Goal: Task Accomplishment & Management: Manage account settings

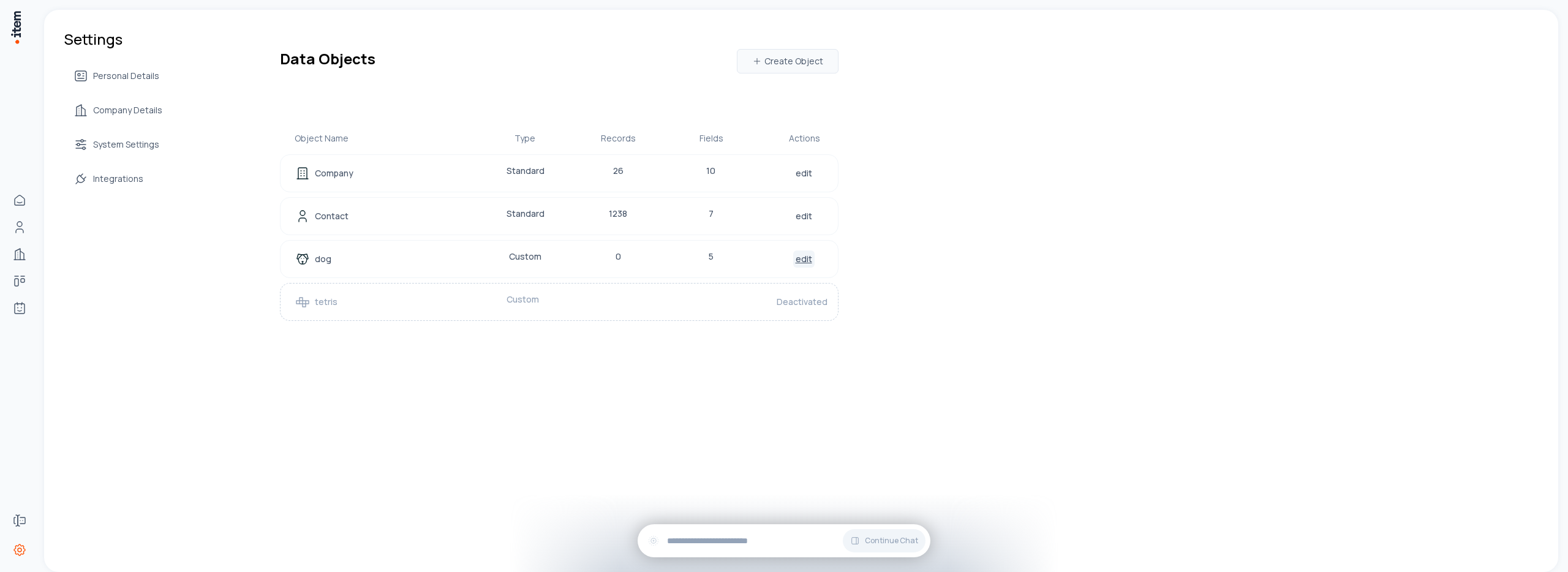
click at [796, 263] on link "edit" at bounding box center [804, 259] width 22 height 17
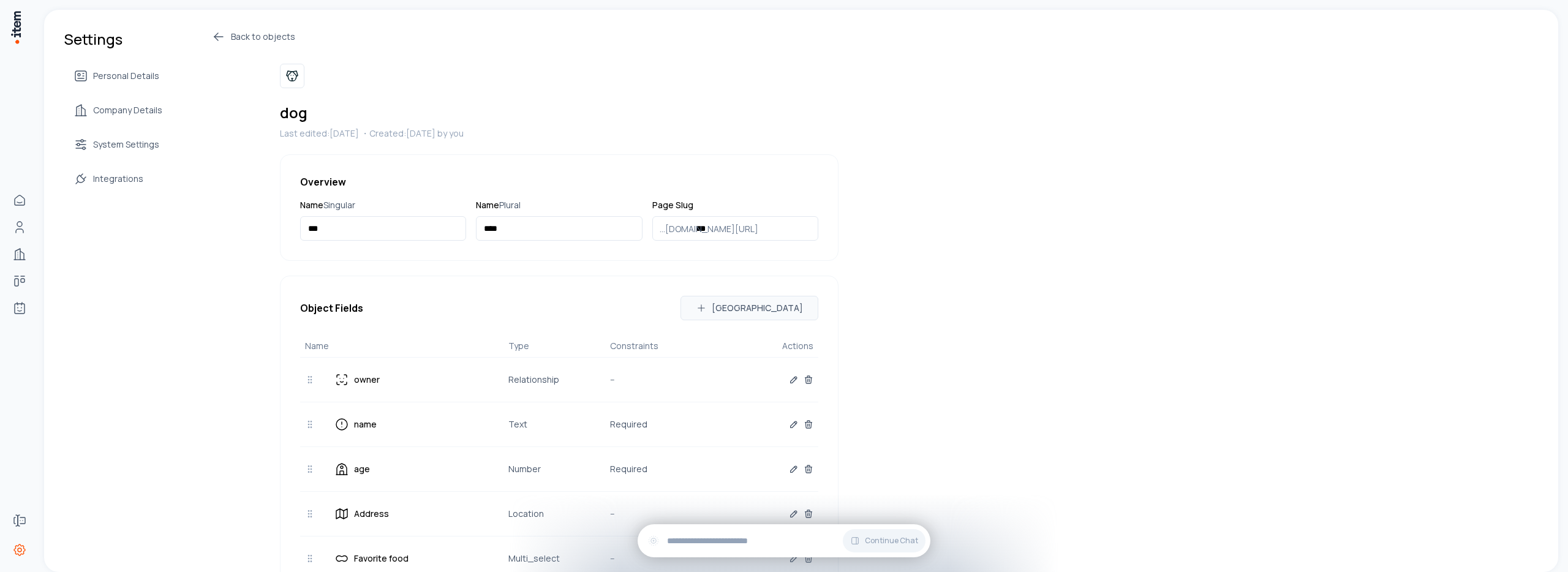
click at [221, 37] on icon at bounding box center [219, 37] width 9 height 0
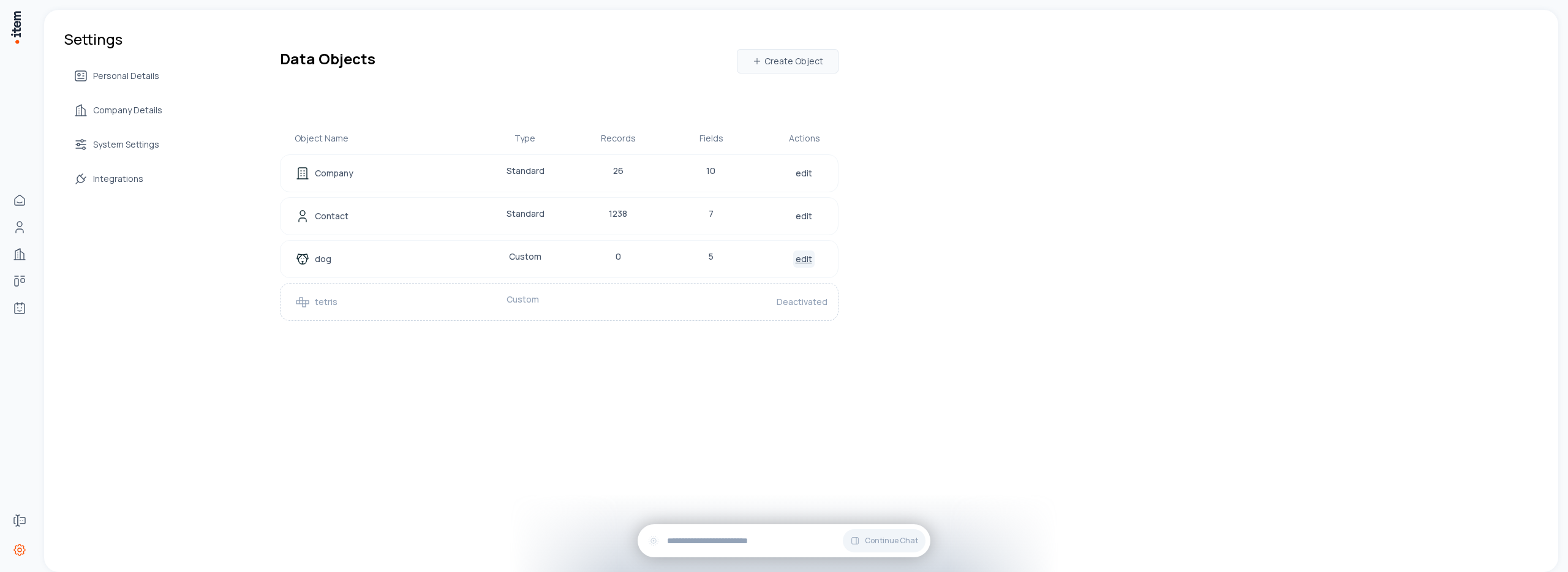
click at [798, 258] on link "edit" at bounding box center [804, 259] width 22 height 17
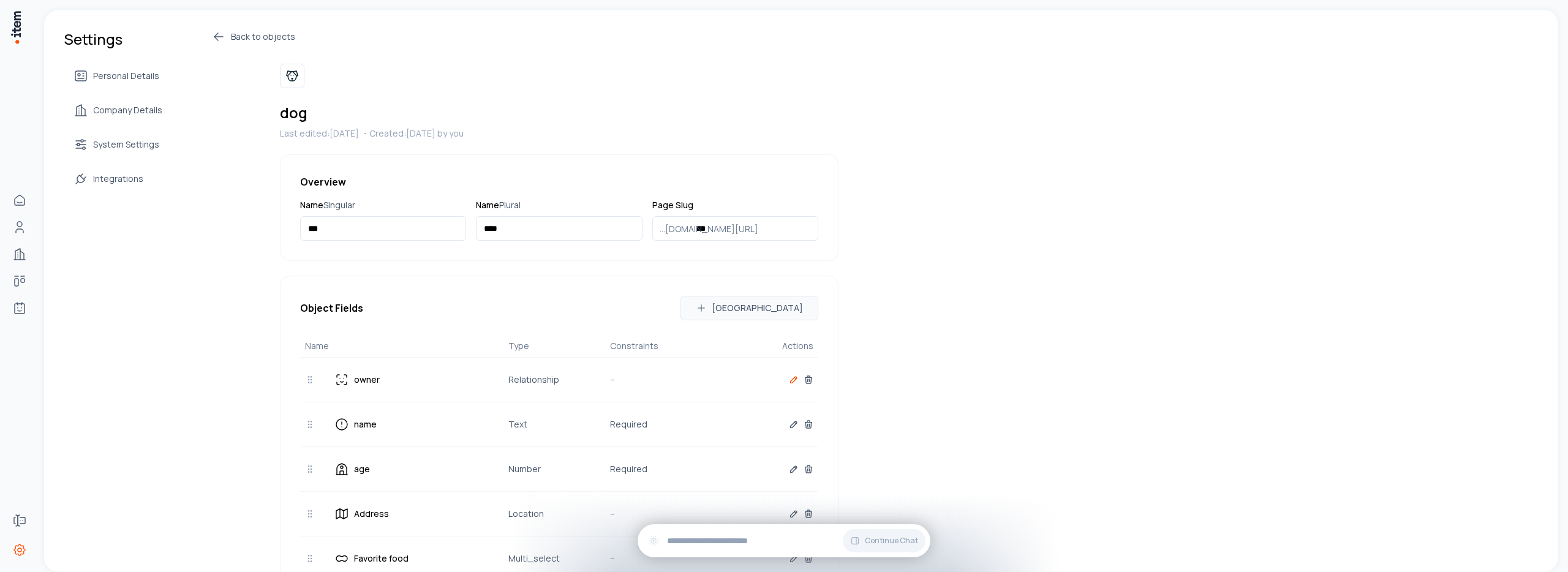
click at [789, 381] on icon "button" at bounding box center [794, 380] width 10 height 10
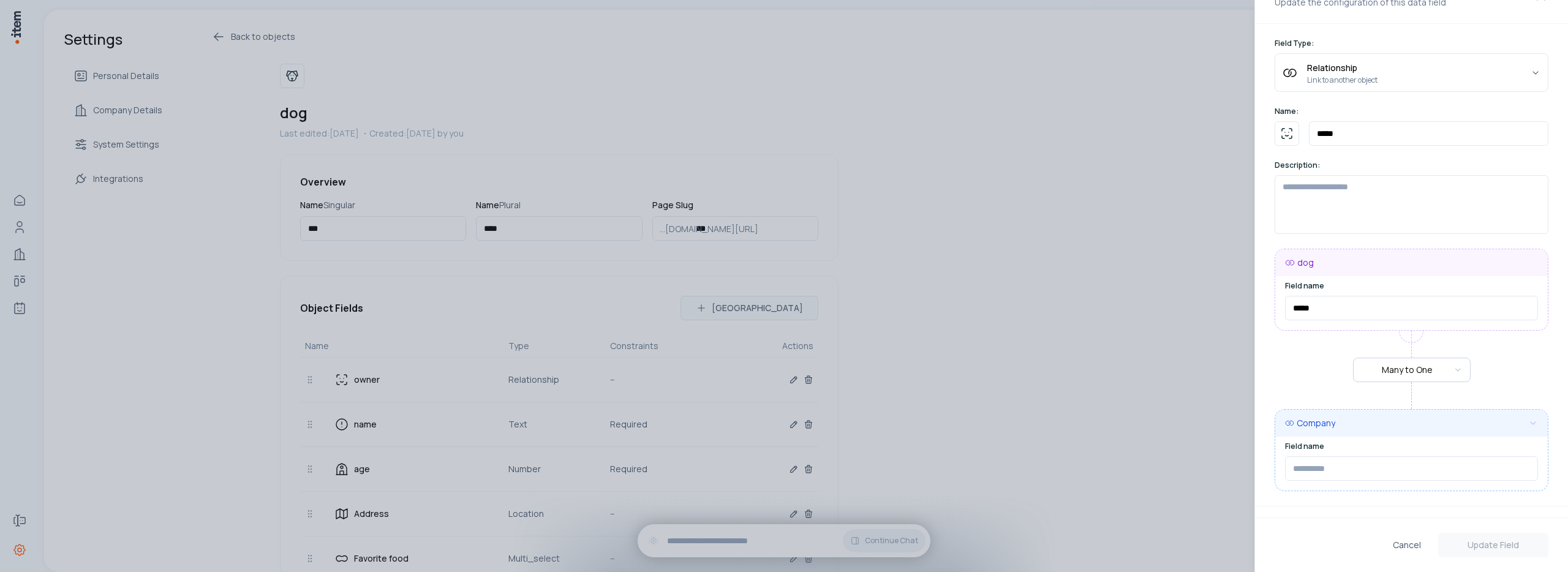
scroll to position [78, 0]
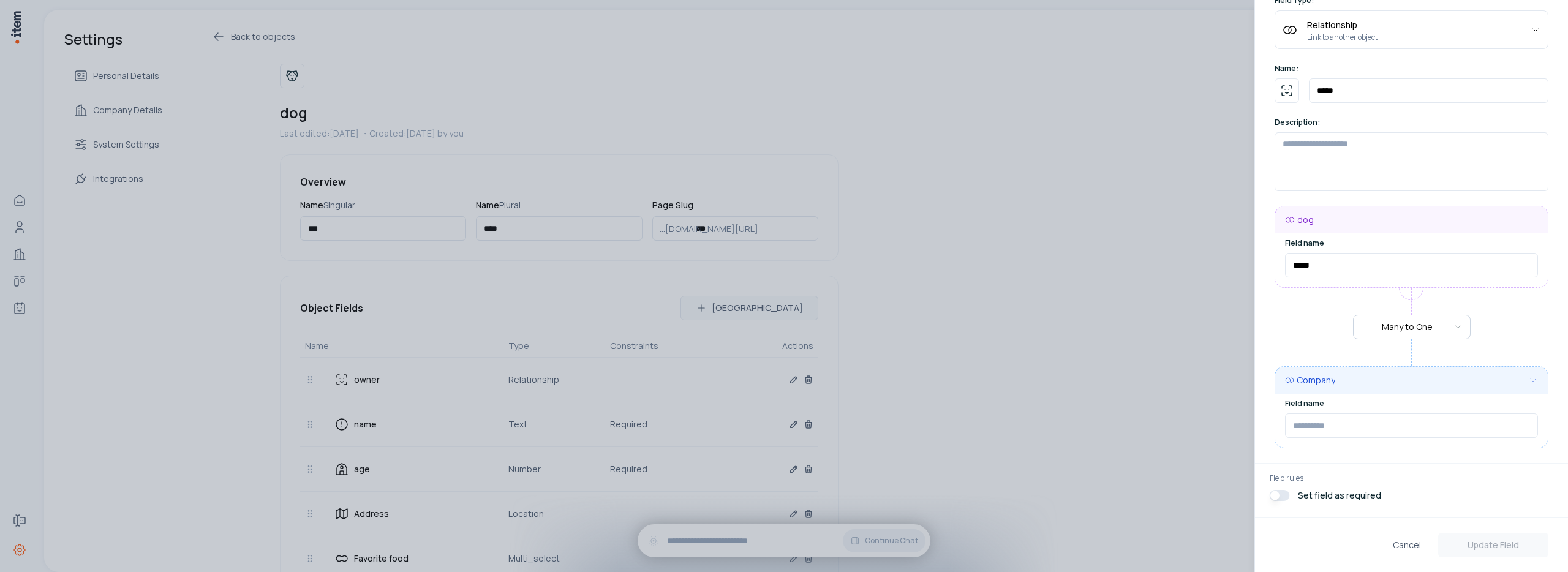
type input "***"
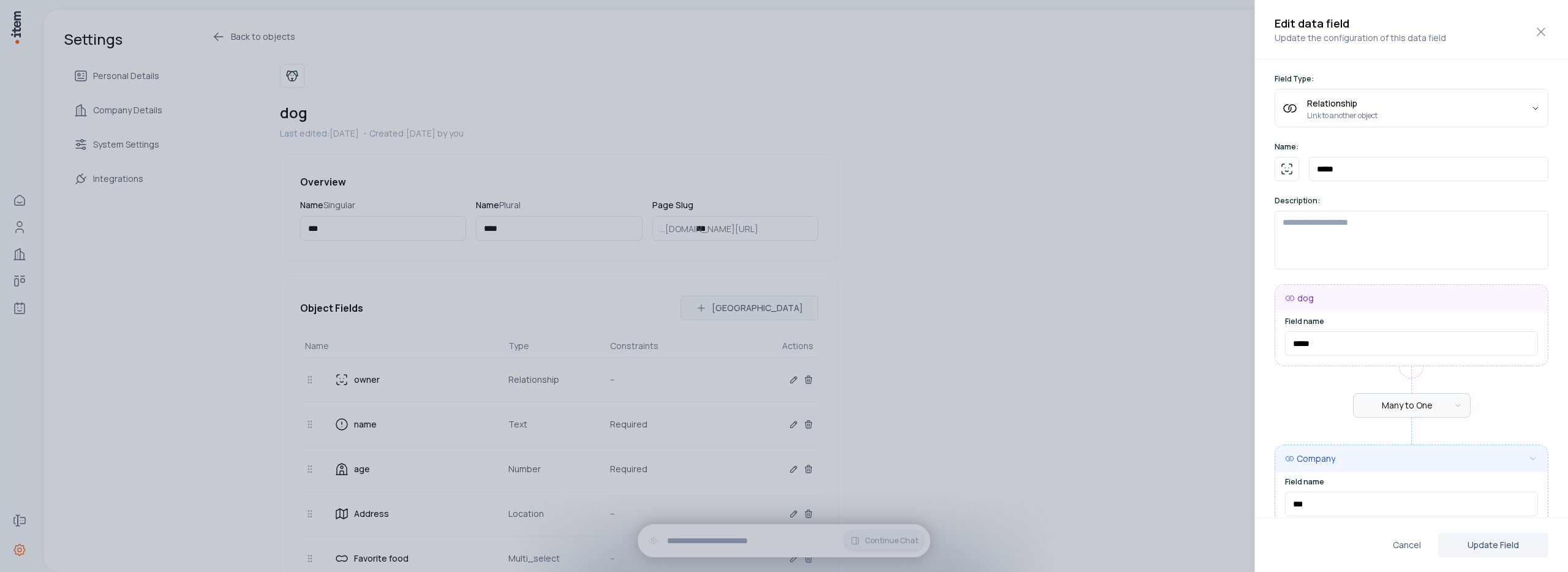
click at [1411, 403] on body "Home People Companies Deals Agents Forms Settings Settings Personal Details Com…" at bounding box center [784, 286] width 1568 height 572
select select "**********"
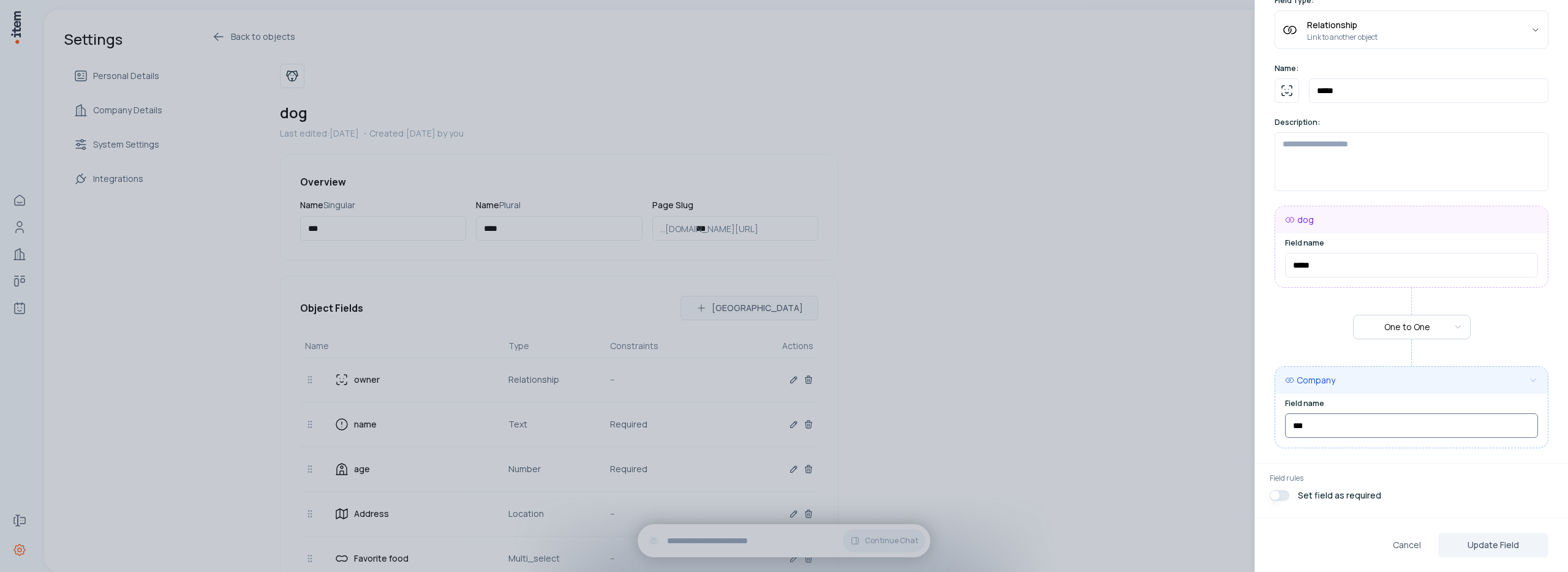
drag, startPoint x: 1316, startPoint y: 431, endPoint x: 1294, endPoint y: 431, distance: 22.0
click at [1294, 431] on input "***" at bounding box center [1412, 425] width 253 height 25
type input "*****"
click at [1480, 544] on button "Update Field" at bounding box center [1493, 545] width 110 height 25
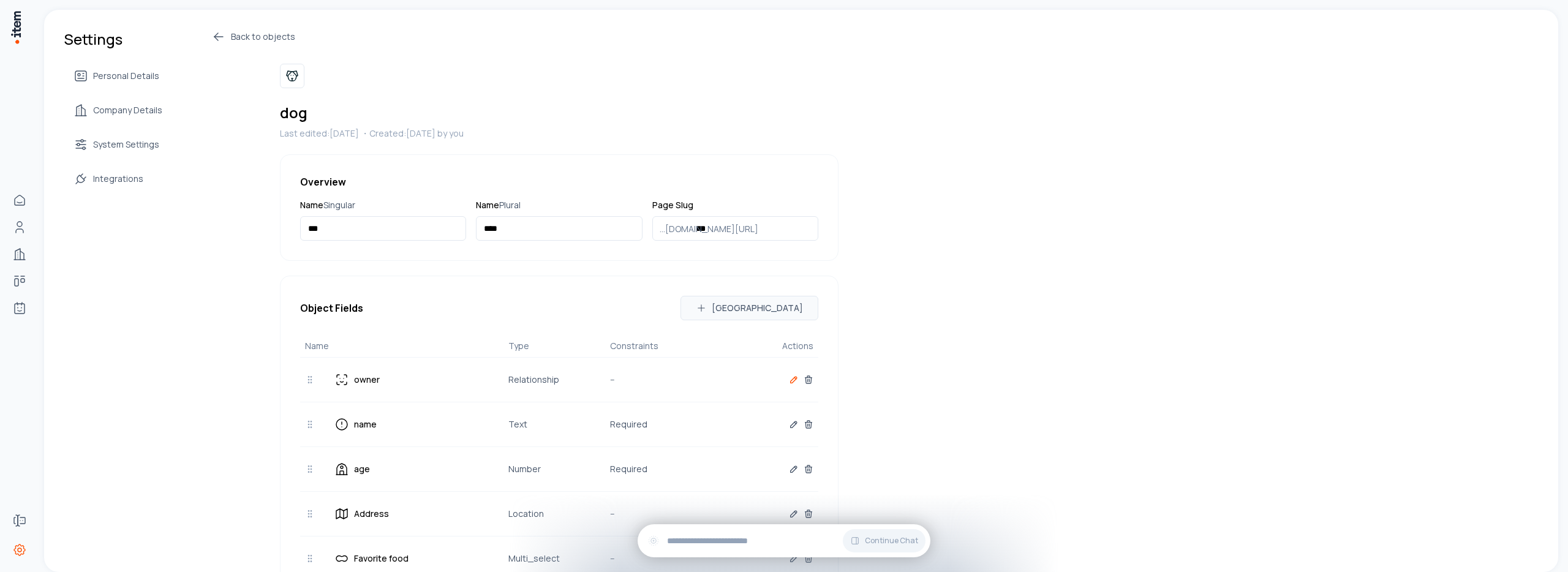
click at [791, 382] on icon "button" at bounding box center [794, 380] width 10 height 10
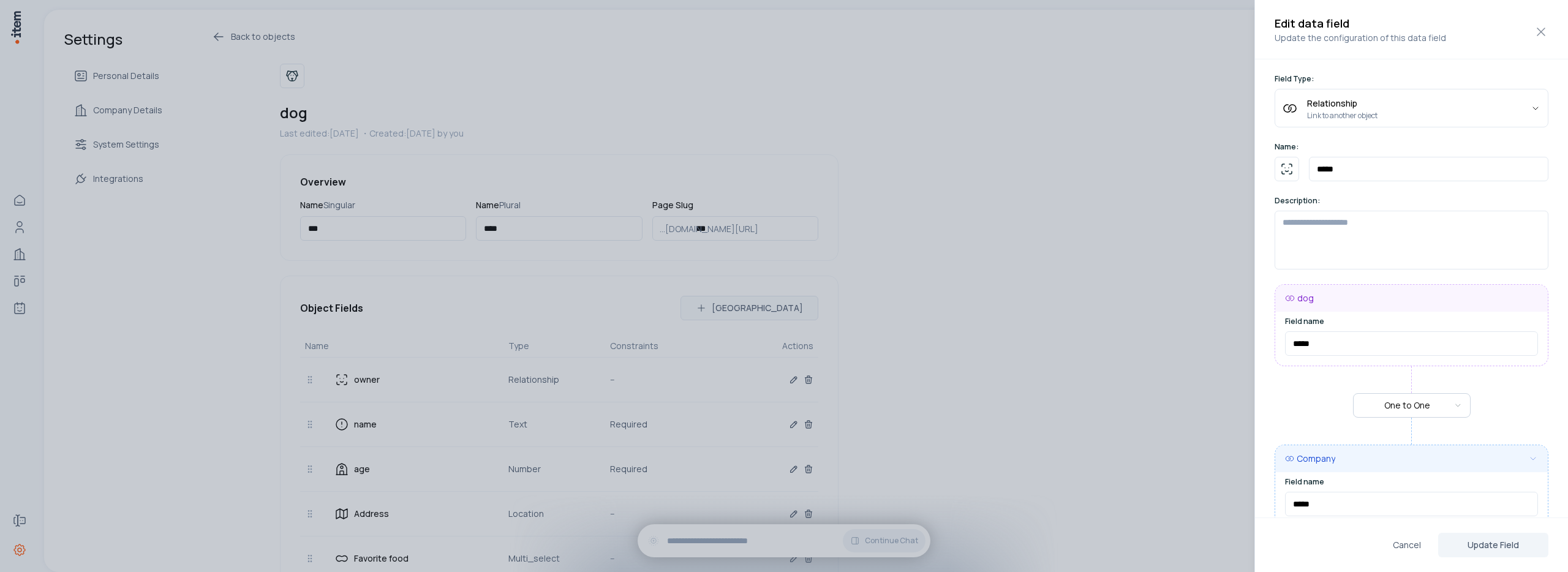
click at [1023, 383] on div at bounding box center [784, 286] width 1568 height 572
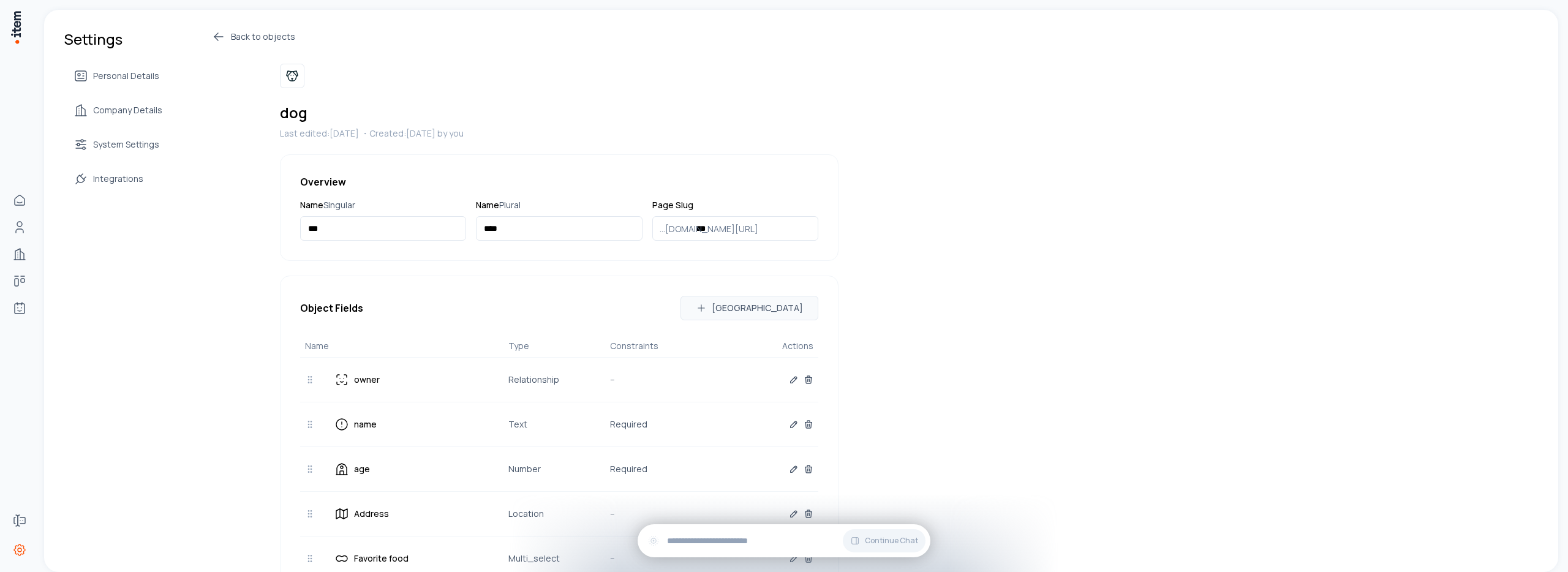
click at [222, 38] on icon at bounding box center [219, 37] width 15 height 15
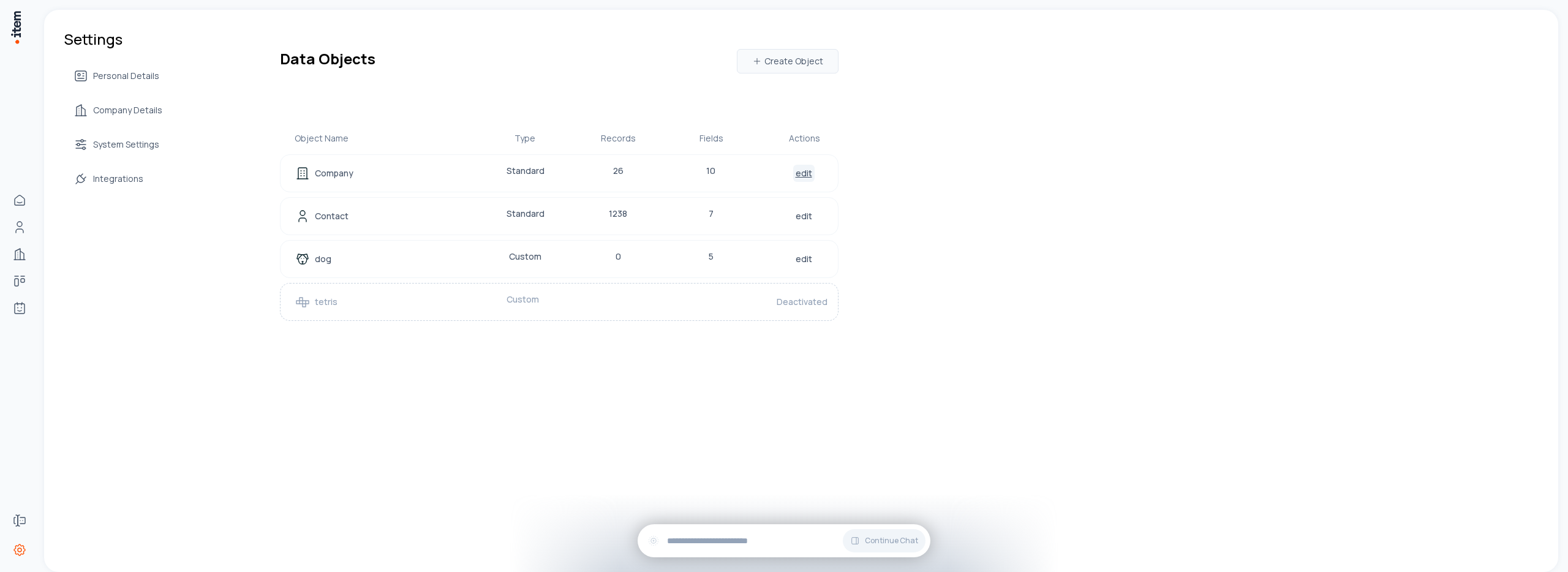
click at [798, 176] on link "edit" at bounding box center [804, 173] width 22 height 17
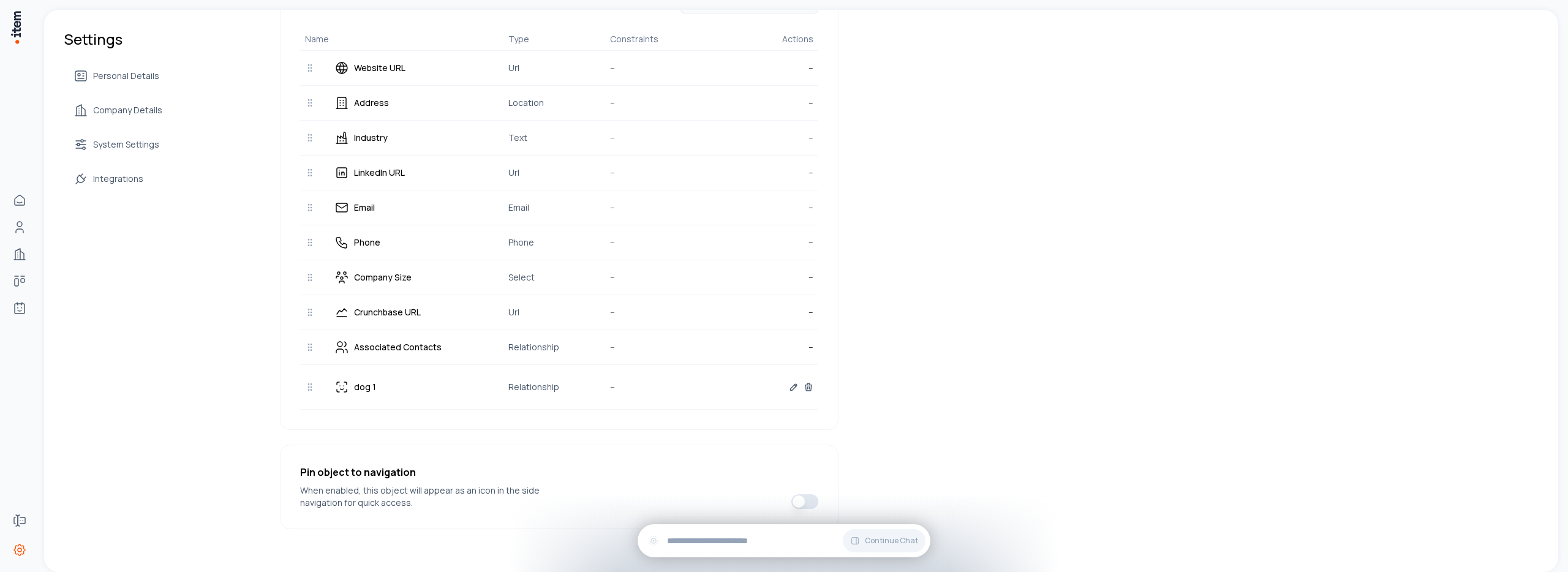
scroll to position [322, 0]
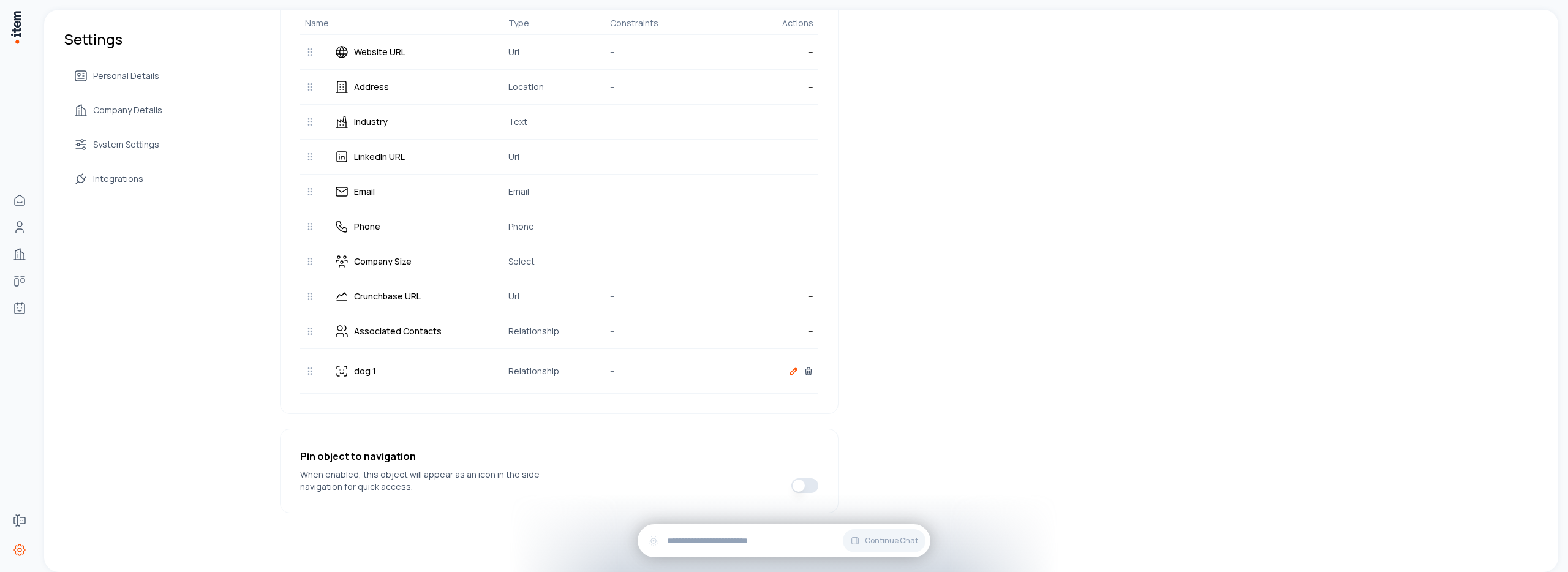
click at [791, 374] on icon "button" at bounding box center [794, 371] width 6 height 6
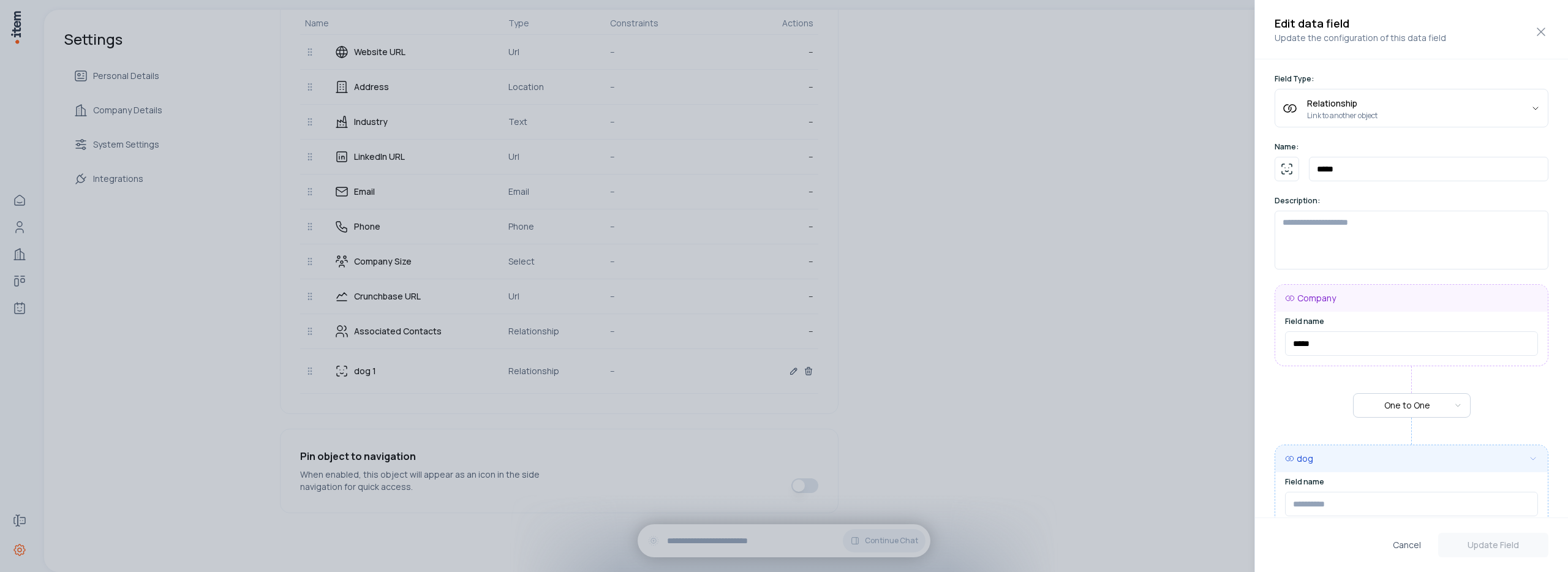
type input "*****"
click at [1402, 547] on button "Cancel" at bounding box center [1407, 545] width 47 height 25
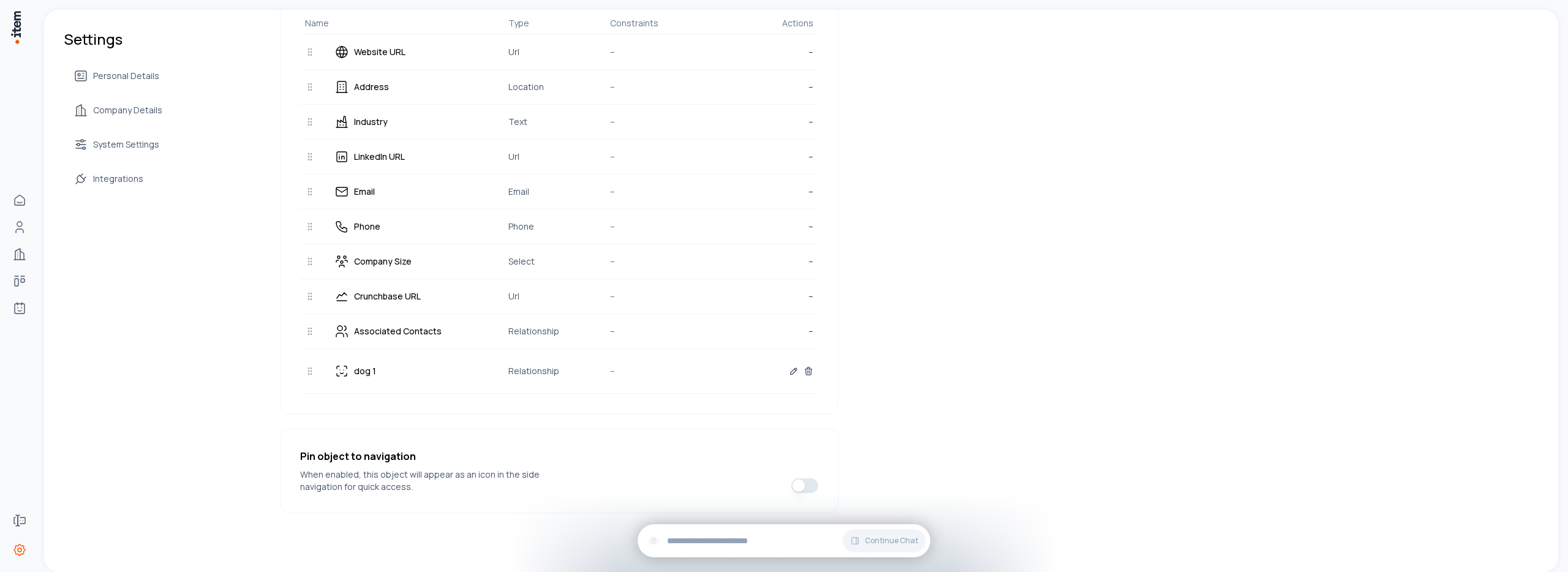
click at [809, 372] on icon at bounding box center [809, 371] width 10 height 10
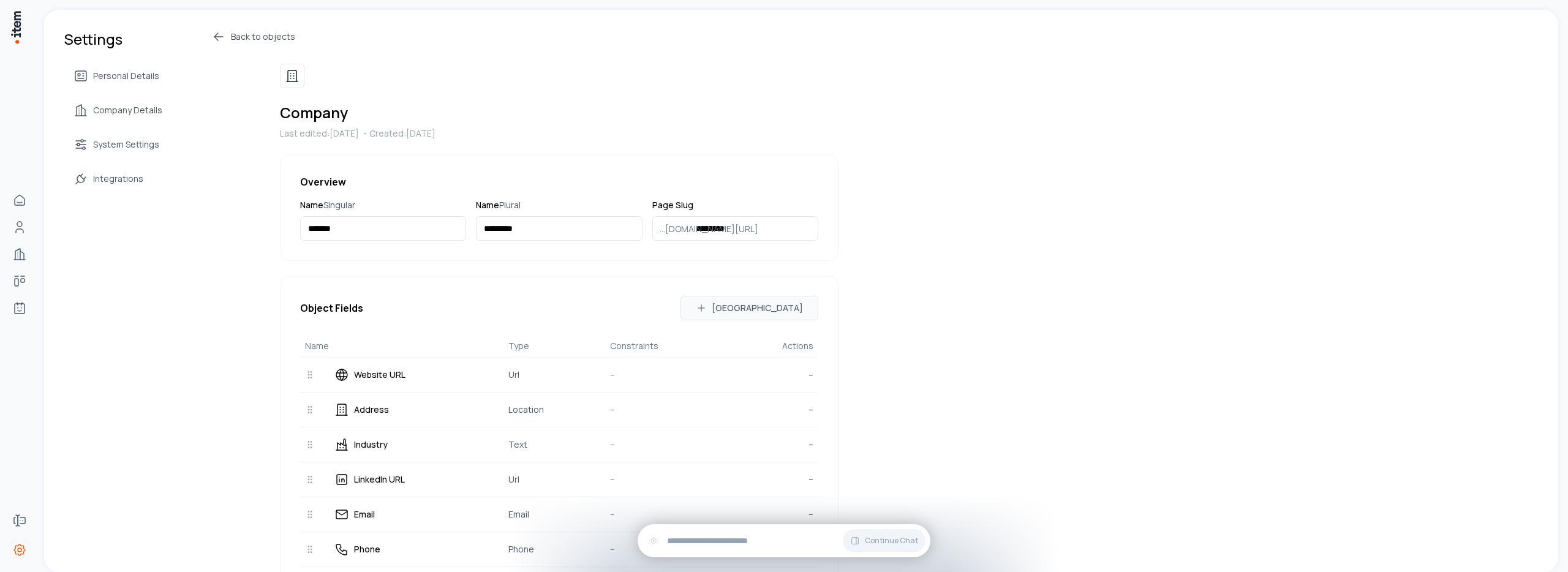
click at [217, 35] on icon at bounding box center [219, 37] width 15 height 15
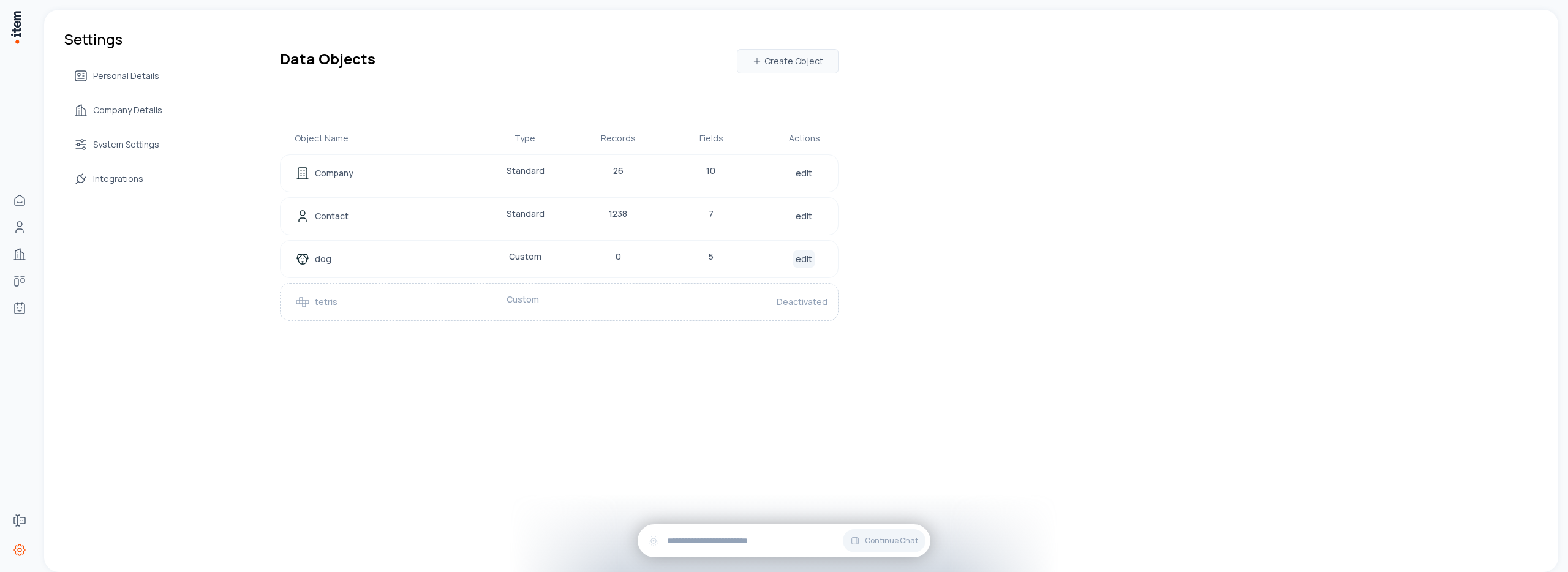
click at [799, 262] on link "edit" at bounding box center [804, 259] width 22 height 17
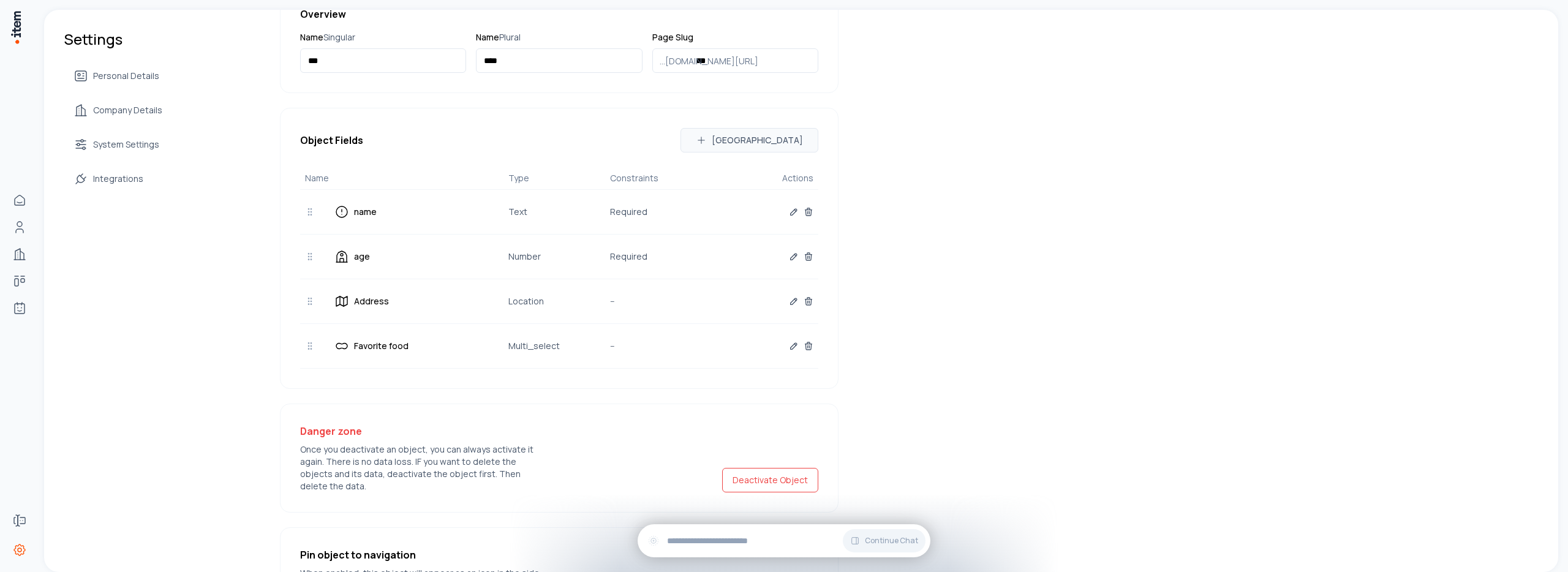
scroll to position [172, 0]
click at [789, 141] on button "[GEOGRAPHIC_DATA]" at bounding box center [749, 136] width 138 height 25
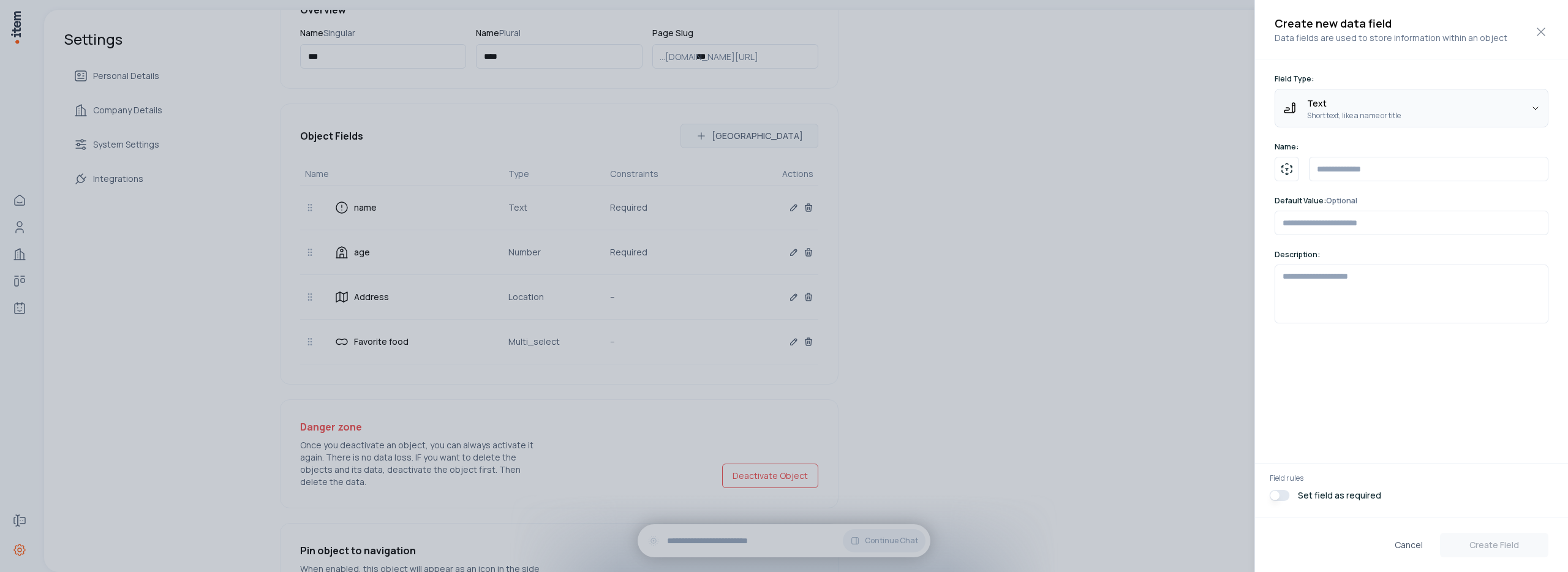
click at [1350, 110] on body "Home People Companies Deals Agents Forms Settings Settings Personal Details Com…" at bounding box center [784, 286] width 1568 height 572
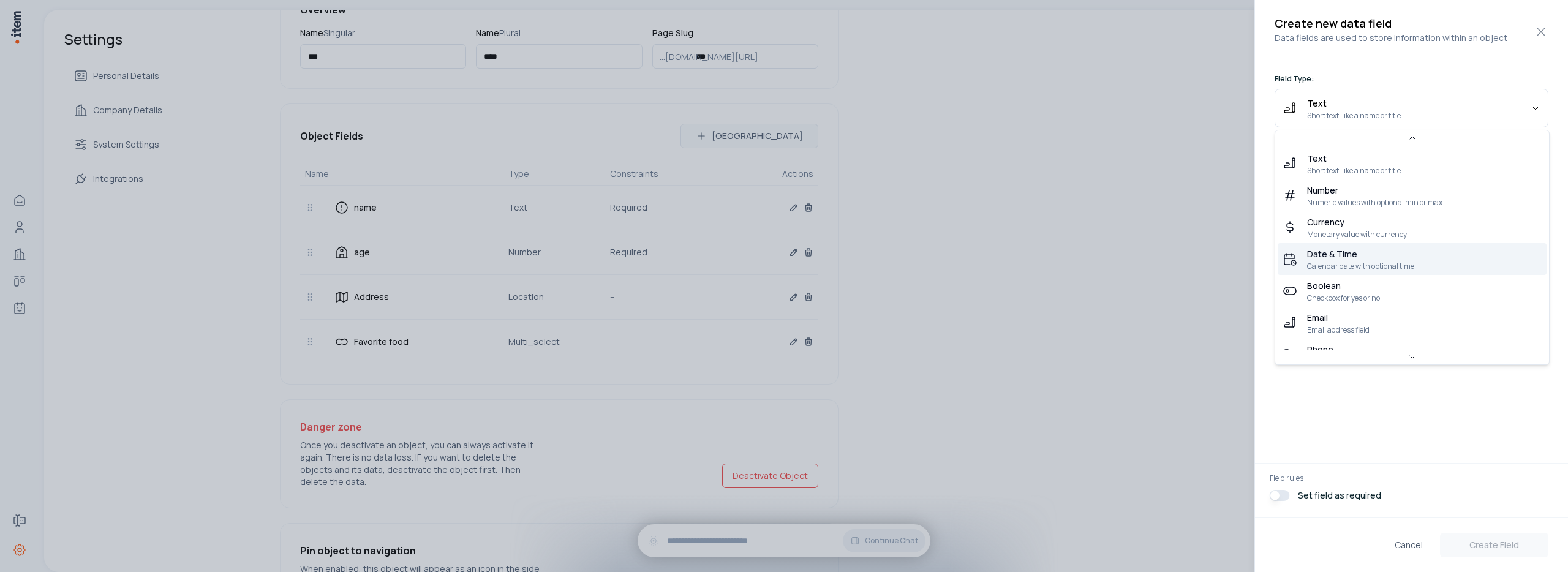
scroll to position [231, 0]
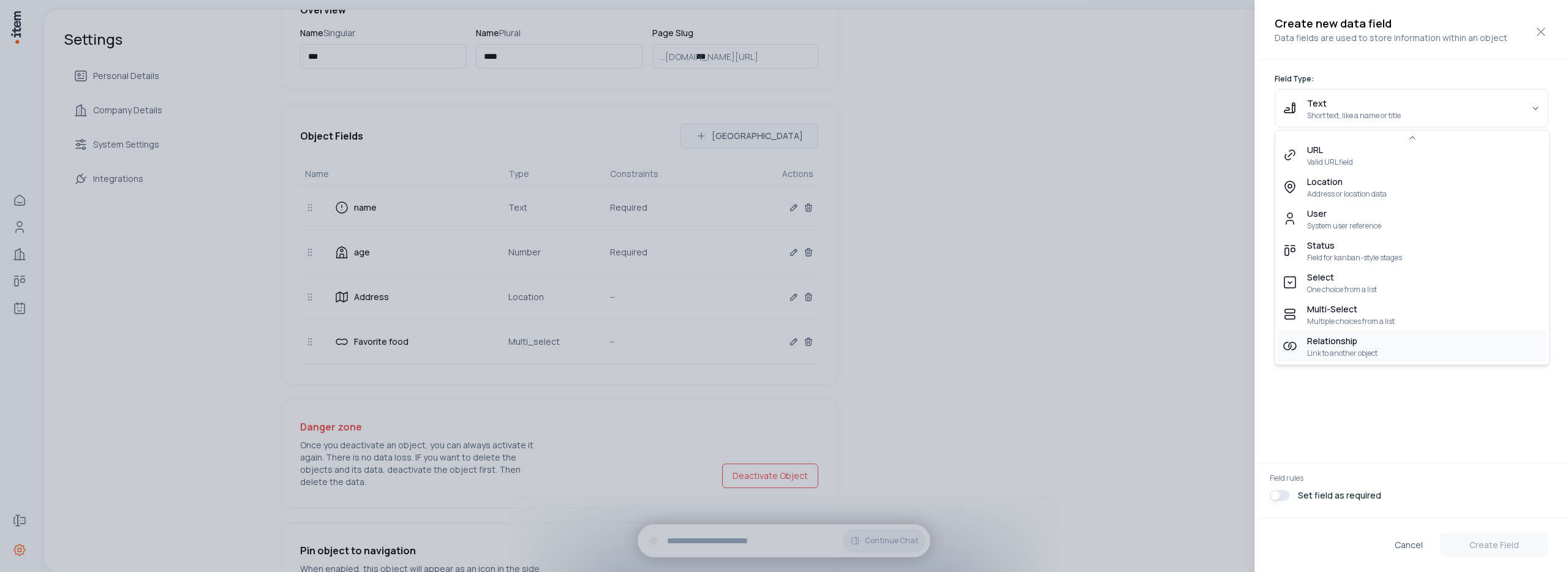
select select "**********"
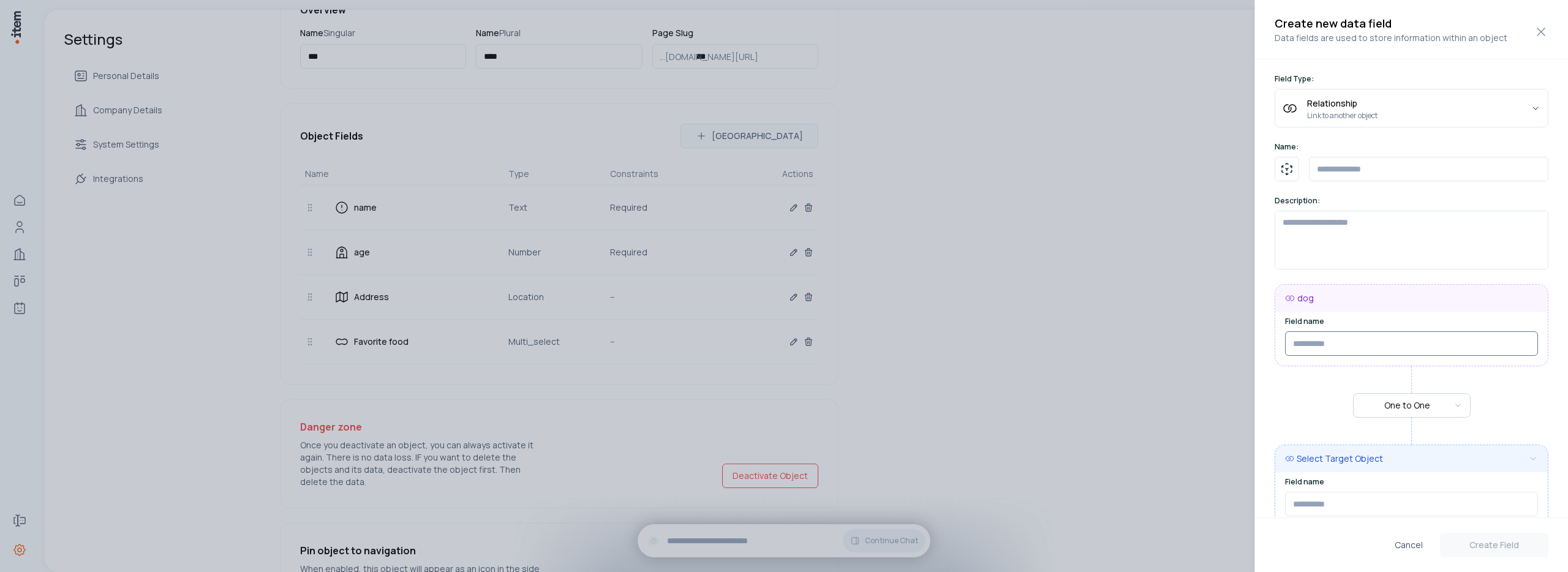
click at [1321, 343] on input "text" at bounding box center [1412, 343] width 253 height 25
type input "*"
type input "**"
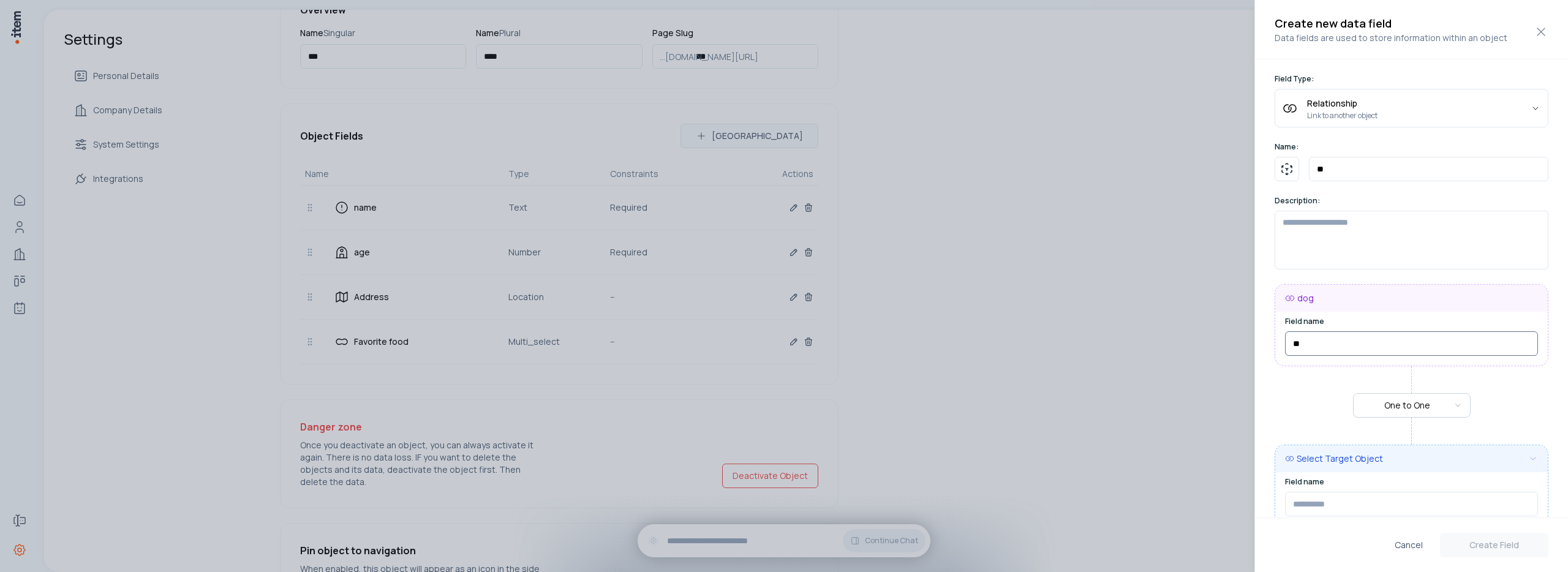
type input "***"
type input "****"
type input "*****"
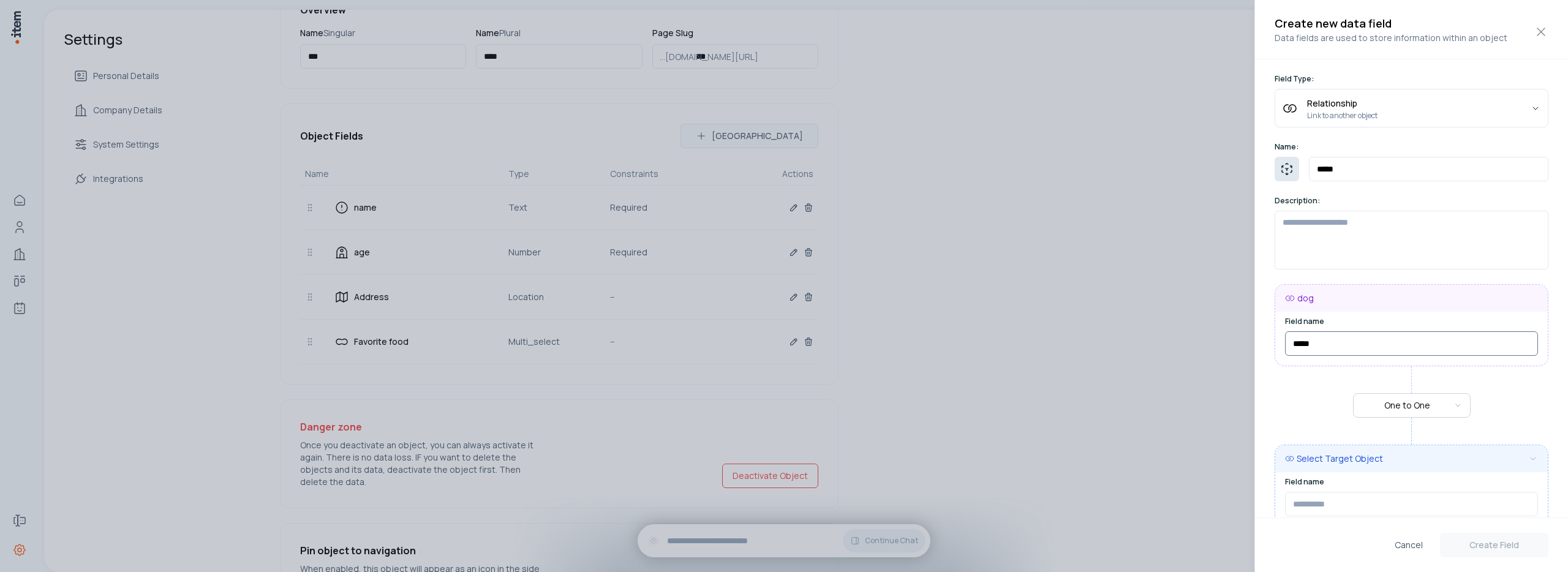
type input "*****"
click at [1284, 166] on use "button" at bounding box center [1287, 169] width 15 height 15
type input "****"
click at [1351, 245] on icon at bounding box center [1352, 240] width 15 height 15
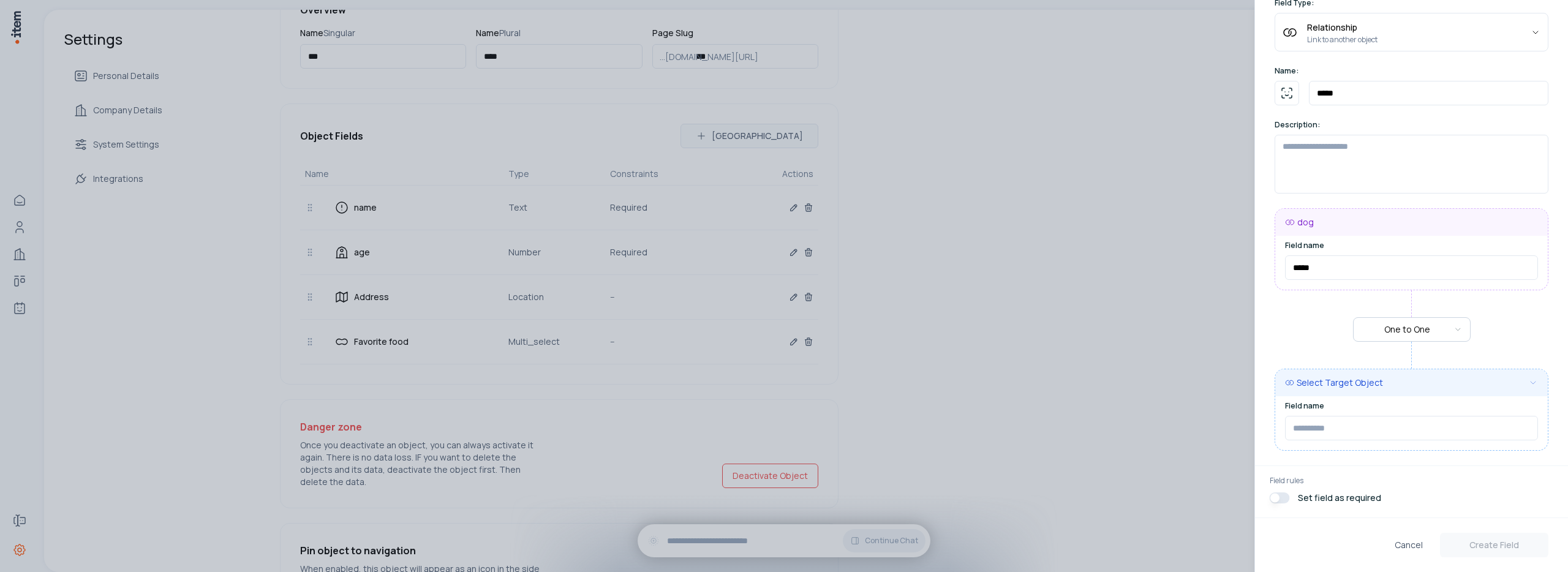
scroll to position [78, 0]
click at [1353, 385] on body "Home People Companies Deals Agents Forms Settings Settings Personal Details Com…" at bounding box center [784, 286] width 1568 height 572
select select "*"
click at [1308, 429] on input "text" at bounding box center [1412, 425] width 253 height 25
click at [1370, 381] on body "Home People Companies Deals Agents Forms Settings Settings Personal Details Com…" at bounding box center [784, 286] width 1568 height 572
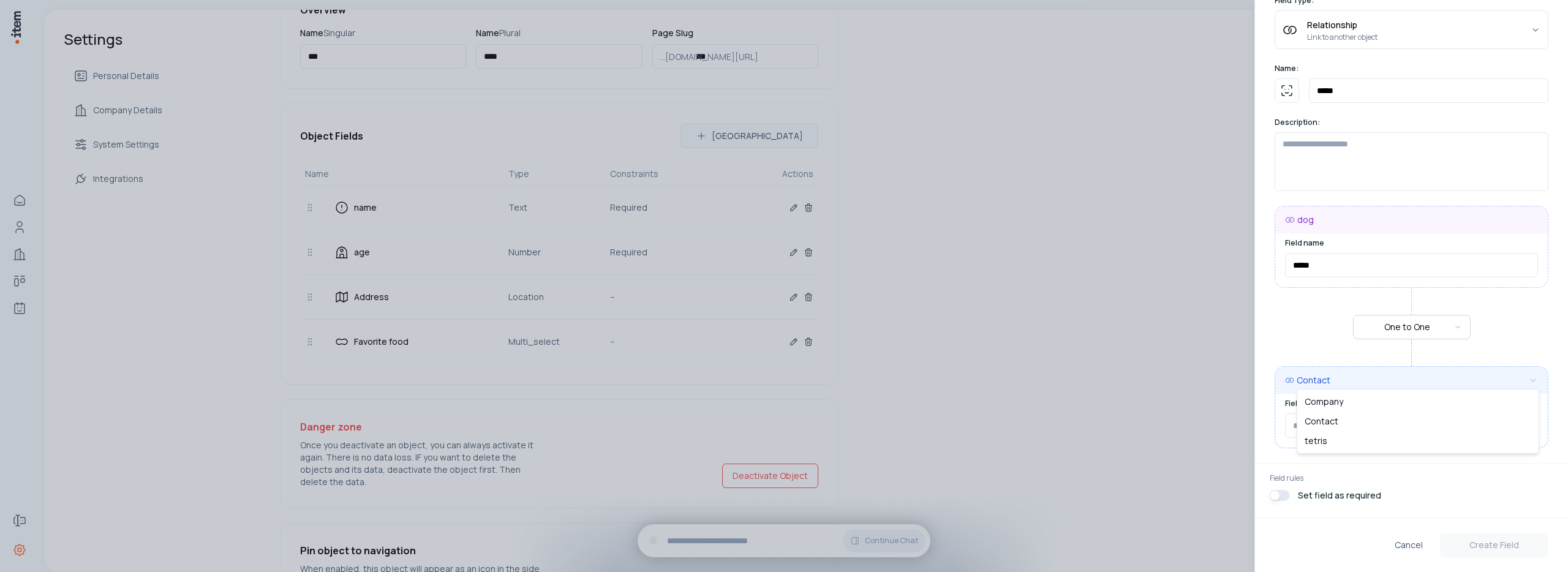
click at [1338, 354] on body "Home People Companies Deals Agents Forms Settings Settings Personal Details Com…" at bounding box center [784, 286] width 1568 height 572
click at [1330, 420] on input "text" at bounding box center [1412, 425] width 253 height 25
type input "******"
click at [1283, 496] on button "button" at bounding box center [1280, 496] width 20 height 11
click at [1527, 549] on button "Create Field" at bounding box center [1495, 545] width 109 height 25
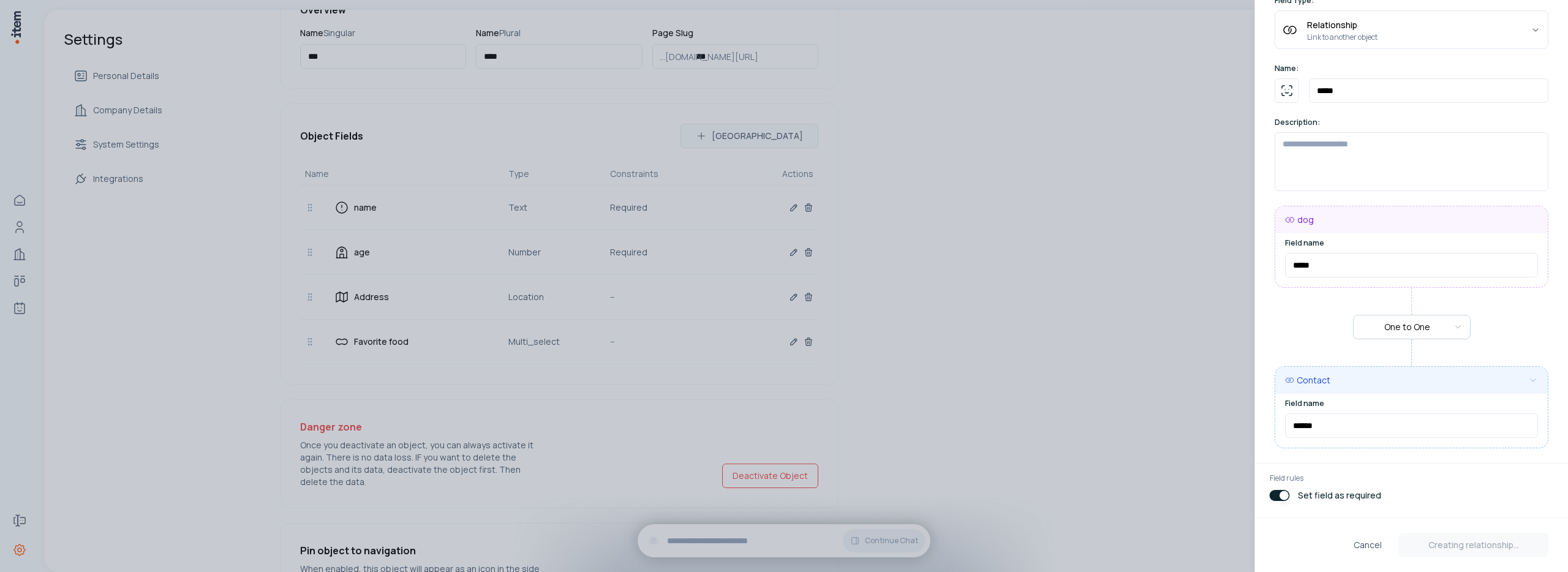
select select "****"
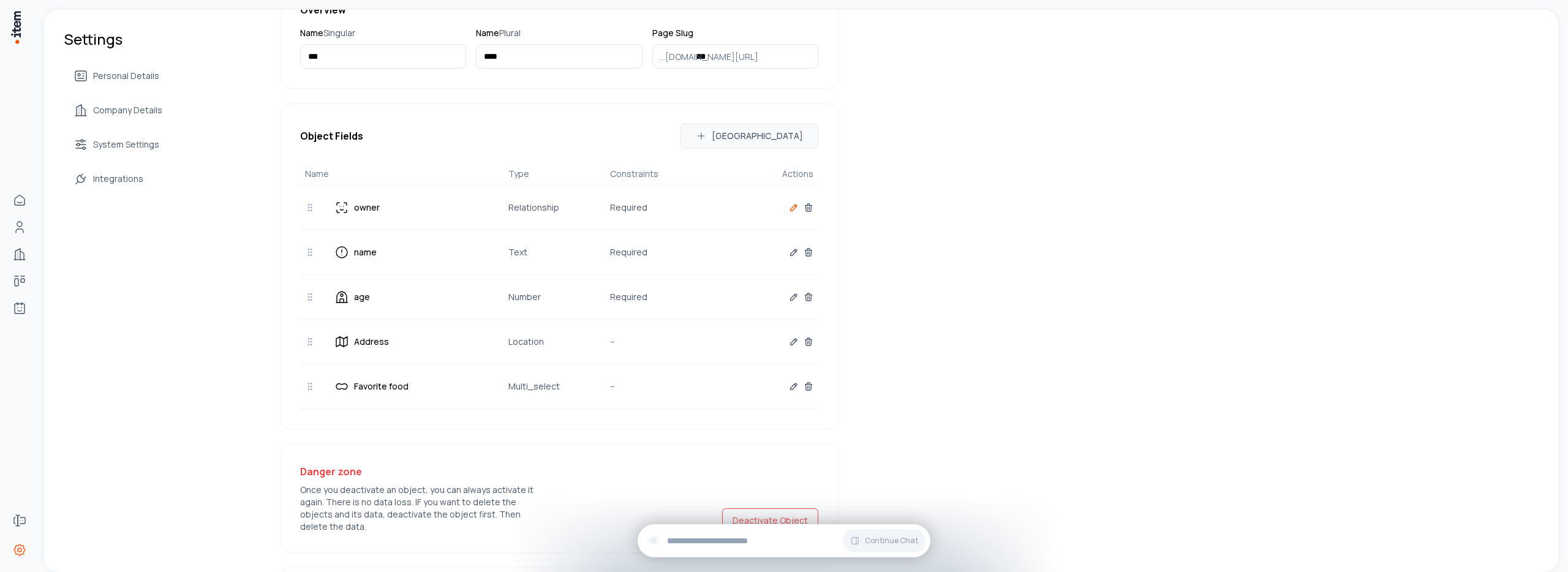
click at [791, 208] on icon "button" at bounding box center [794, 208] width 6 height 6
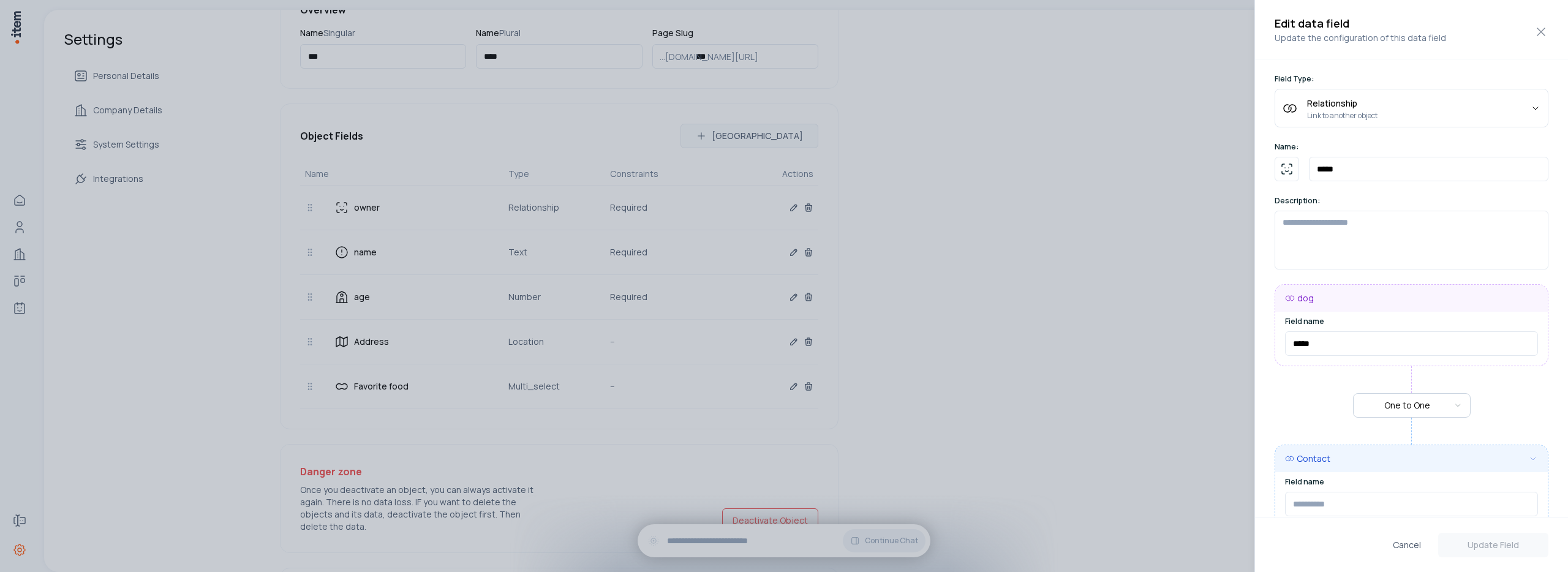
type input "******"
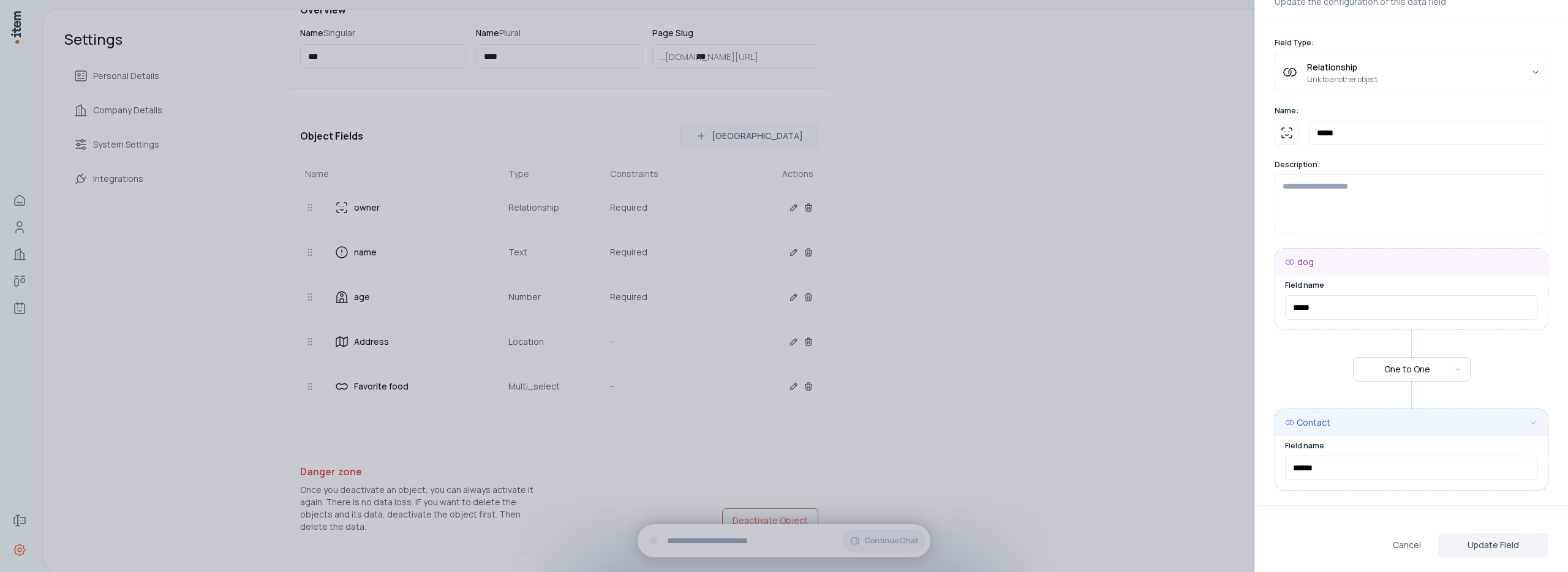
scroll to position [78, 0]
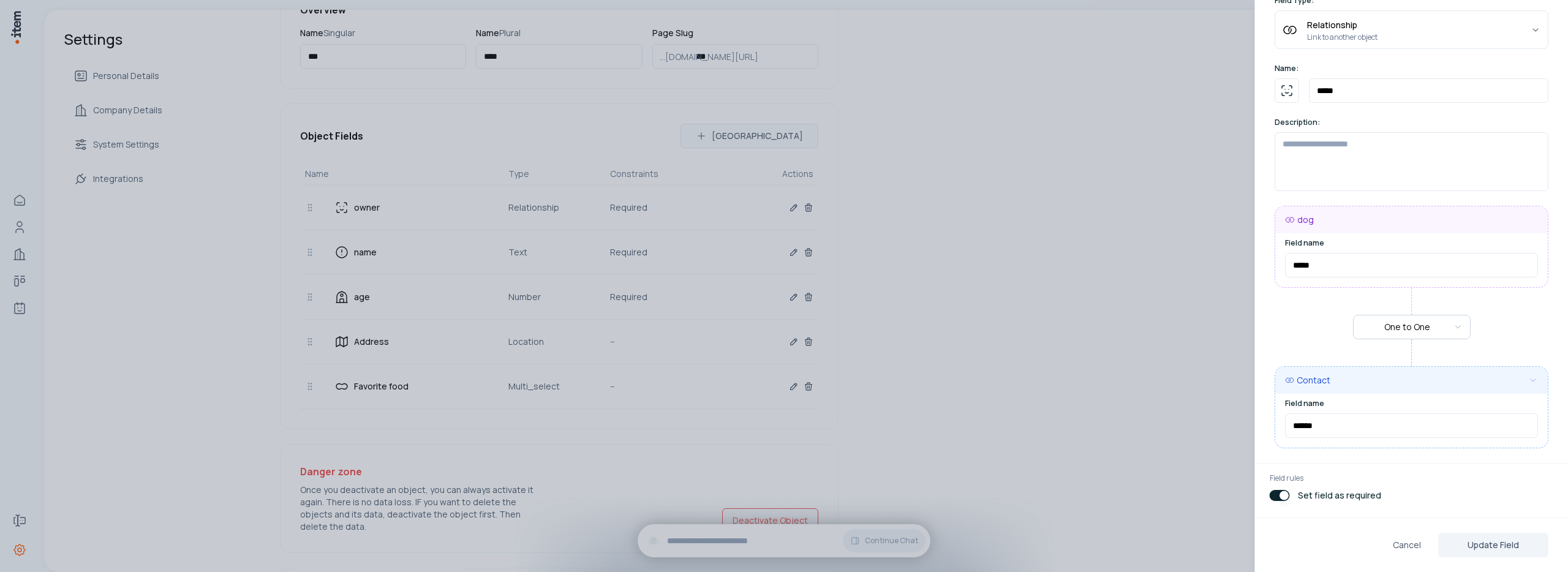
click at [1276, 497] on button "button" at bounding box center [1280, 496] width 20 height 11
click at [1488, 551] on button "Update Field" at bounding box center [1493, 545] width 110 height 25
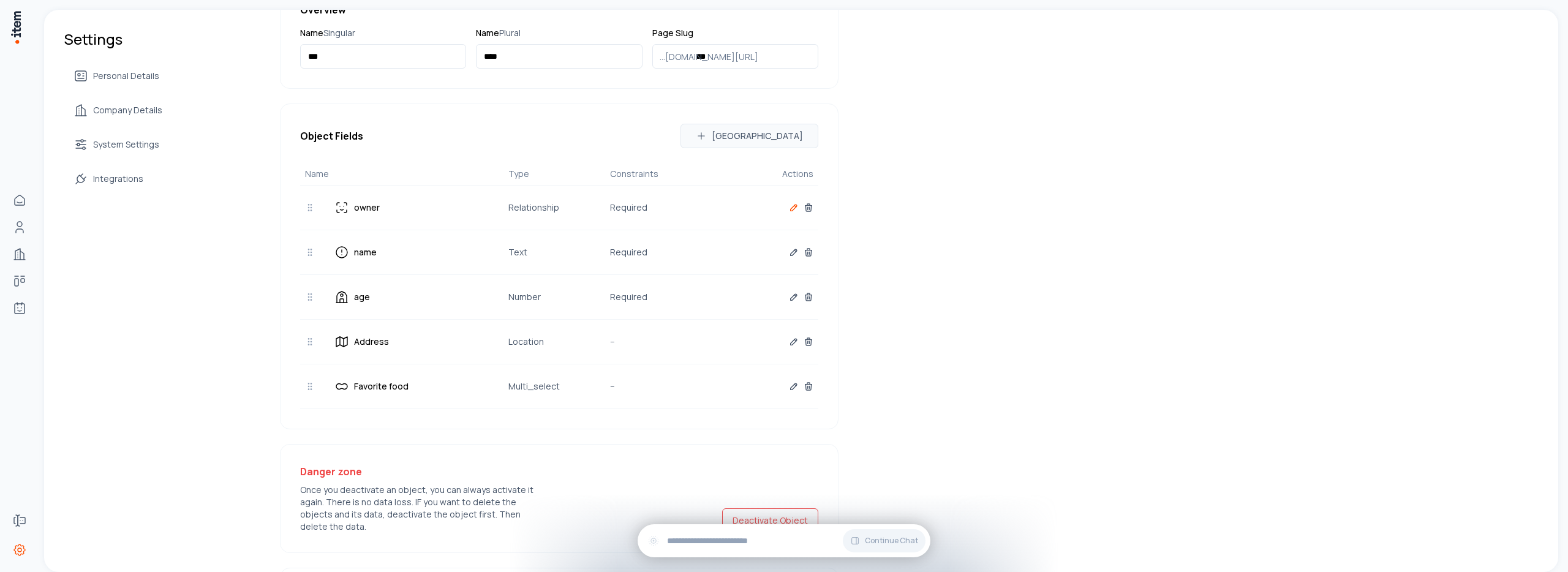
click at [791, 210] on icon "button" at bounding box center [794, 208] width 6 height 6
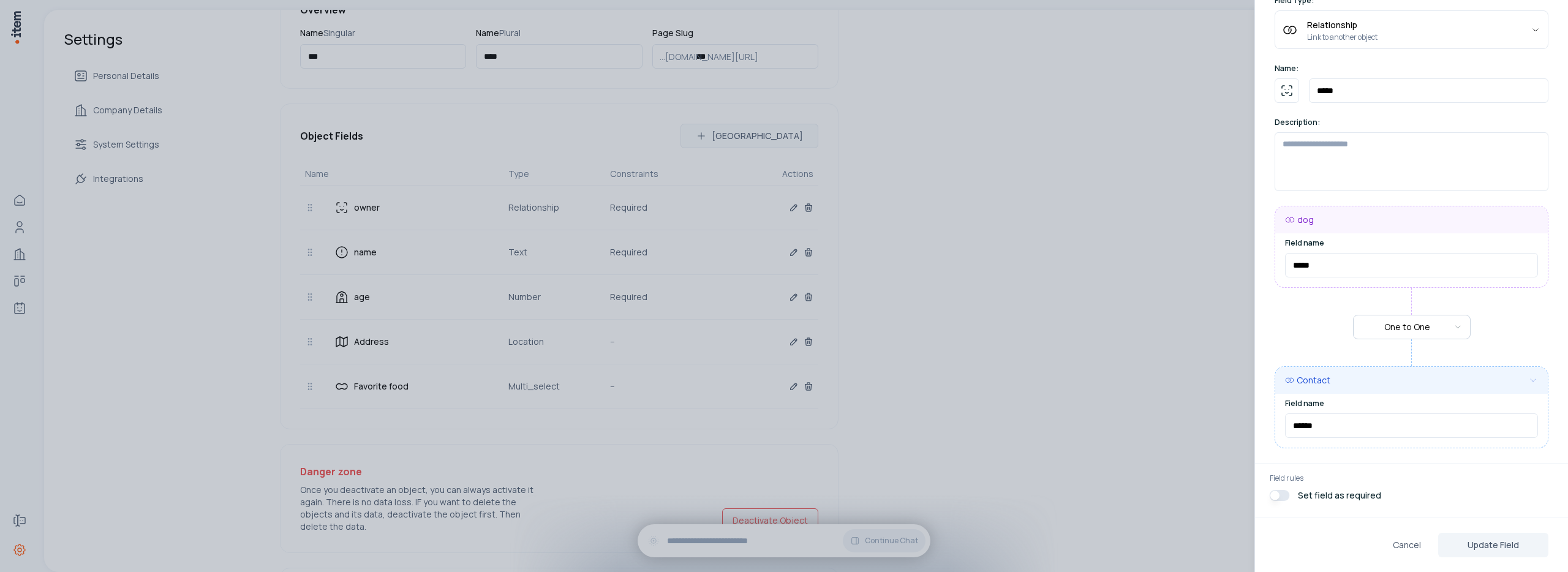
click at [1129, 317] on div at bounding box center [784, 286] width 1568 height 572
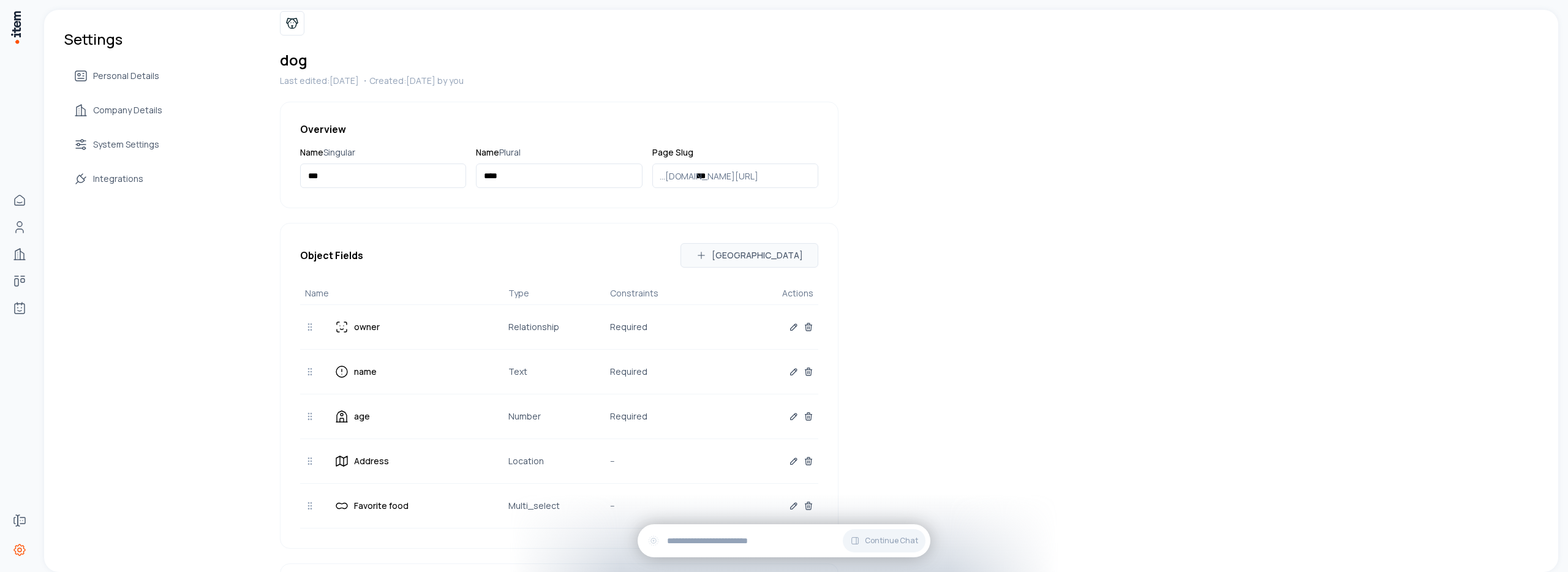
scroll to position [0, 0]
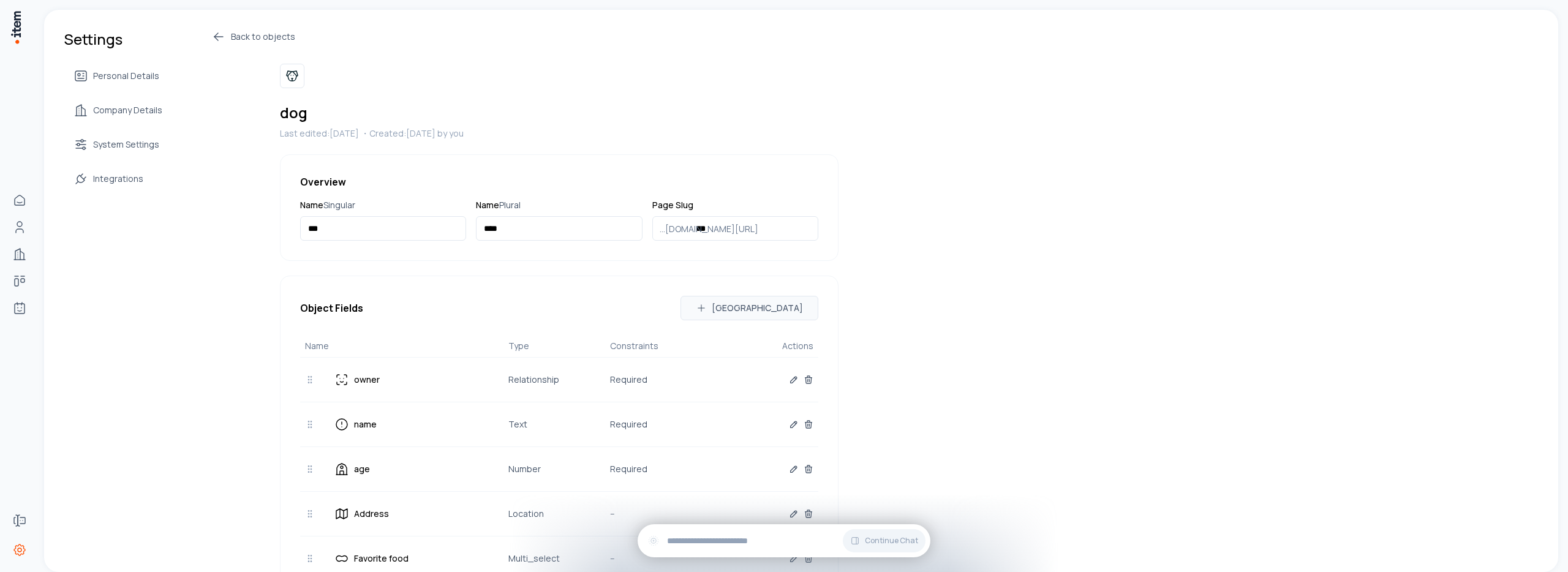
click at [217, 34] on icon at bounding box center [219, 37] width 15 height 15
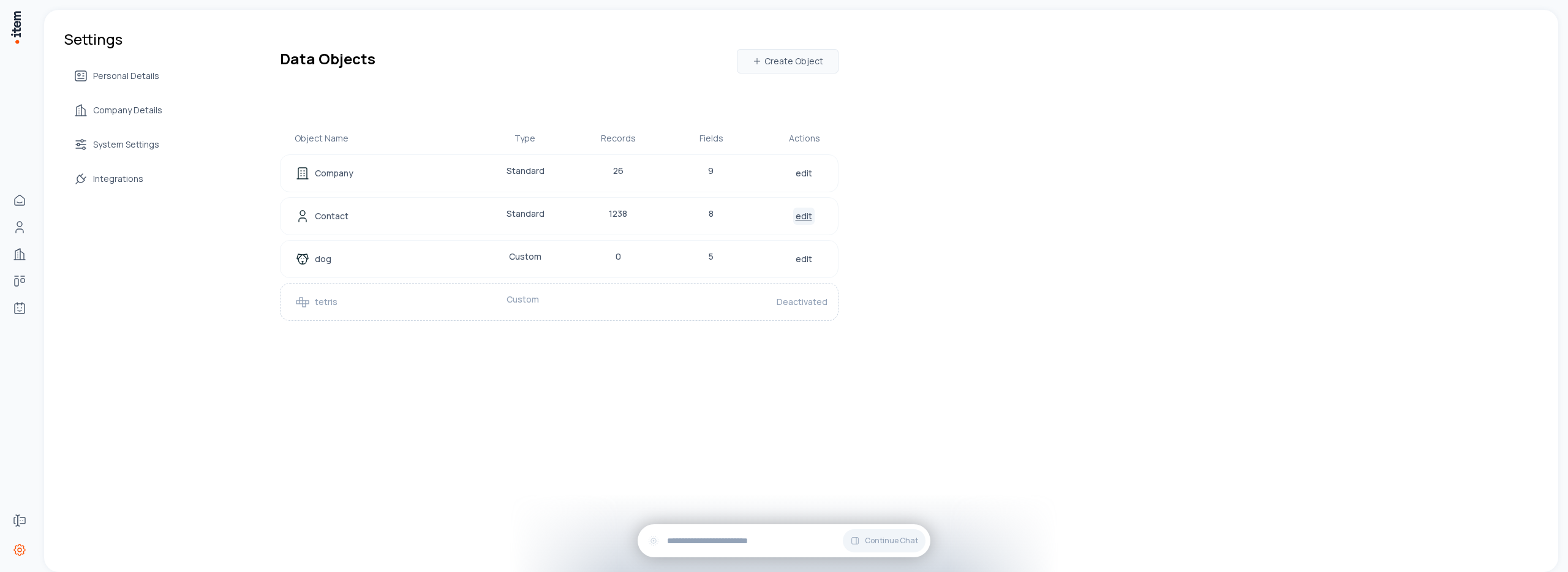
click at [802, 219] on link "edit" at bounding box center [804, 216] width 22 height 17
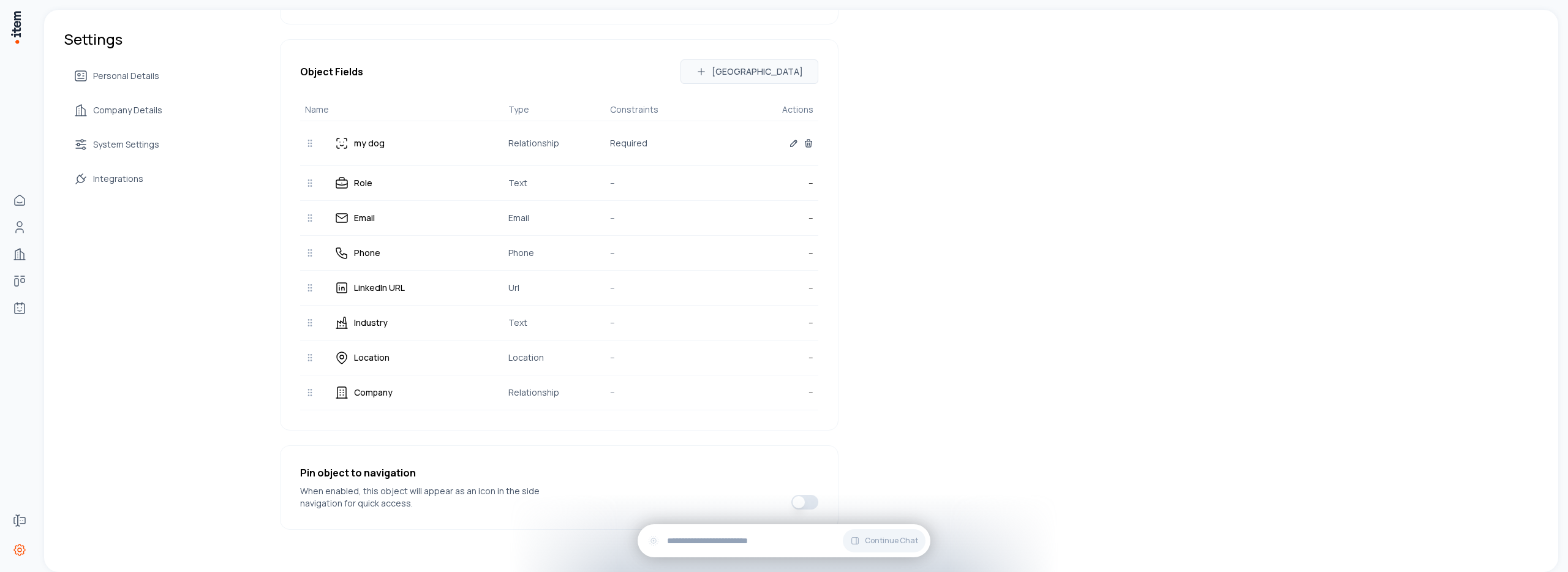
scroll to position [253, 0]
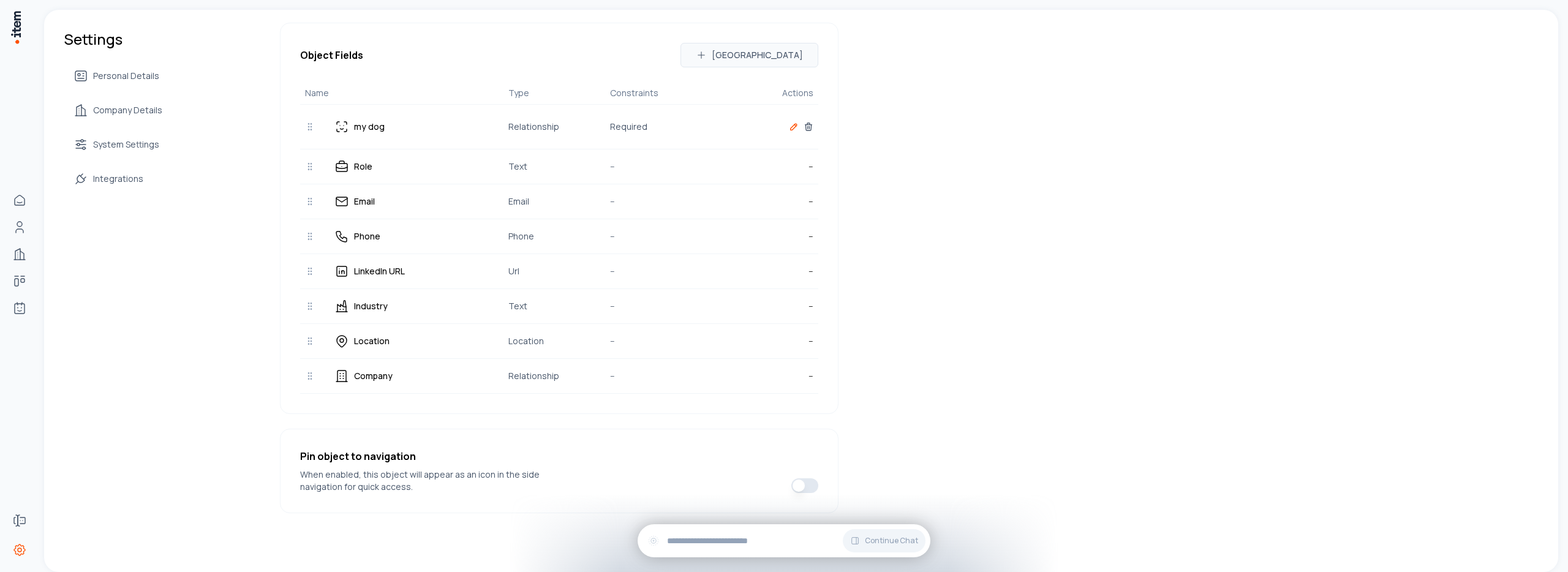
click at [790, 131] on icon "button" at bounding box center [794, 127] width 10 height 10
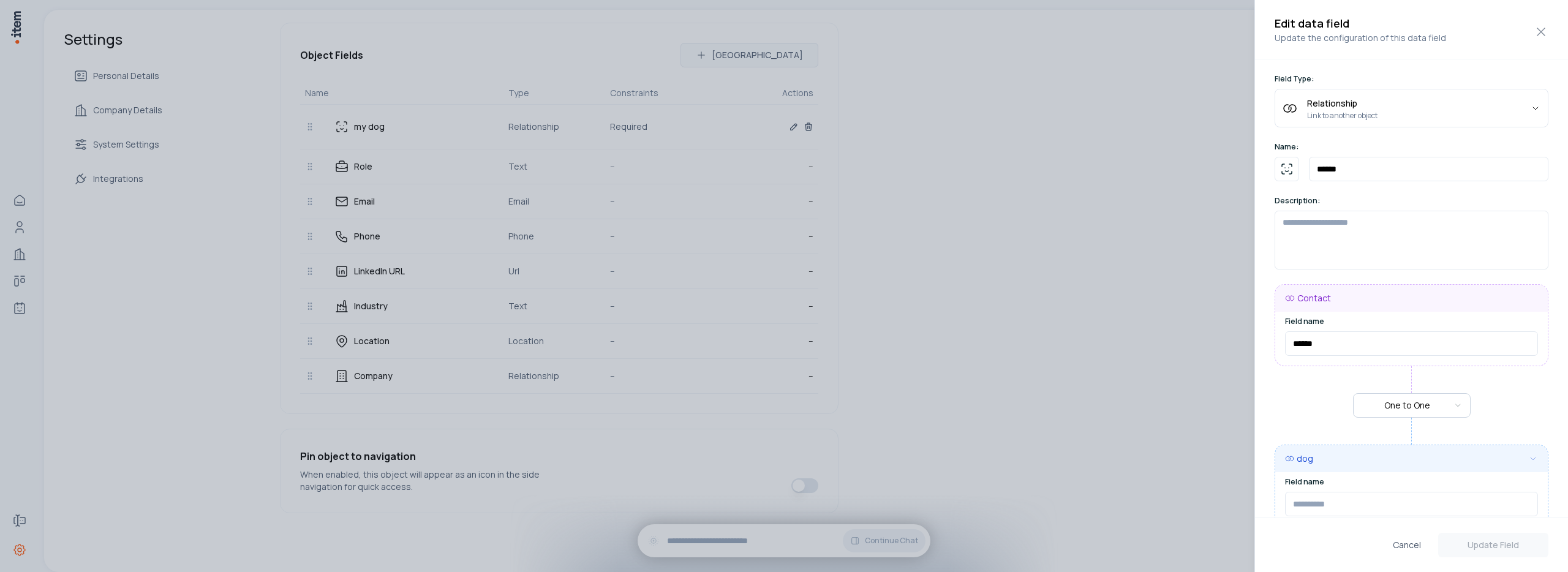
type input "*****"
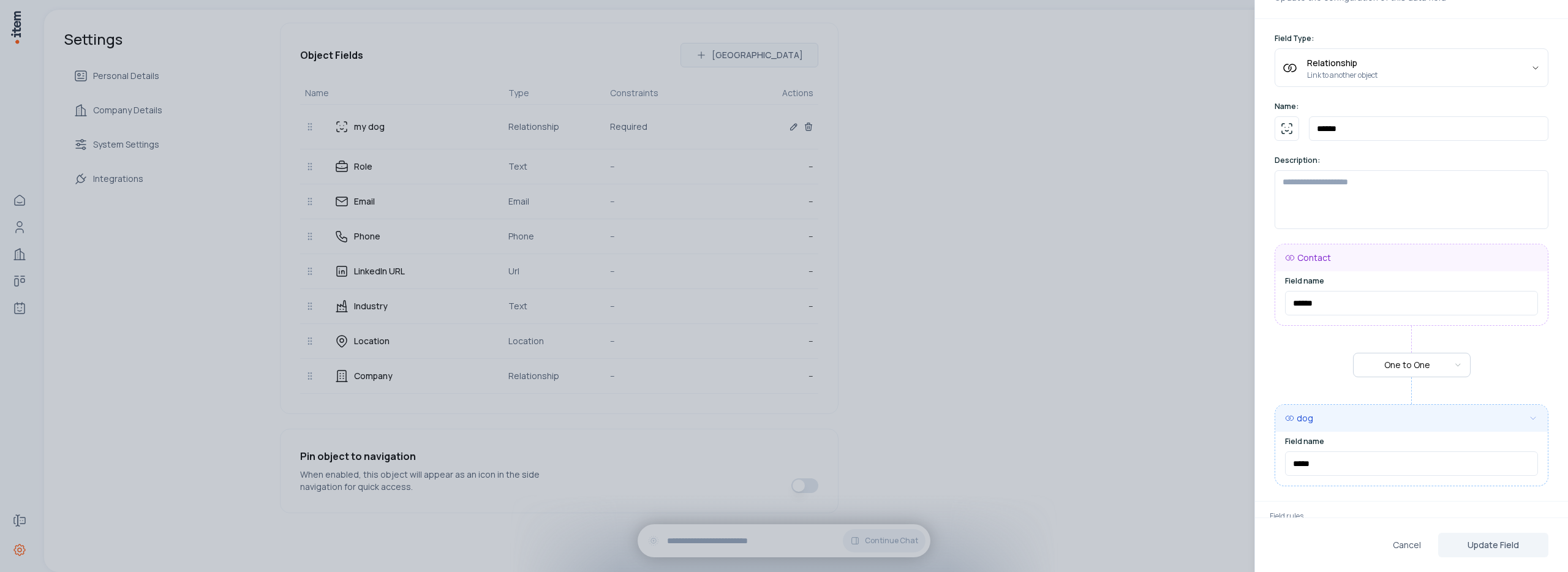
scroll to position [78, 0]
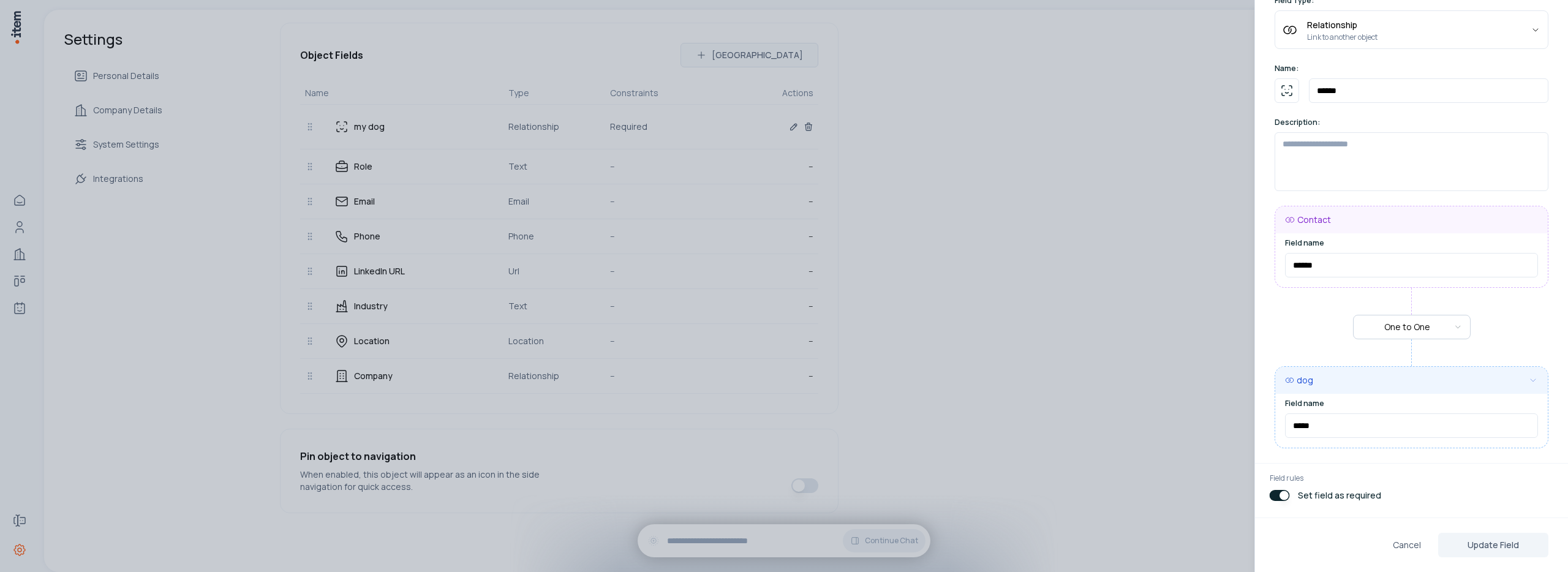
click at [1043, 369] on div at bounding box center [784, 286] width 1568 height 572
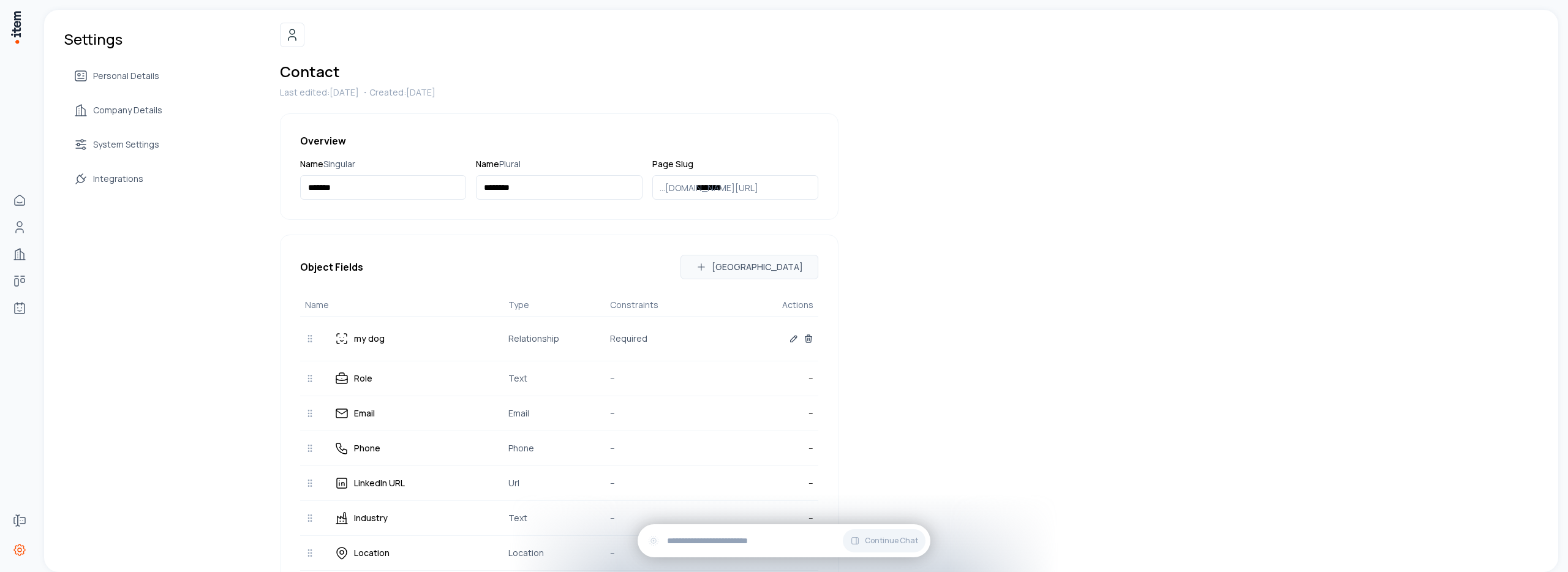
scroll to position [0, 0]
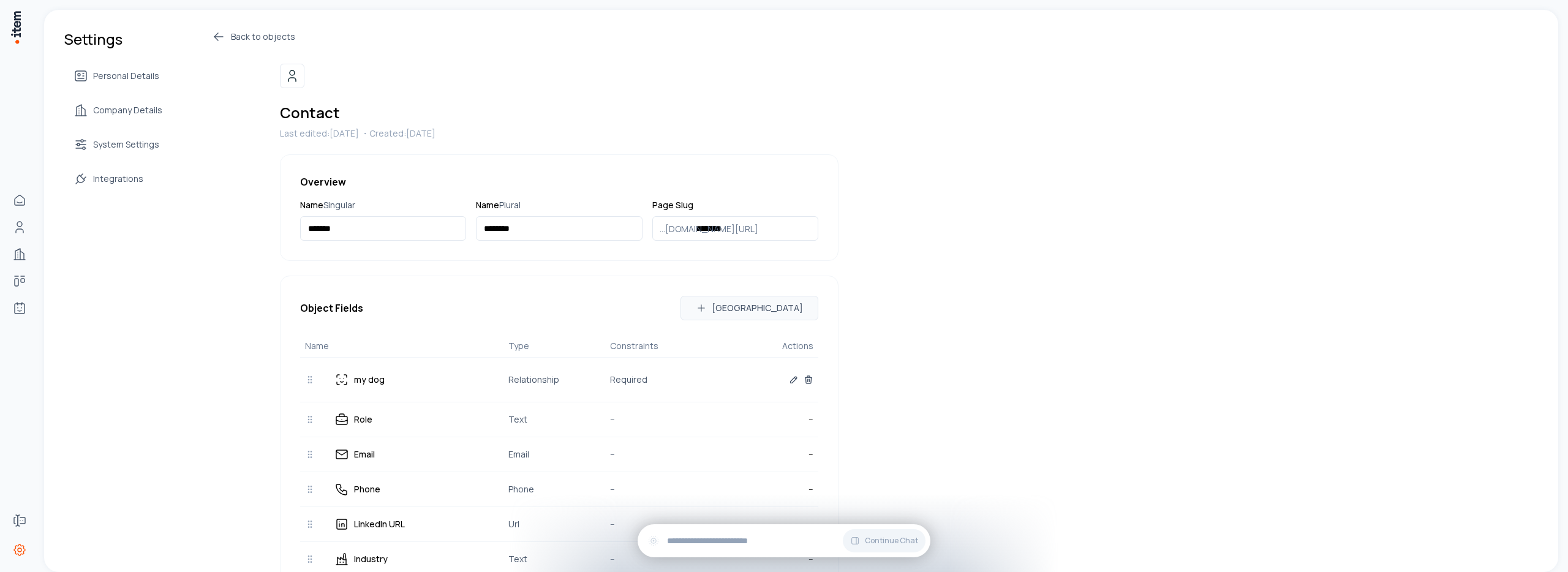
click at [226, 37] on link "Back to objects" at bounding box center [525, 37] width 627 height 15
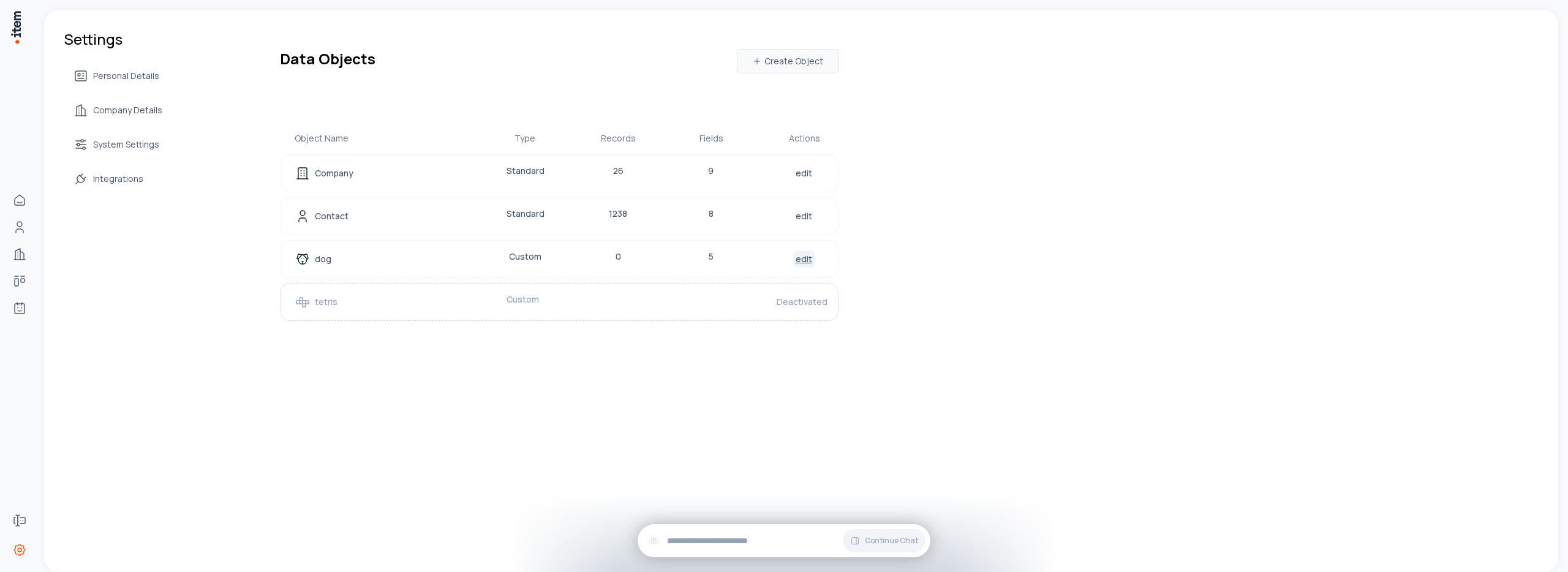
click at [797, 262] on link "edit" at bounding box center [804, 259] width 22 height 17
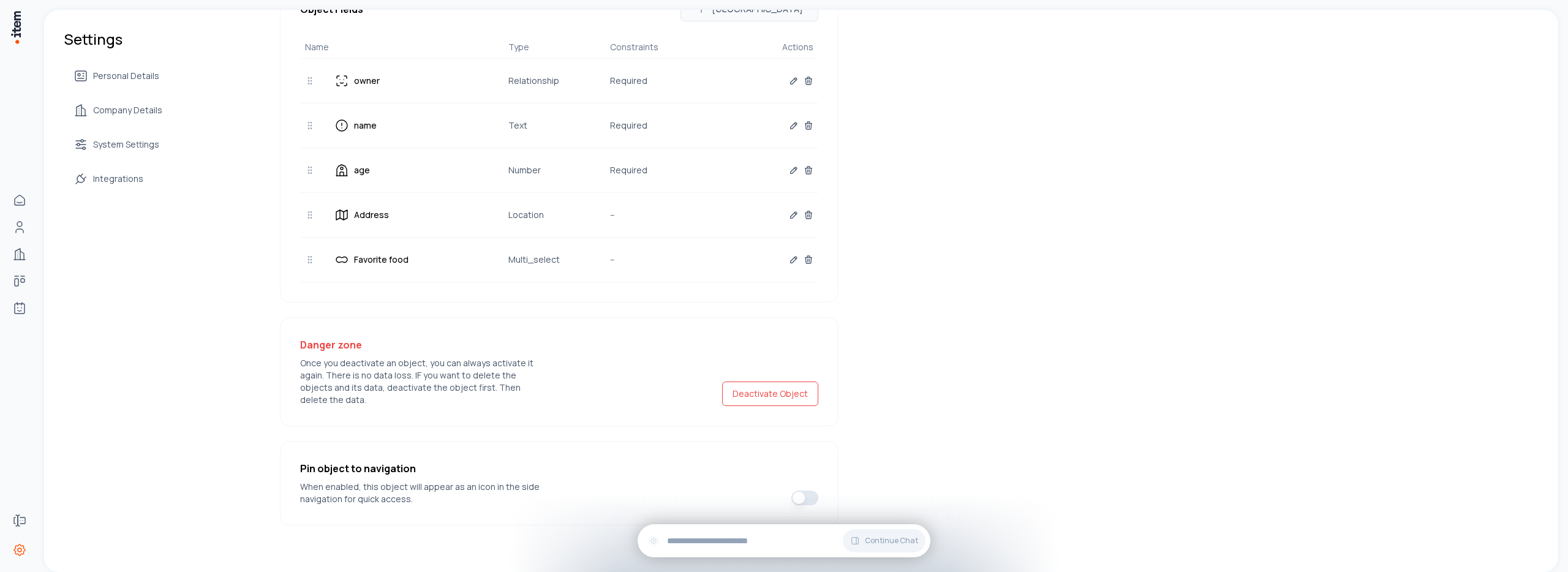
scroll to position [271, 0]
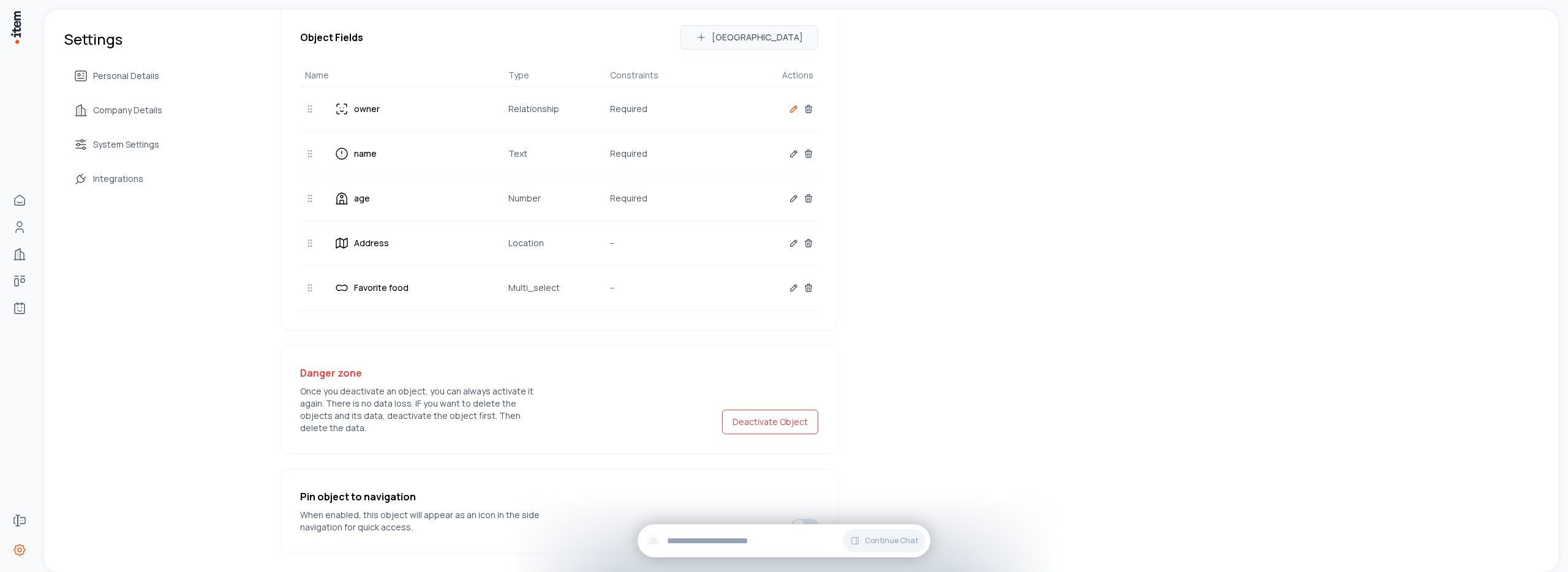
click at [790, 115] on button "button" at bounding box center [794, 109] width 10 height 25
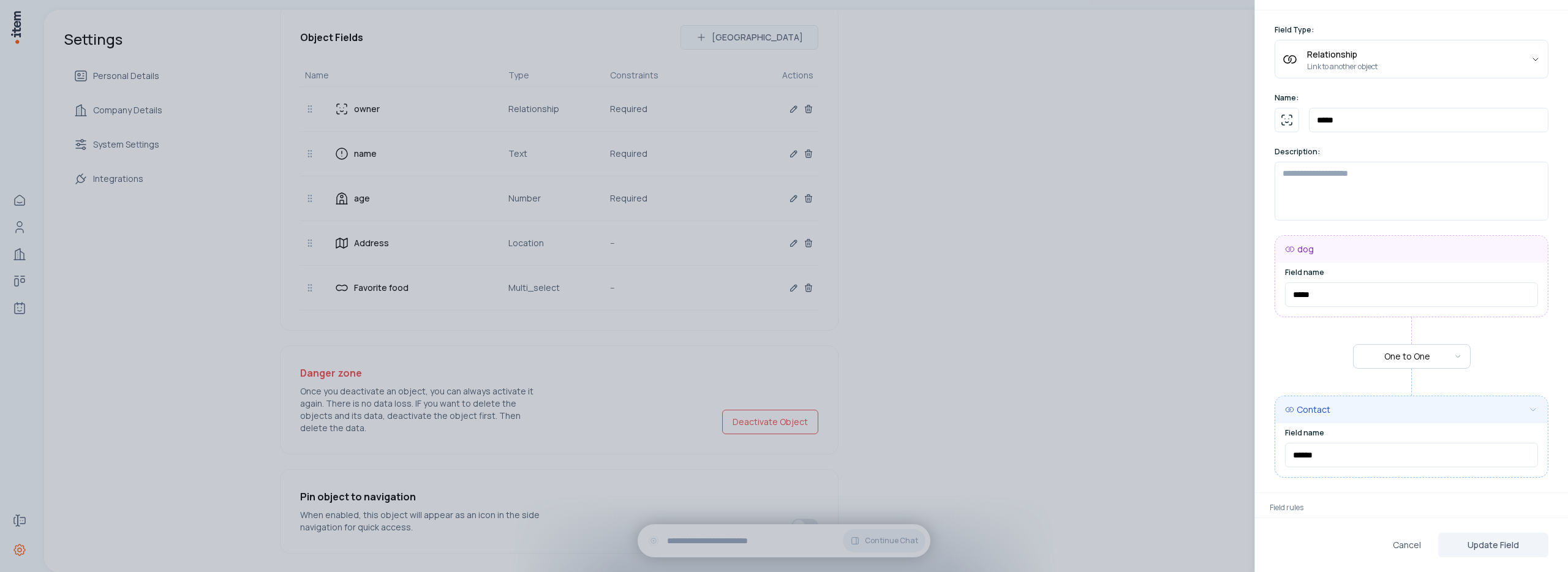
scroll to position [78, 0]
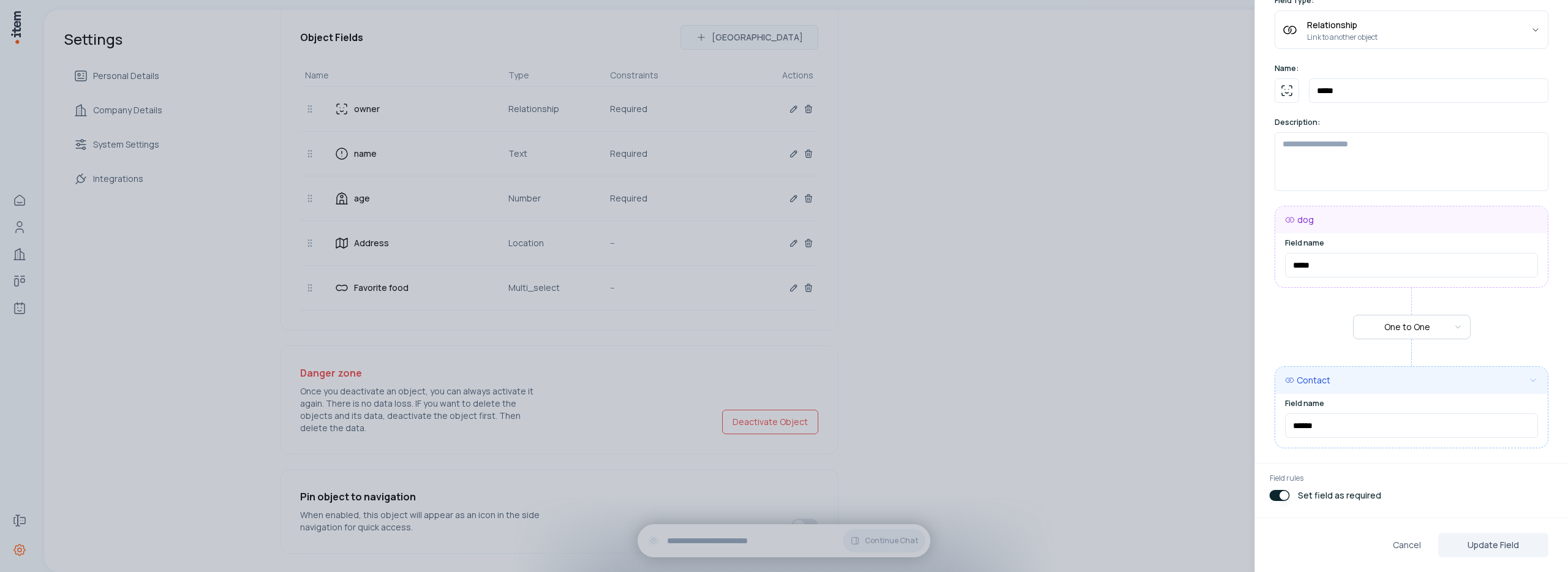
click at [1279, 495] on button "button" at bounding box center [1280, 496] width 20 height 11
click at [1508, 550] on button "Update Field" at bounding box center [1493, 545] width 110 height 25
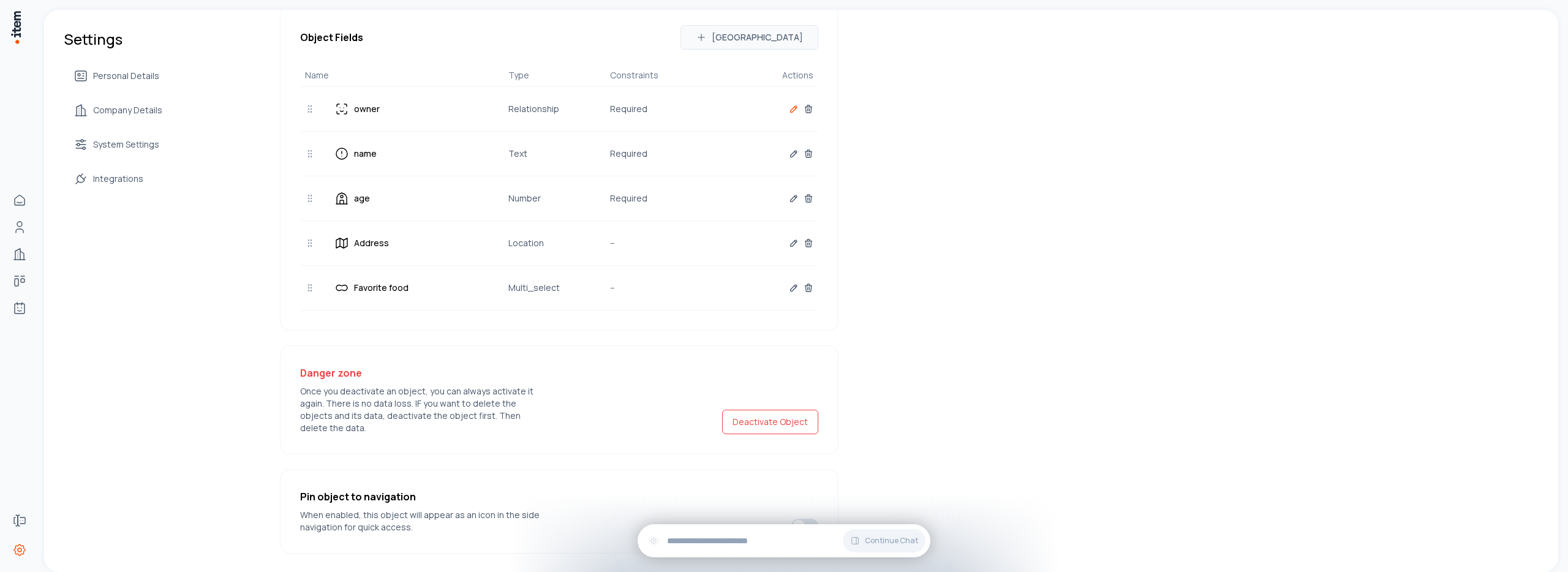
click at [791, 110] on icon "button" at bounding box center [794, 109] width 10 height 10
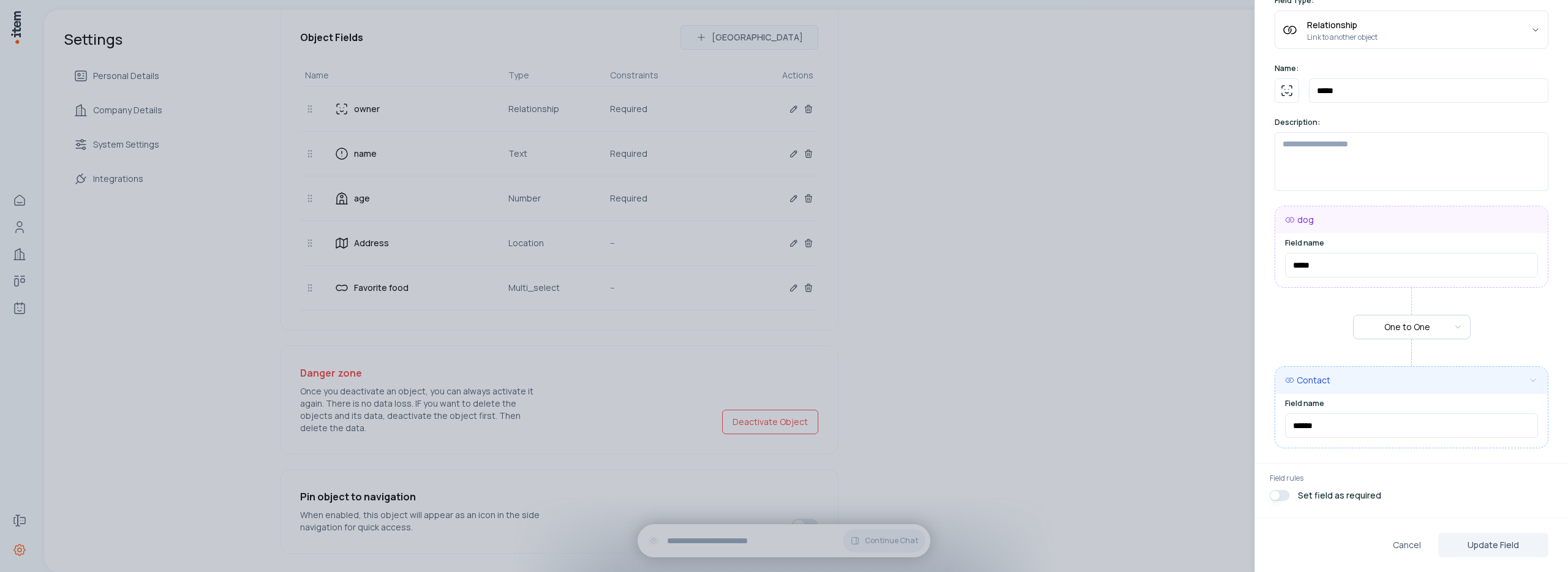
click at [1049, 272] on div at bounding box center [784, 286] width 1568 height 572
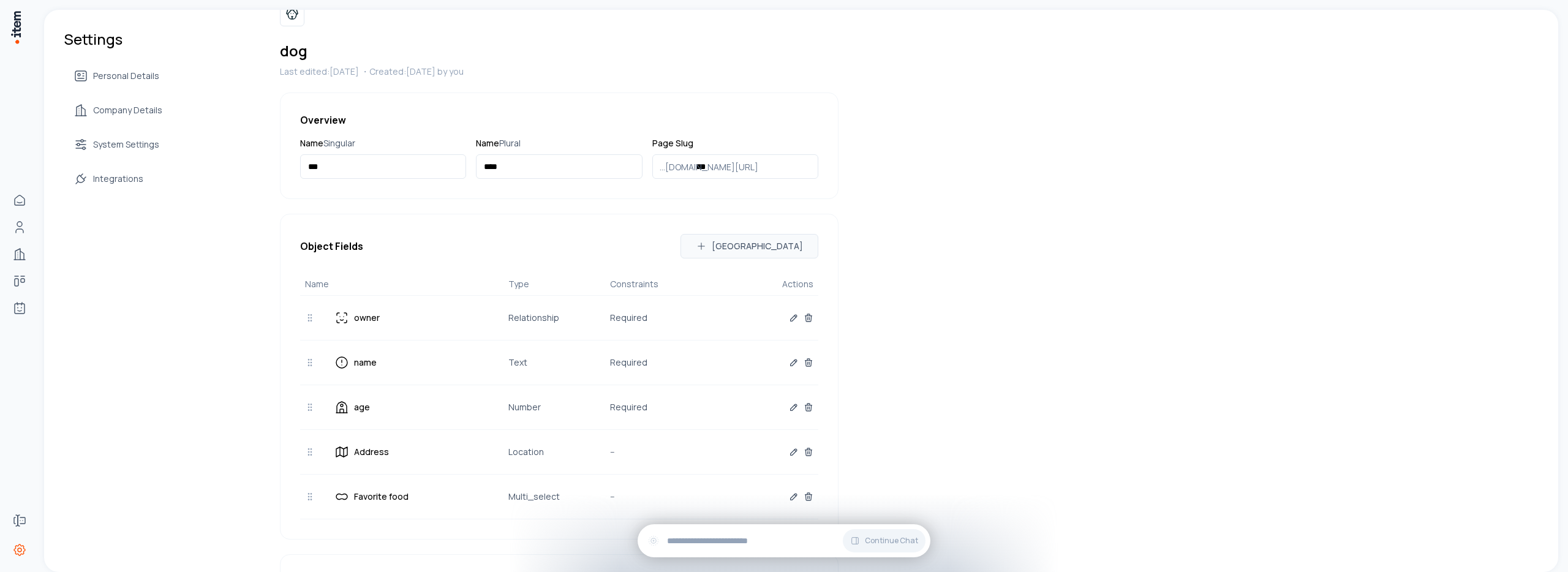
scroll to position [0, 0]
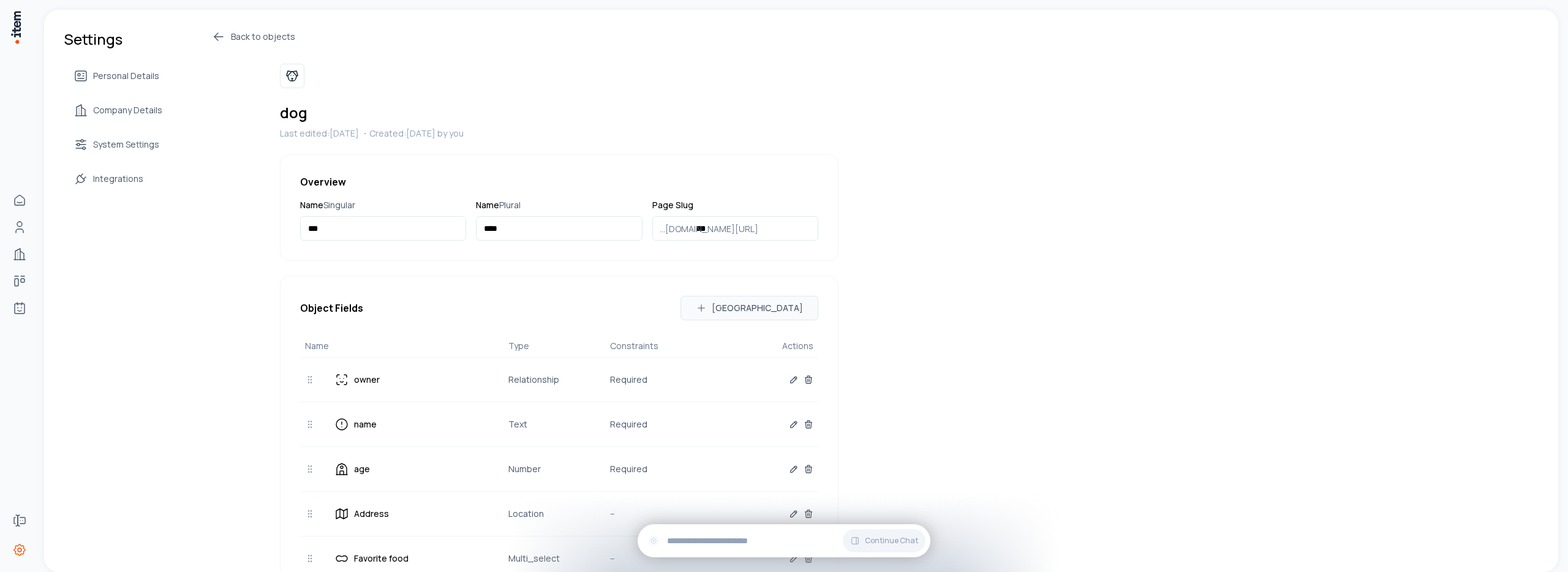
click at [222, 39] on icon at bounding box center [219, 37] width 15 height 15
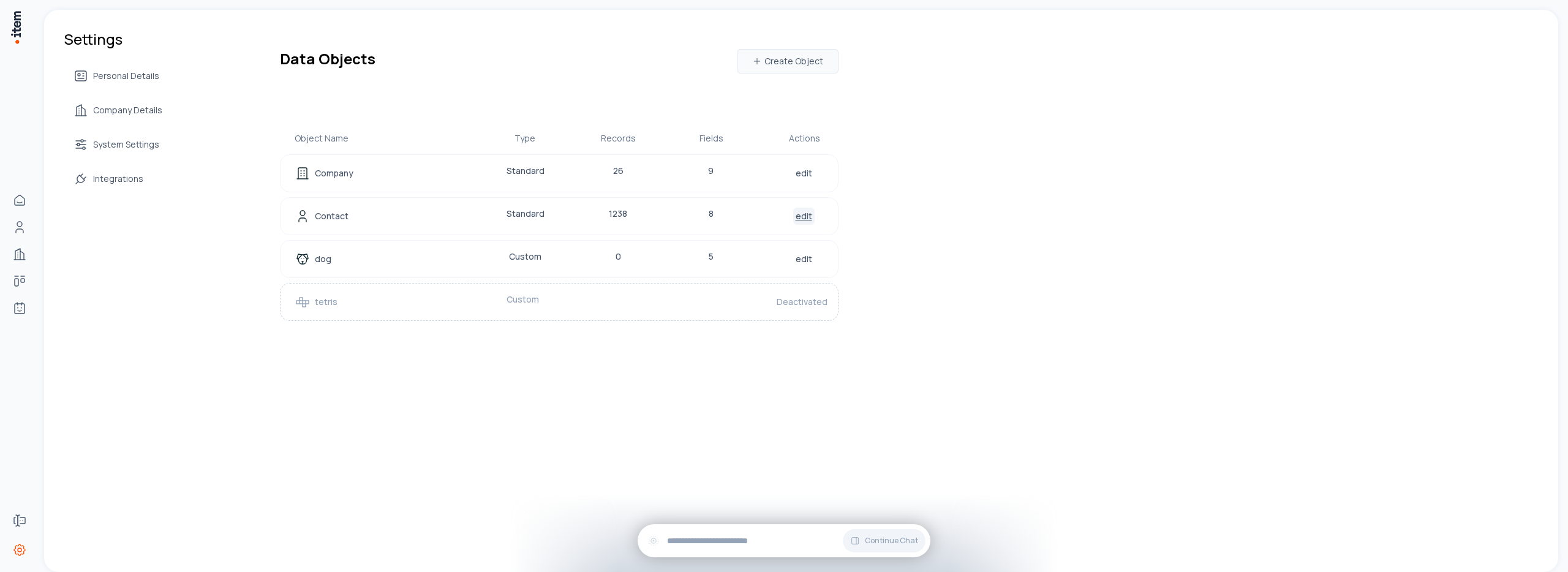
click at [804, 219] on link "edit" at bounding box center [804, 216] width 22 height 17
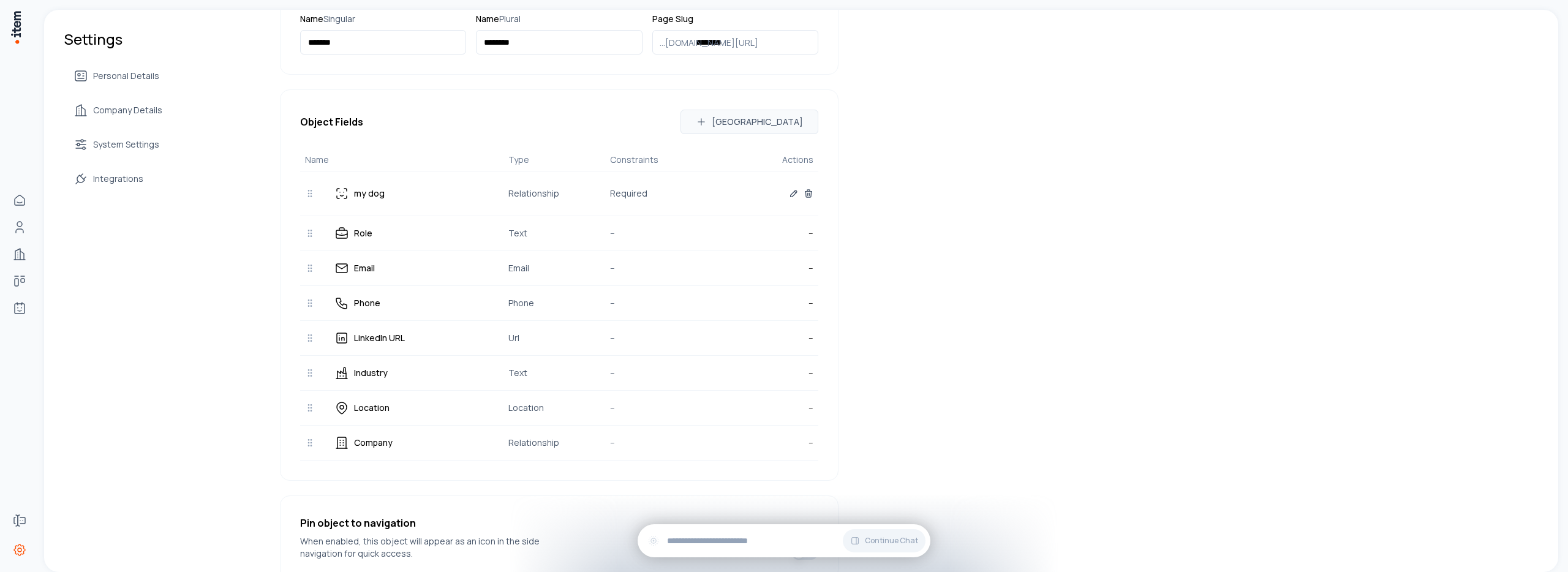
scroll to position [253, 0]
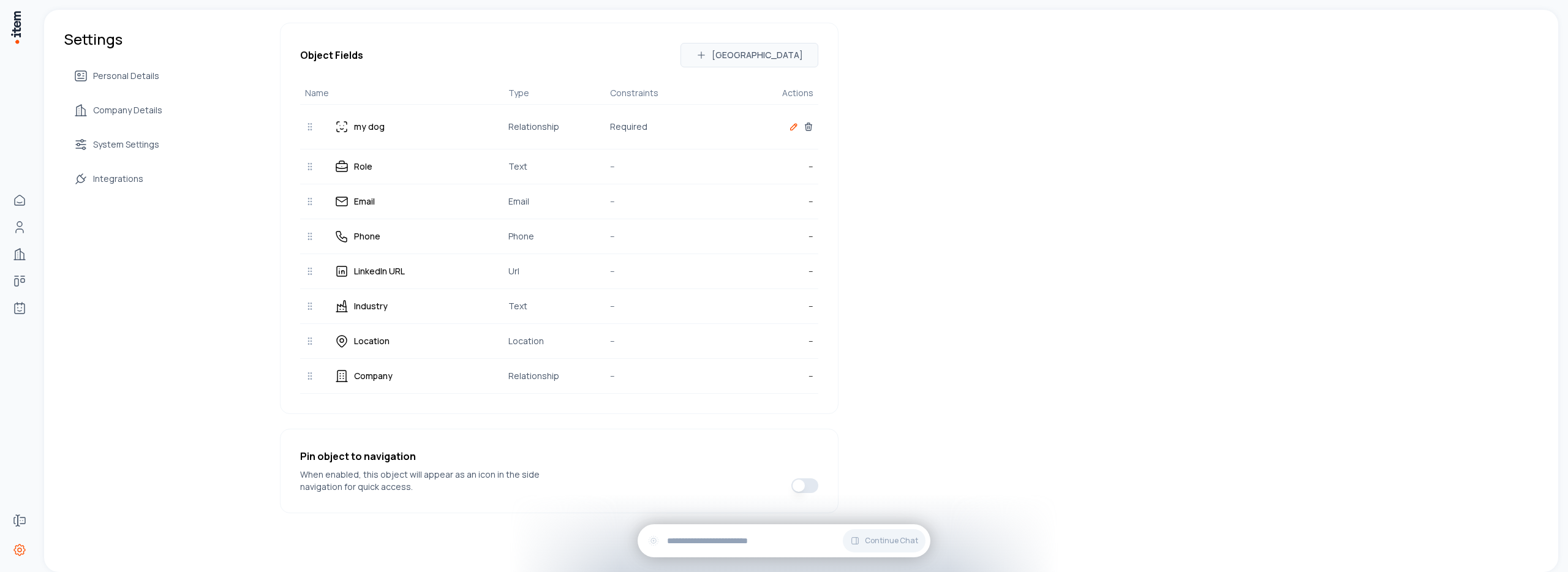
click at [791, 128] on icon "button" at bounding box center [794, 127] width 6 height 6
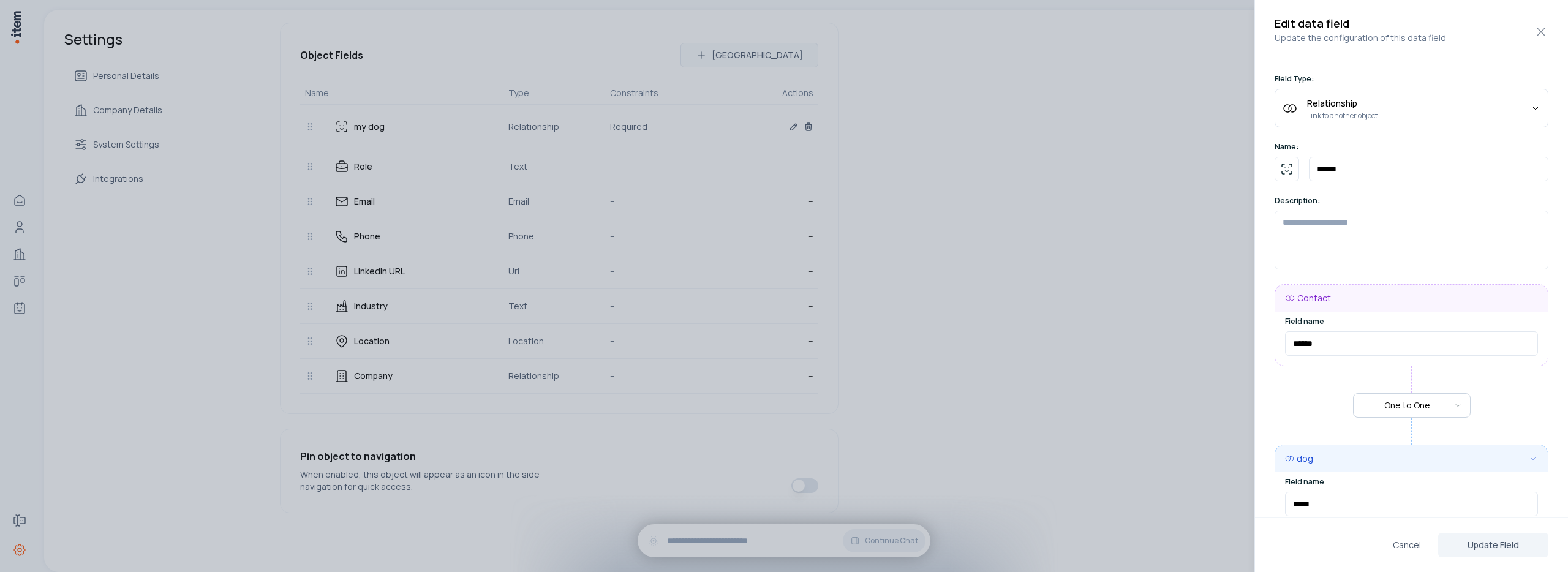
scroll to position [78, 0]
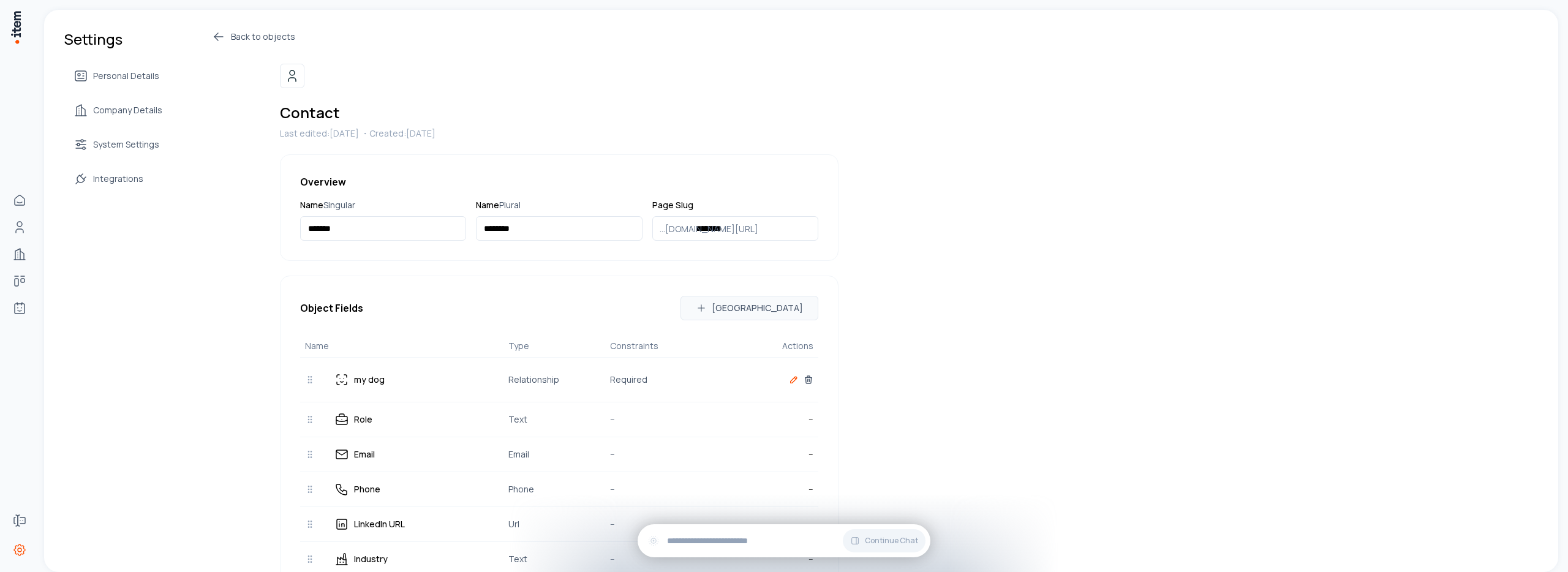
click at [791, 380] on icon "button" at bounding box center [794, 380] width 6 height 6
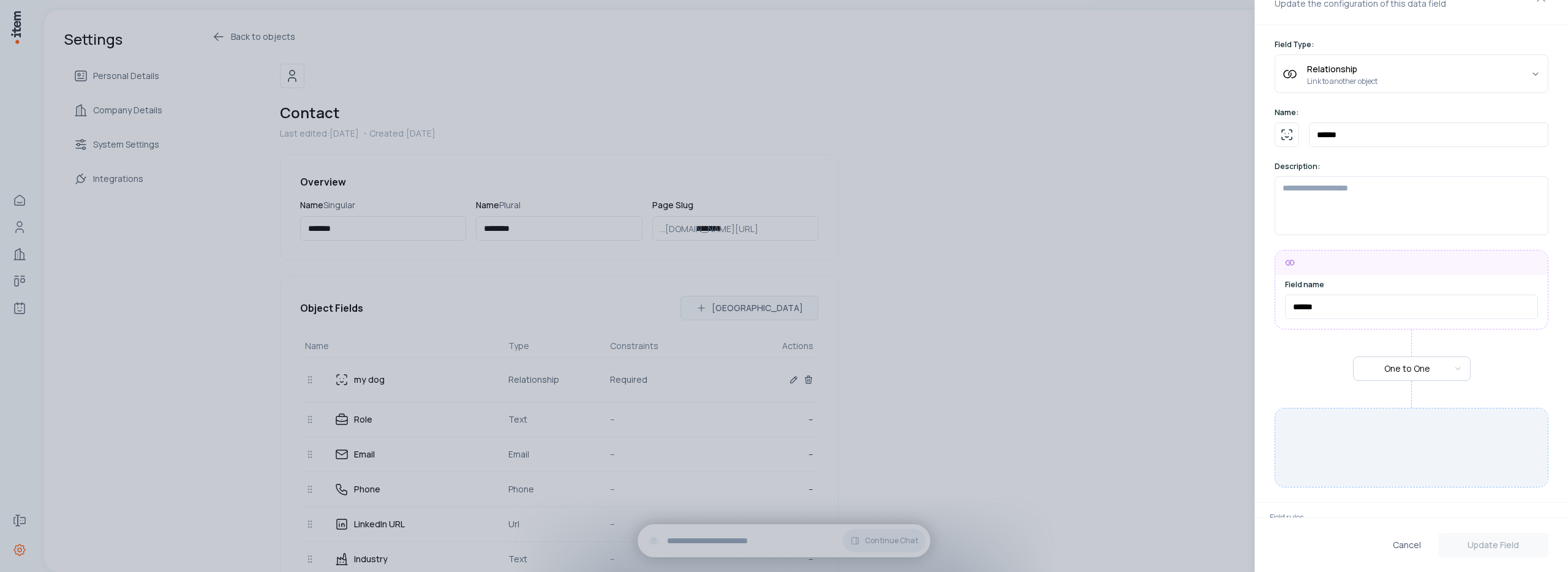
scroll to position [73, 0]
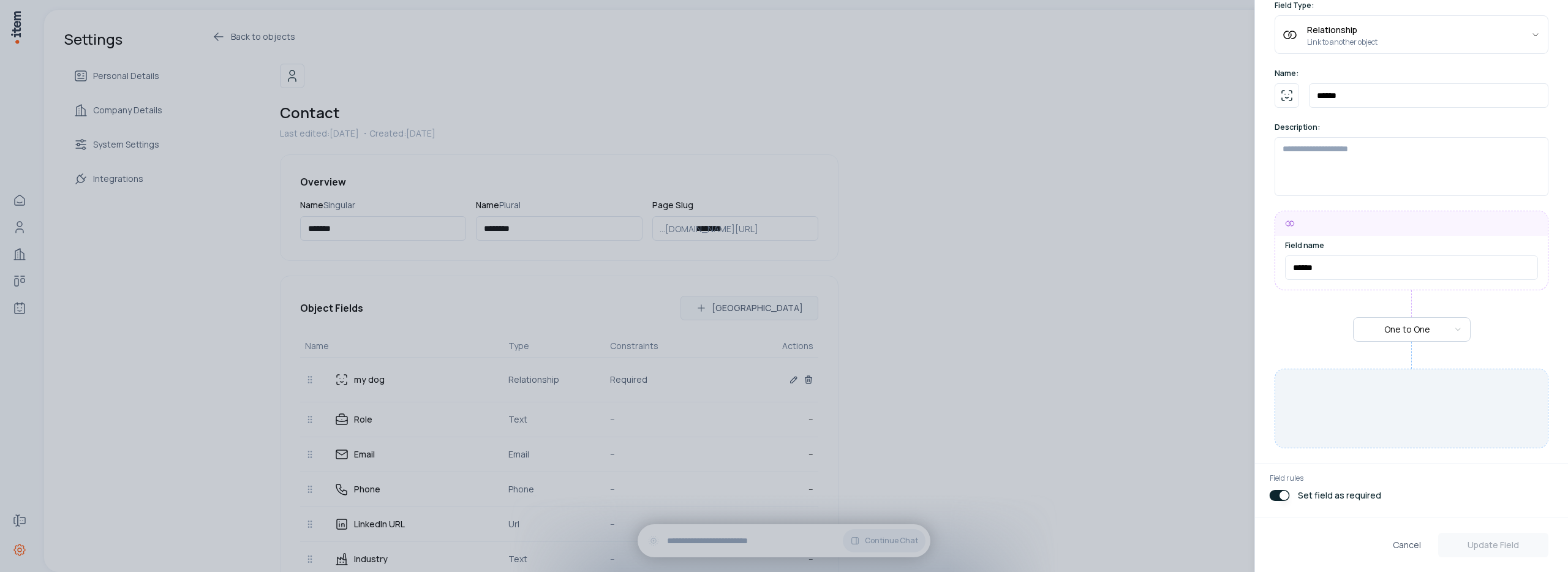
type input "*****"
click at [972, 345] on div at bounding box center [784, 286] width 1568 height 572
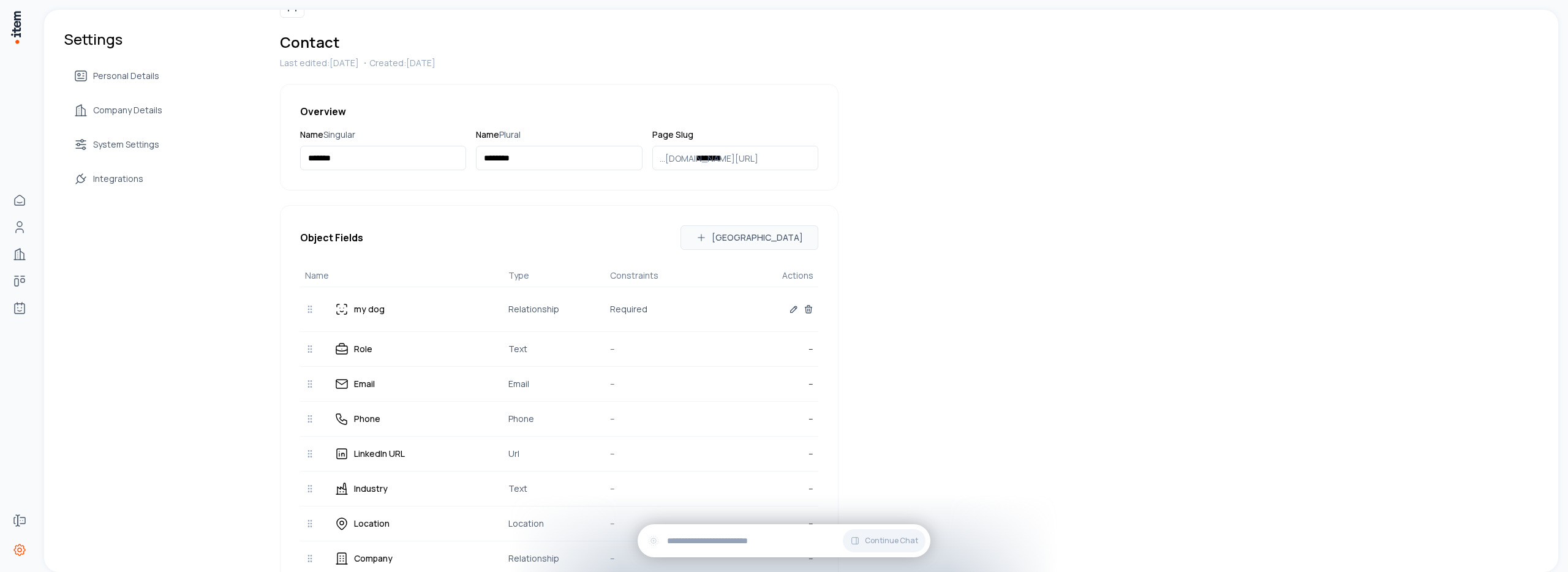
scroll to position [0, 0]
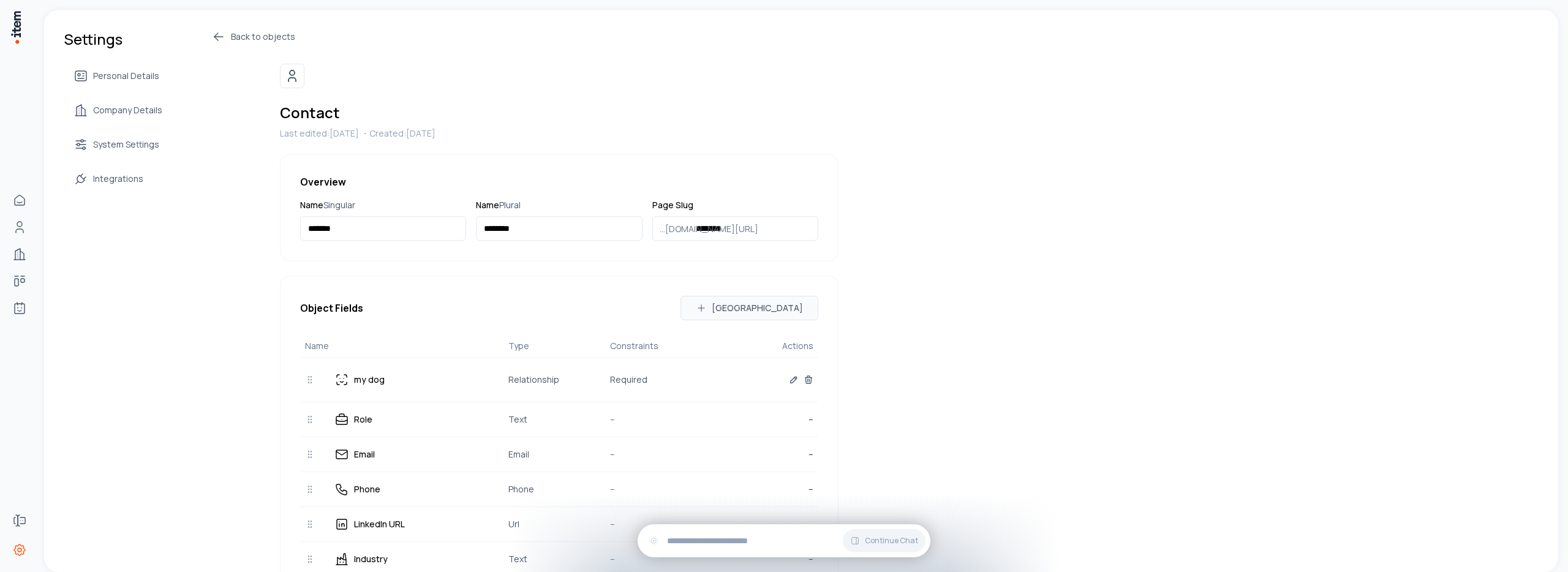
click at [217, 37] on icon at bounding box center [219, 37] width 9 height 0
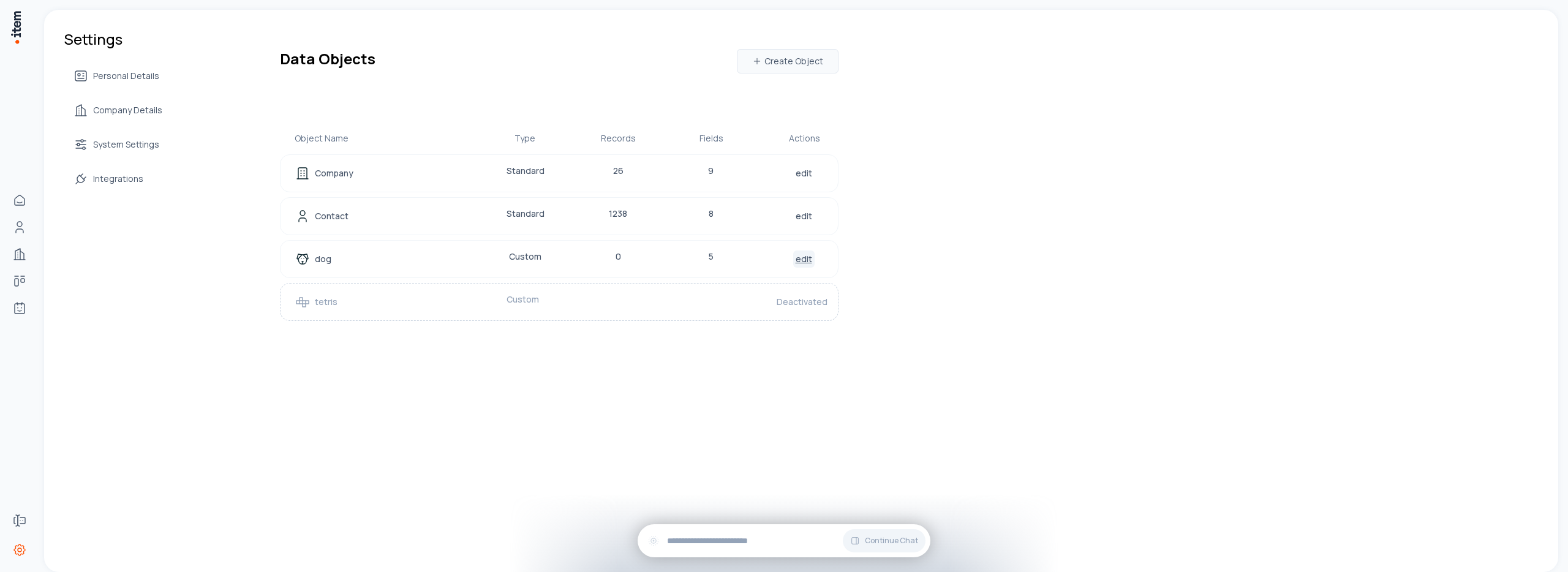
click at [808, 260] on link "edit" at bounding box center [804, 259] width 22 height 17
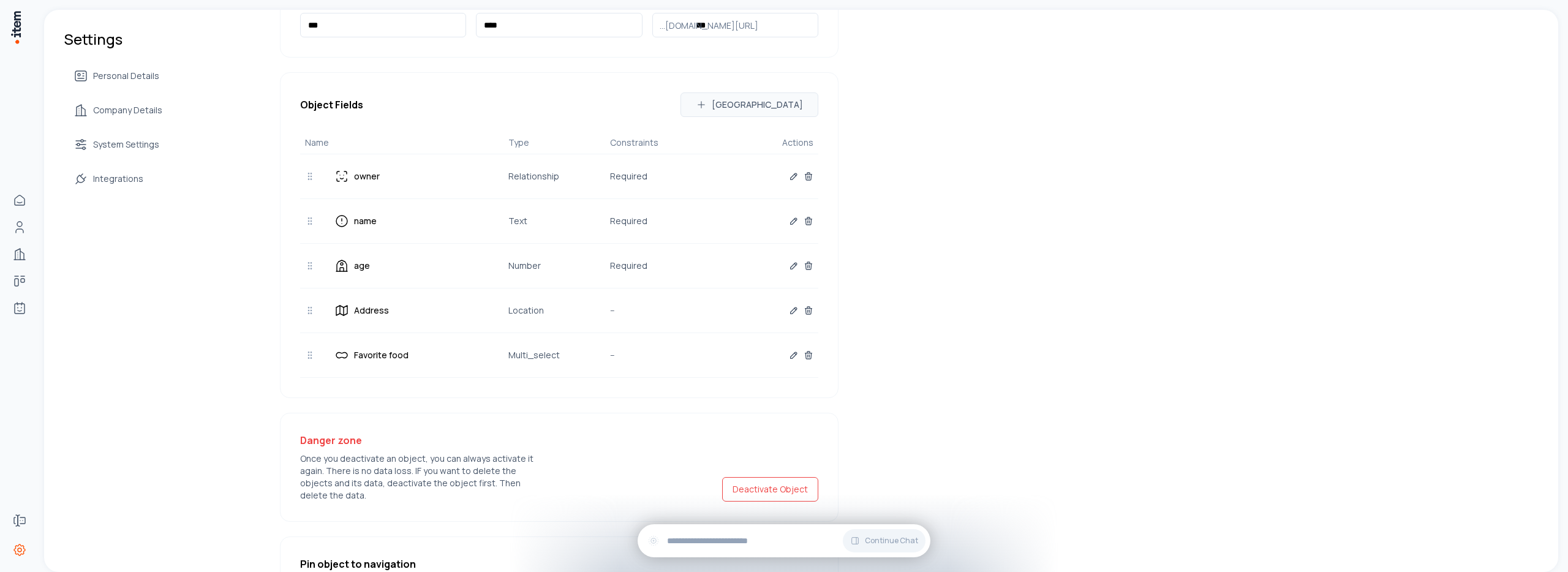
scroll to position [178, 0]
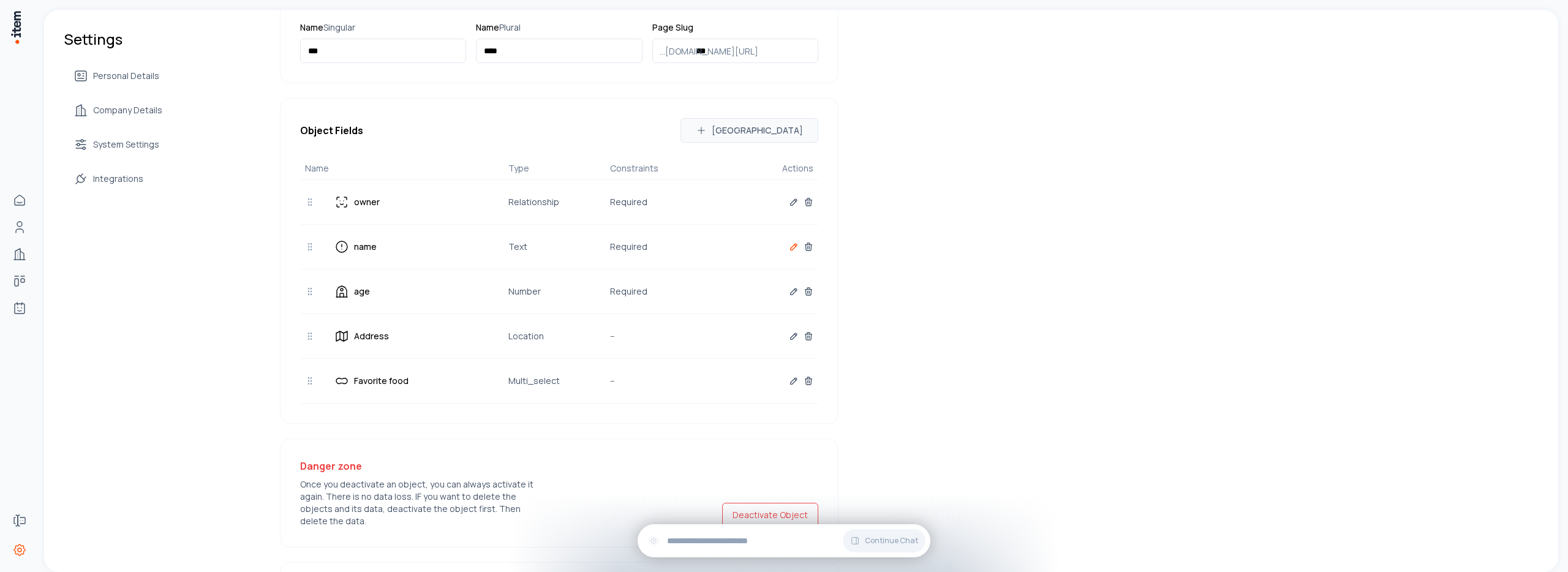
click at [791, 247] on icon "button" at bounding box center [794, 247] width 6 height 6
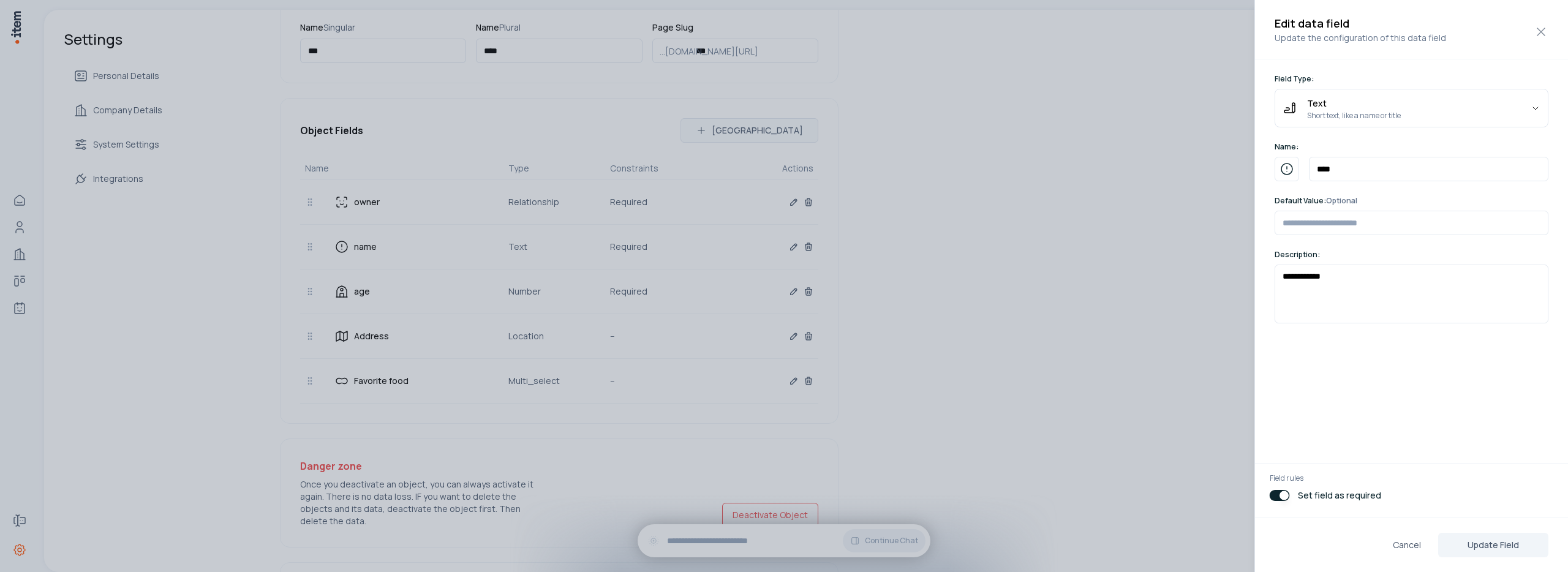
click at [1275, 496] on button "button" at bounding box center [1280, 496] width 20 height 11
click at [1505, 549] on button "Update Field" at bounding box center [1493, 545] width 110 height 25
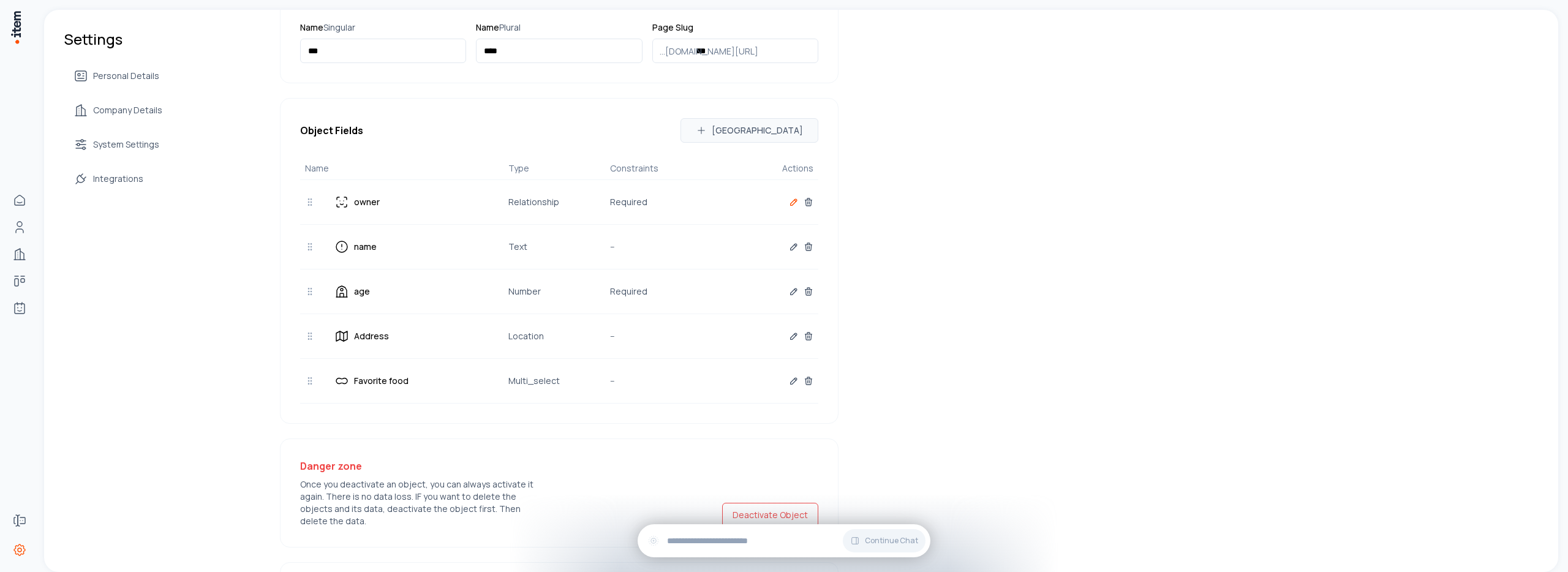
click at [792, 208] on button "button" at bounding box center [794, 202] width 10 height 25
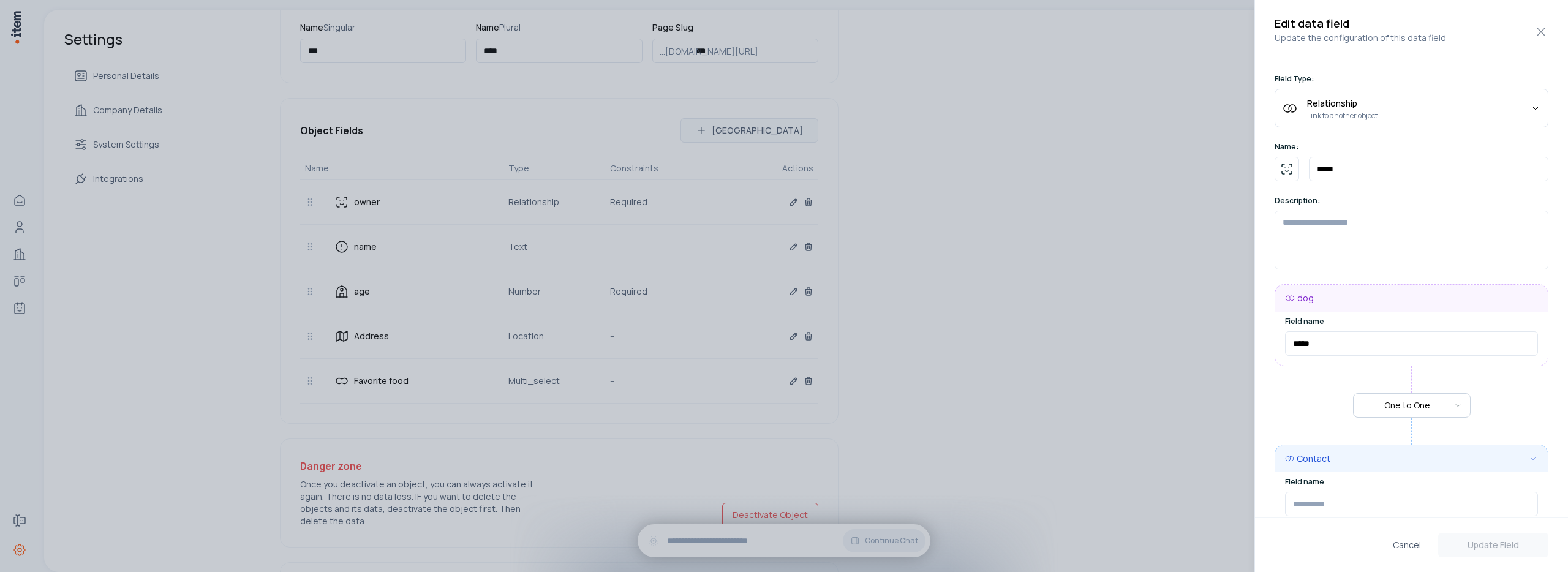
type input "******"
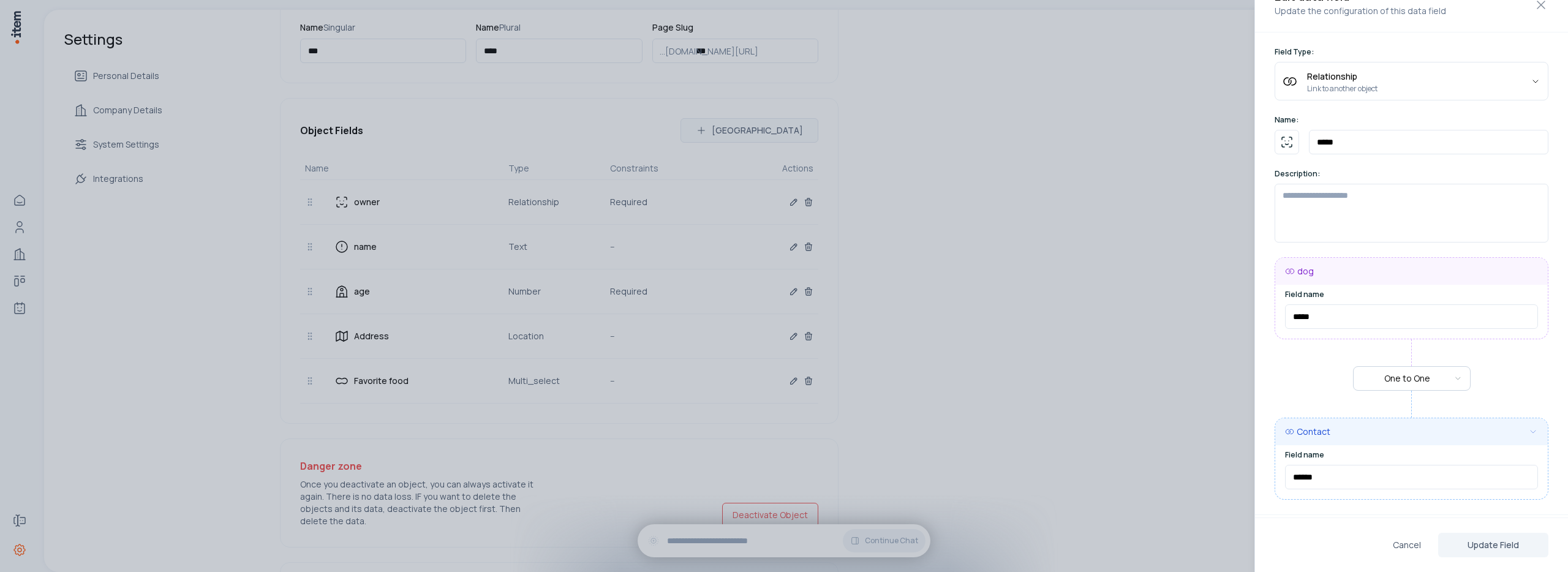
scroll to position [78, 0]
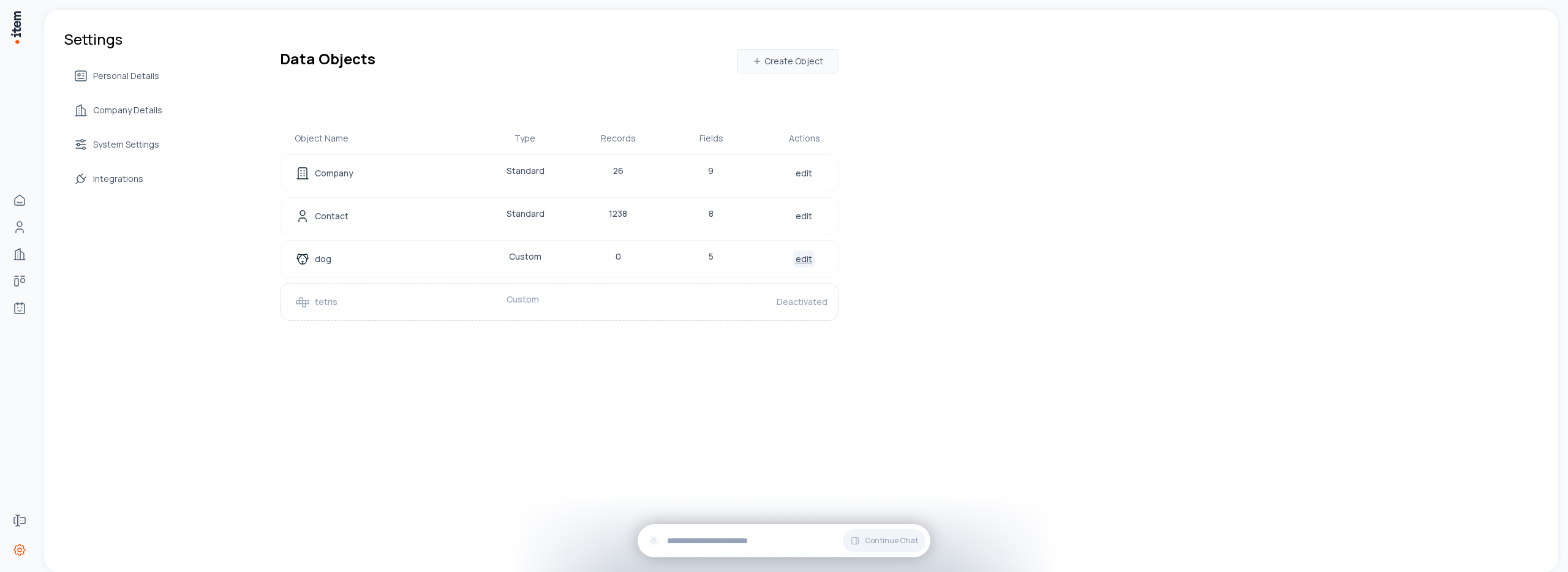
click at [801, 261] on link "edit" at bounding box center [804, 259] width 22 height 17
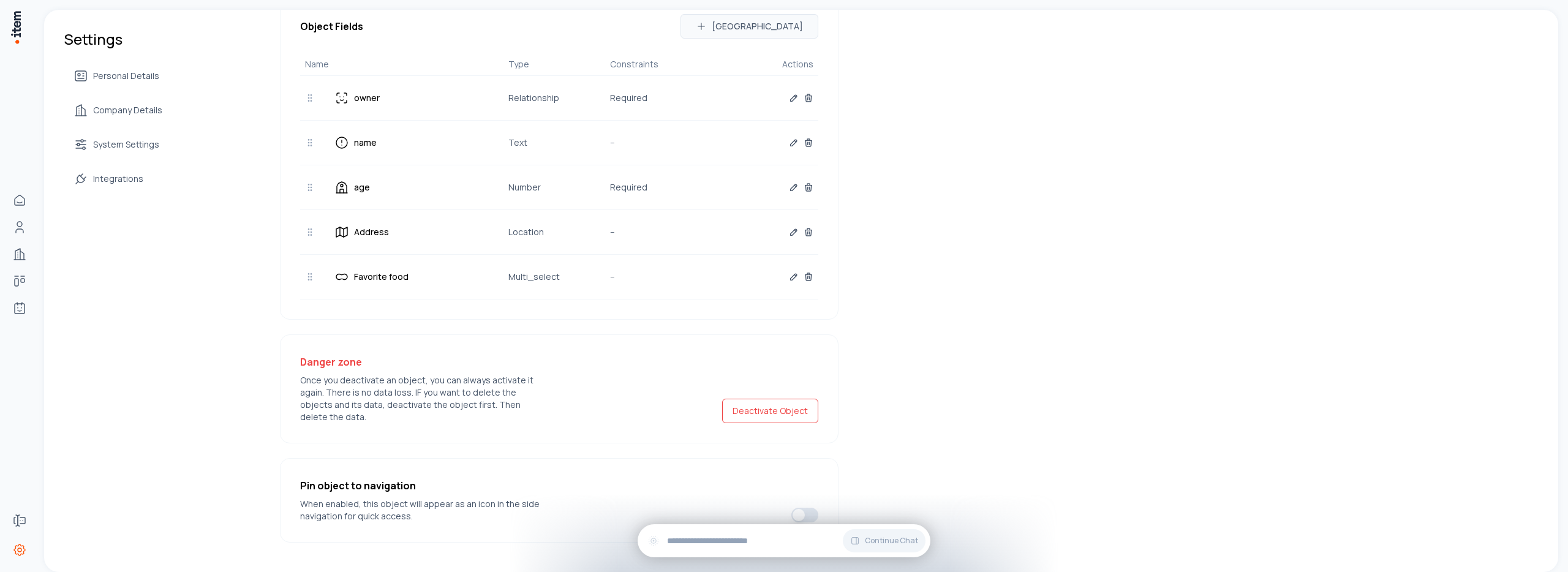
scroll to position [209, 0]
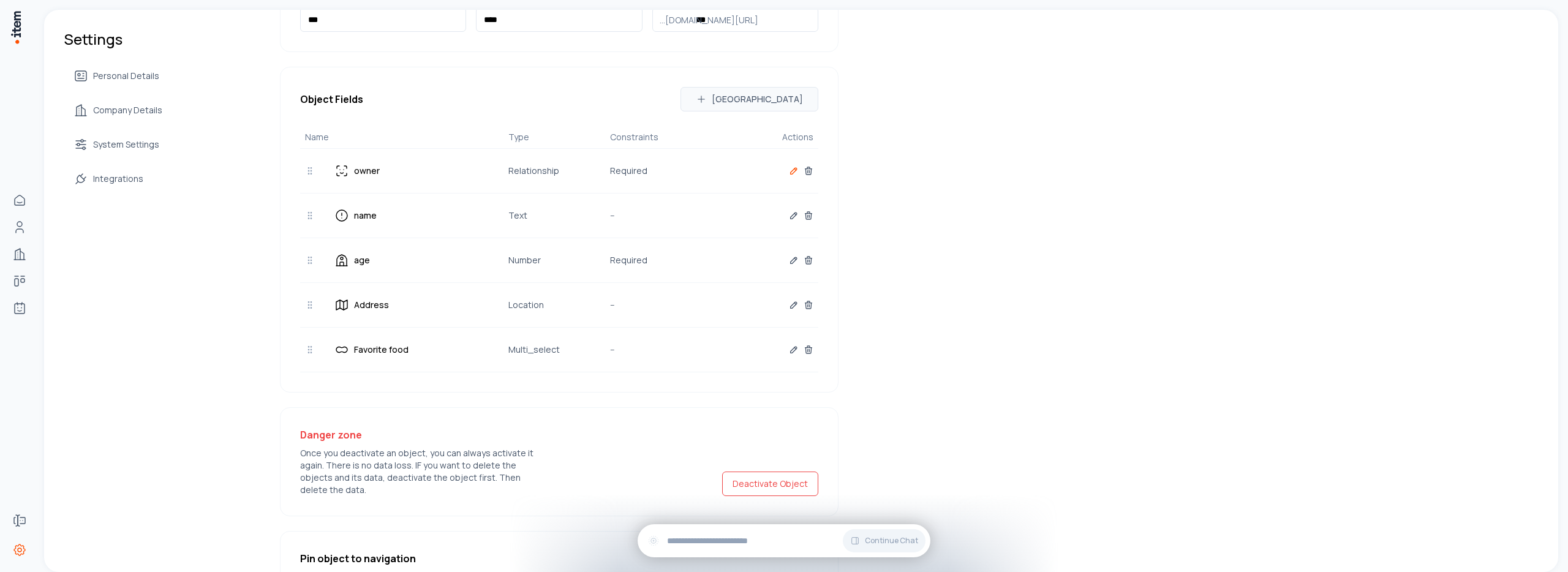
click at [793, 171] on icon "button" at bounding box center [794, 171] width 6 height 6
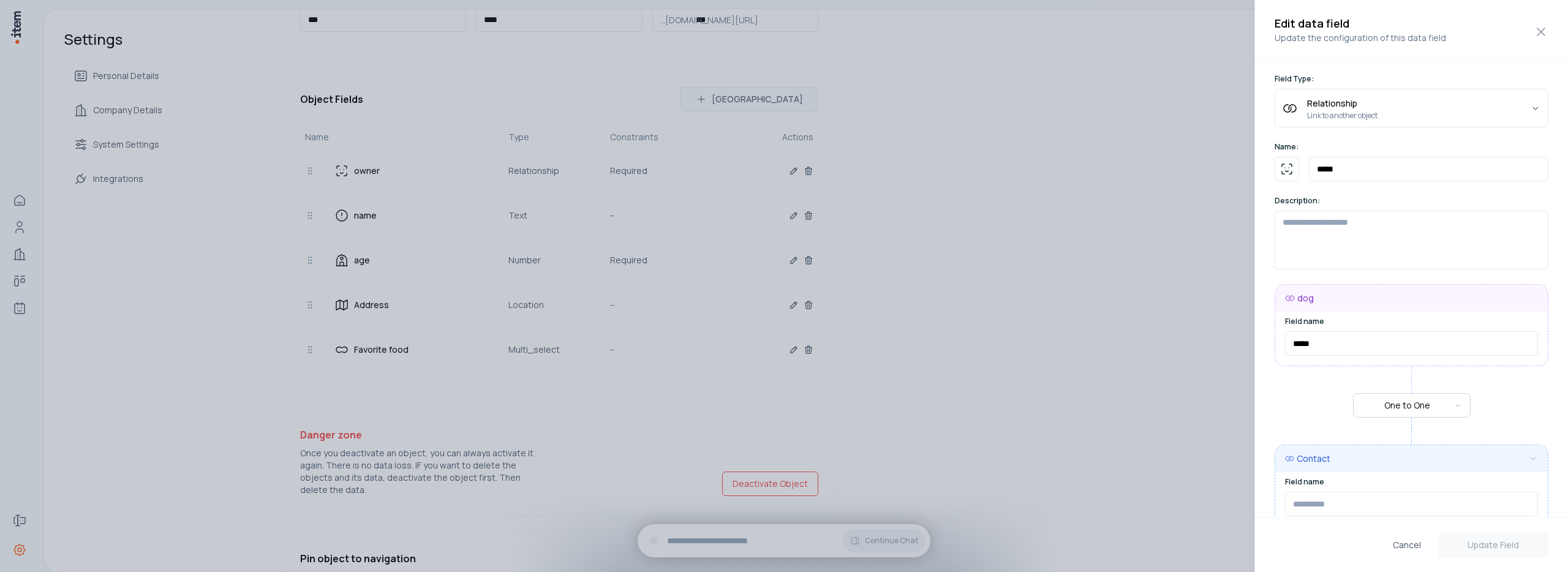
type input "******"
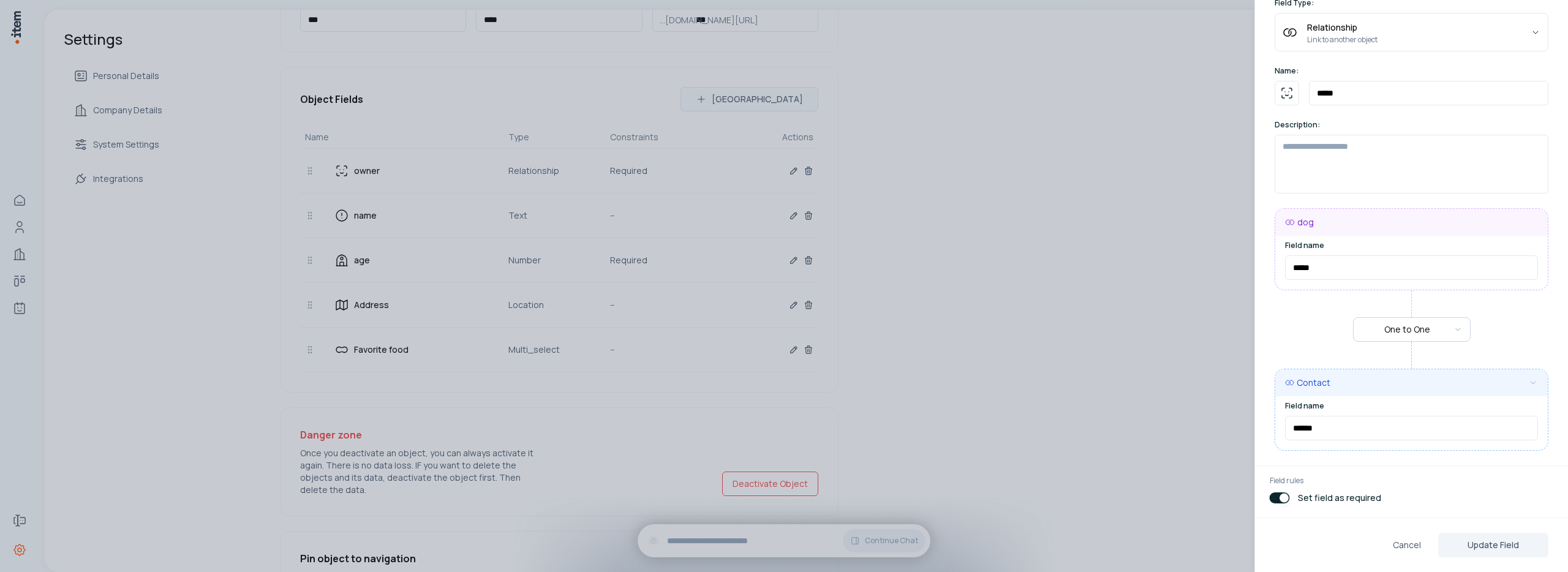
scroll to position [78, 0]
click at [1274, 497] on button "button" at bounding box center [1280, 496] width 20 height 11
click at [1497, 548] on button "Update Field" at bounding box center [1493, 545] width 110 height 25
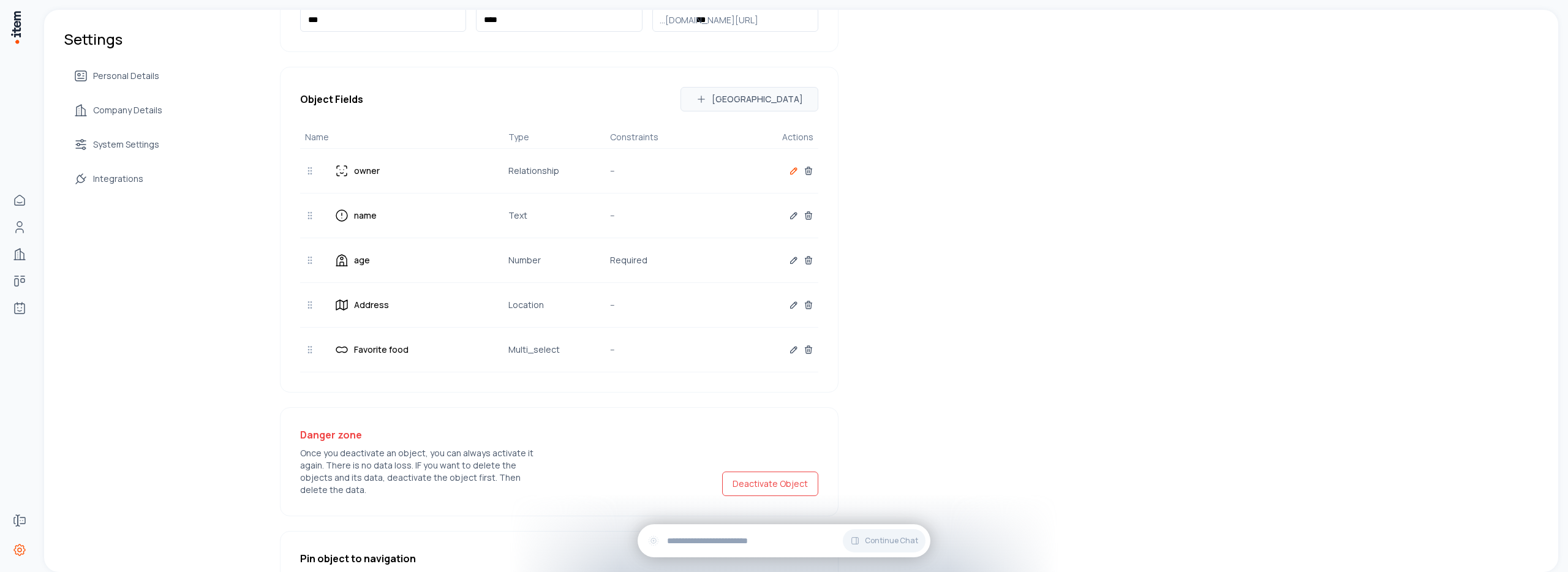
click at [794, 171] on icon "button" at bounding box center [794, 171] width 10 height 10
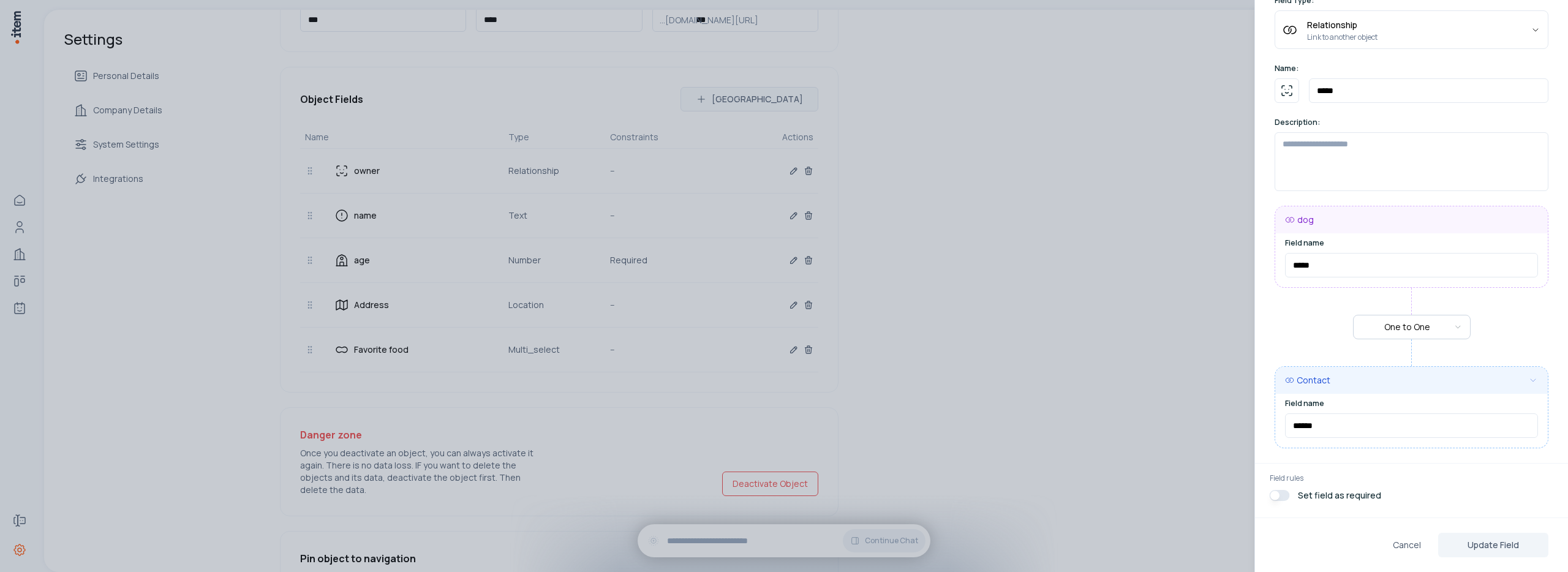
click at [1090, 344] on div at bounding box center [784, 286] width 1568 height 572
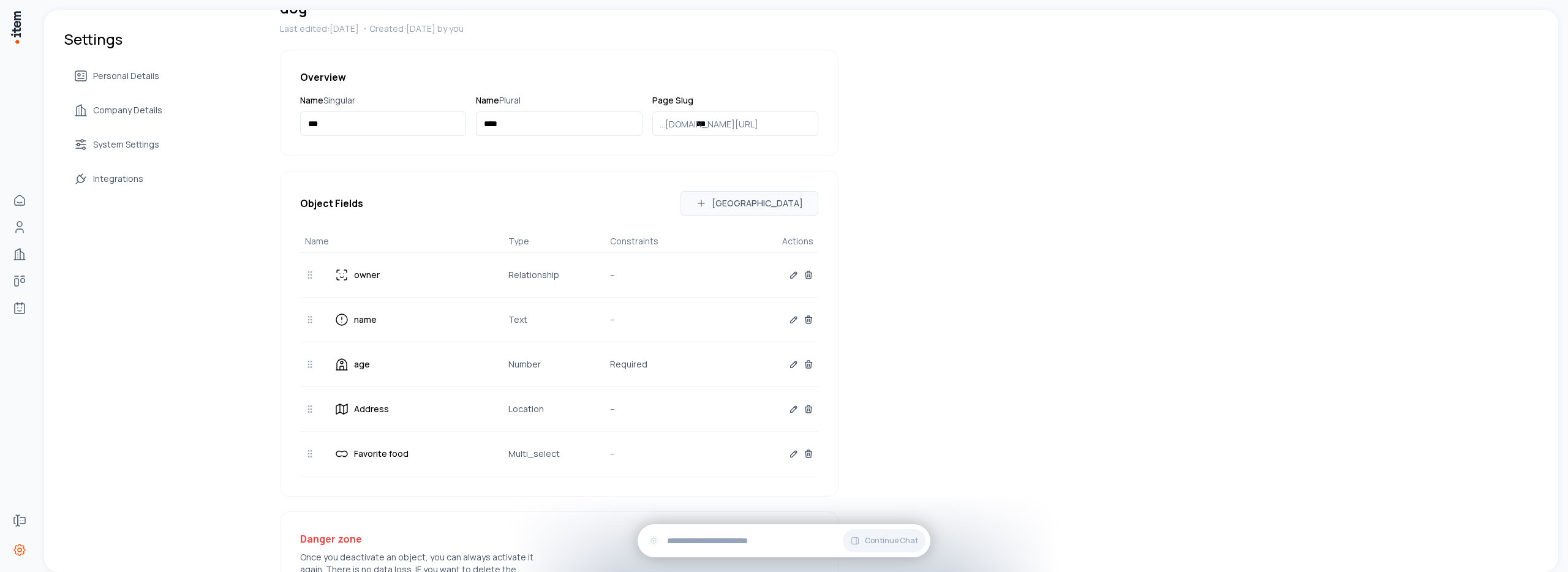
scroll to position [0, 0]
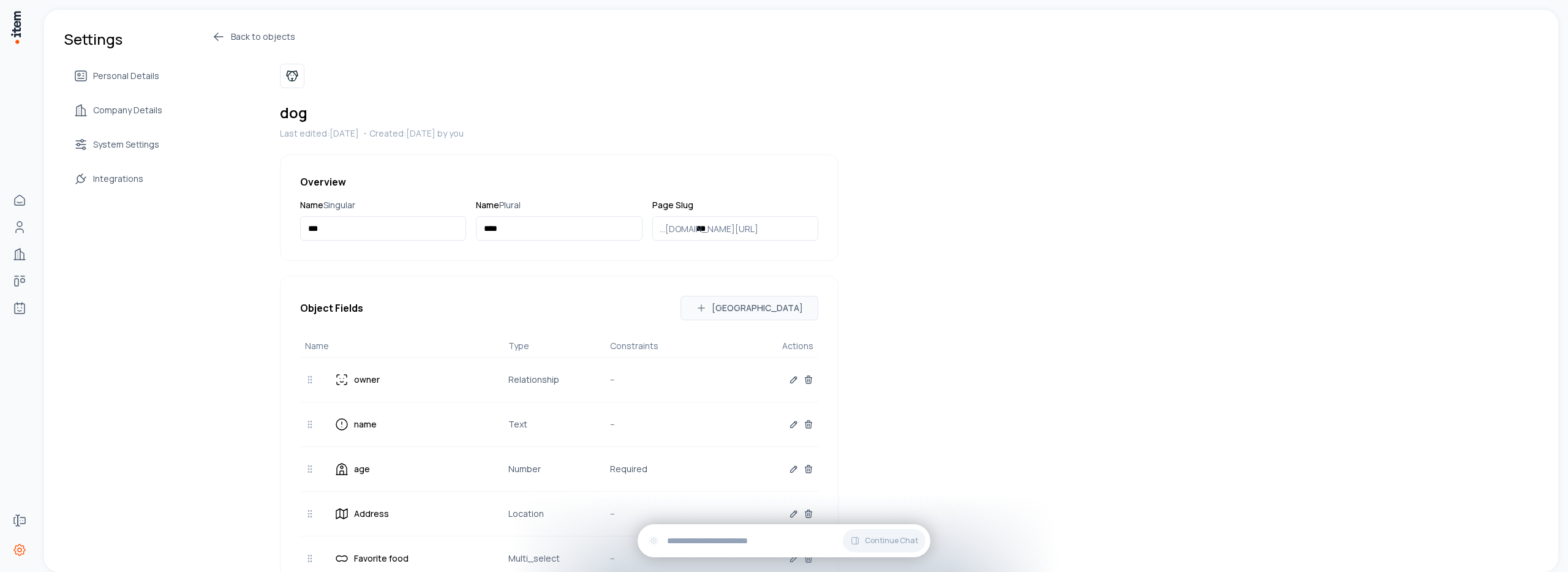
click at [226, 37] on link "Back to objects" at bounding box center [525, 37] width 627 height 15
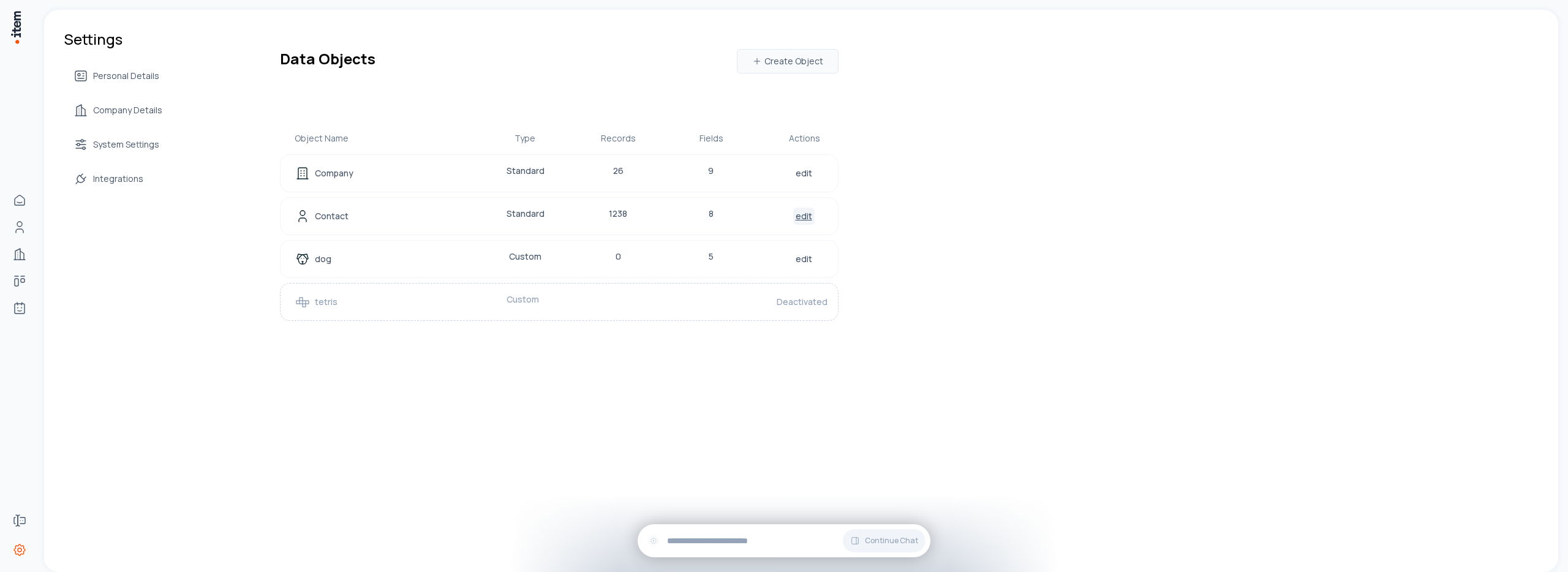
click at [798, 216] on link "edit" at bounding box center [804, 216] width 22 height 17
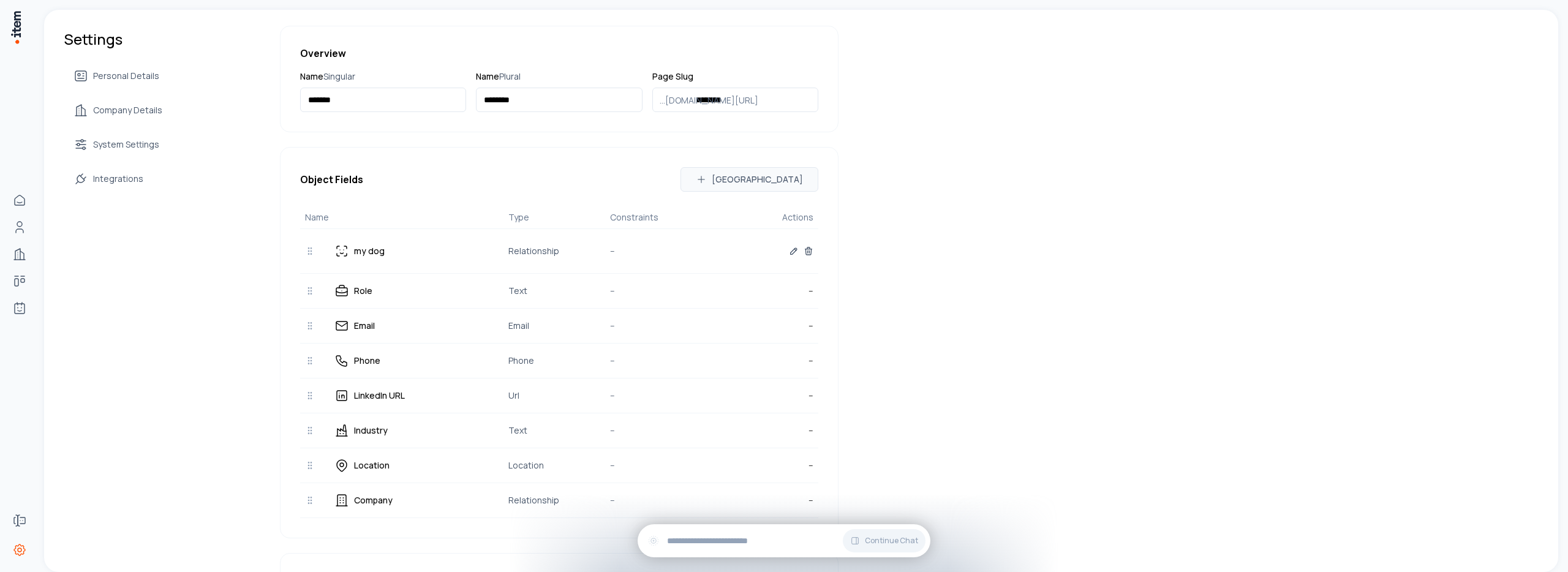
scroll to position [128, 0]
click at [790, 254] on icon "button" at bounding box center [794, 251] width 10 height 10
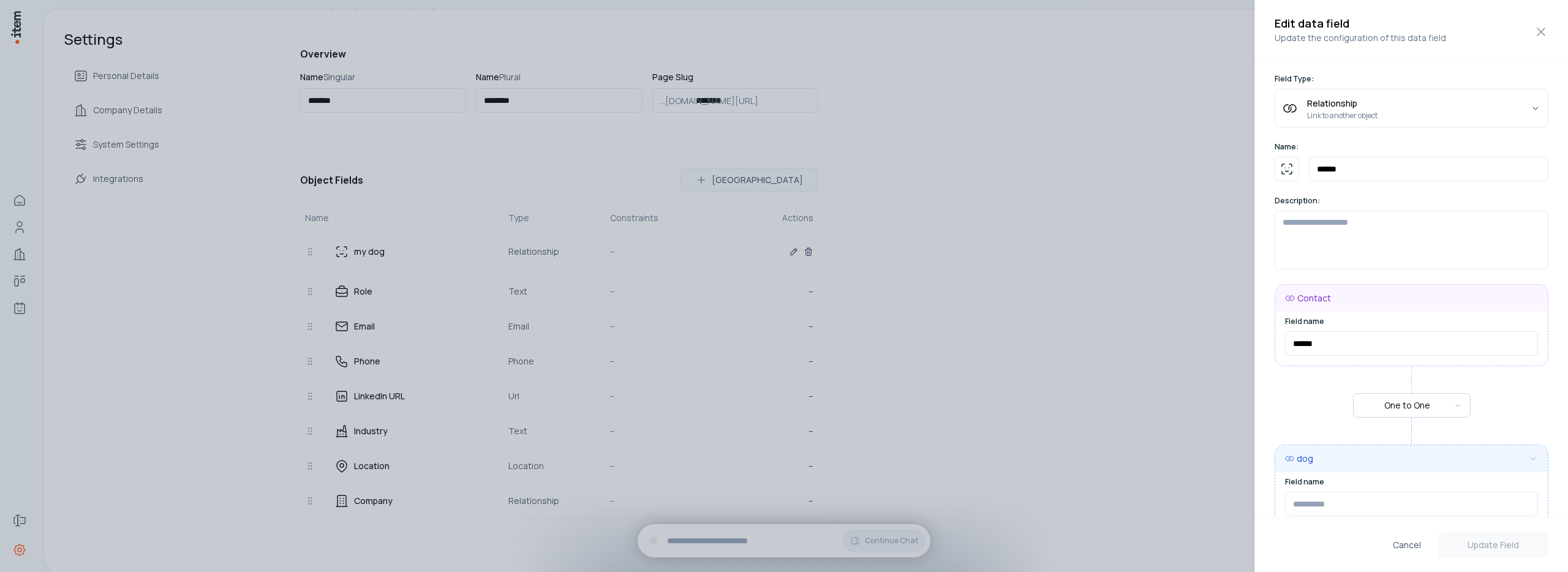
type input "*****"
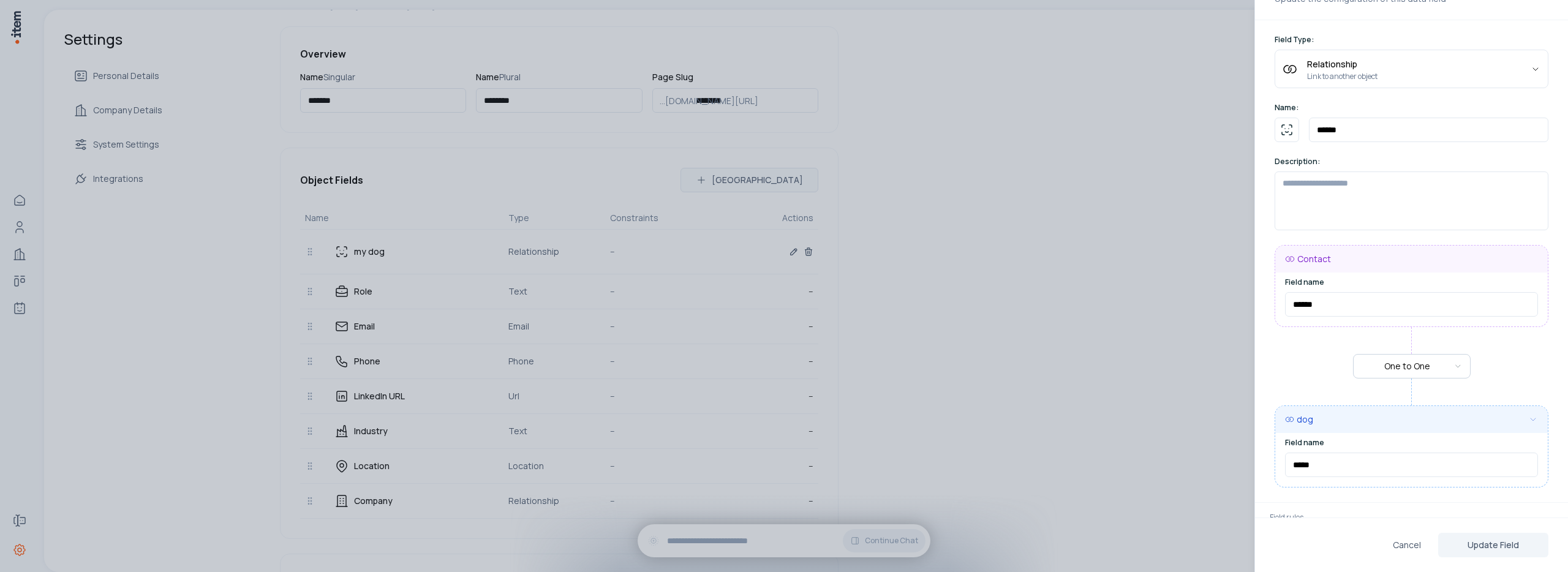
scroll to position [78, 0]
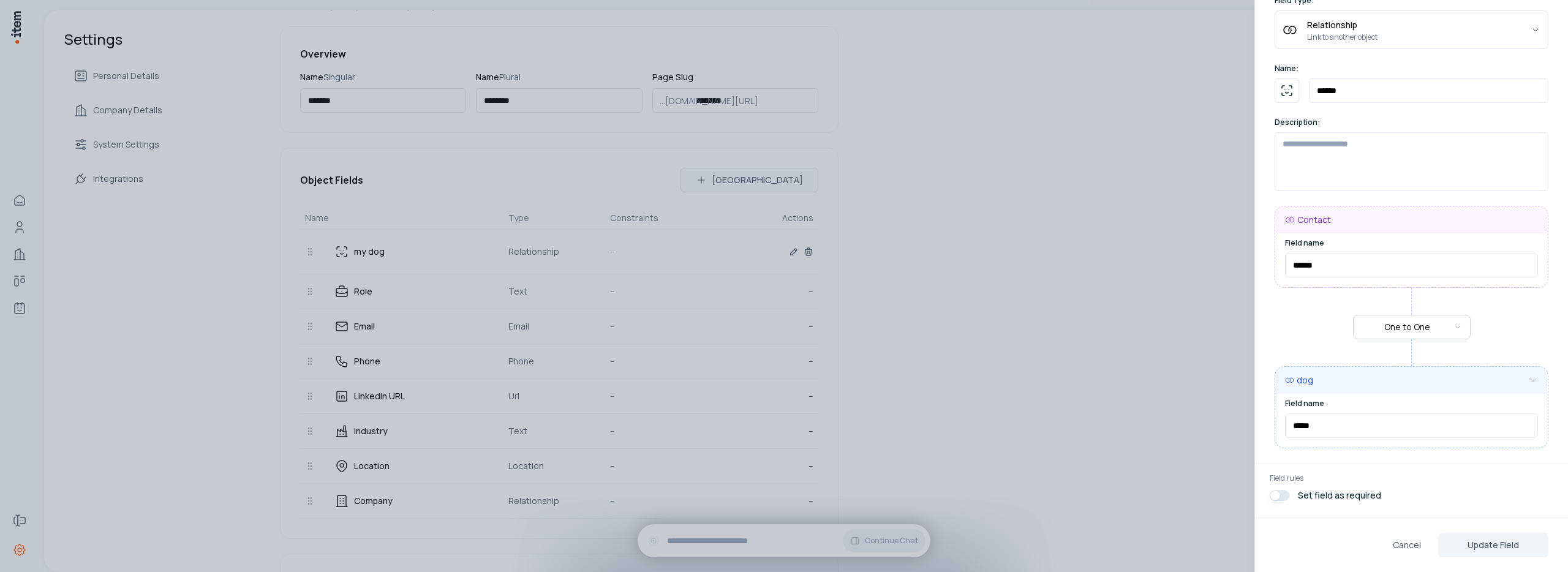
click at [1286, 497] on button "button" at bounding box center [1280, 496] width 20 height 11
click at [1435, 329] on body "**********" at bounding box center [784, 286] width 1568 height 572
select select "**********"
click at [1521, 544] on button "Update Field" at bounding box center [1493, 545] width 110 height 25
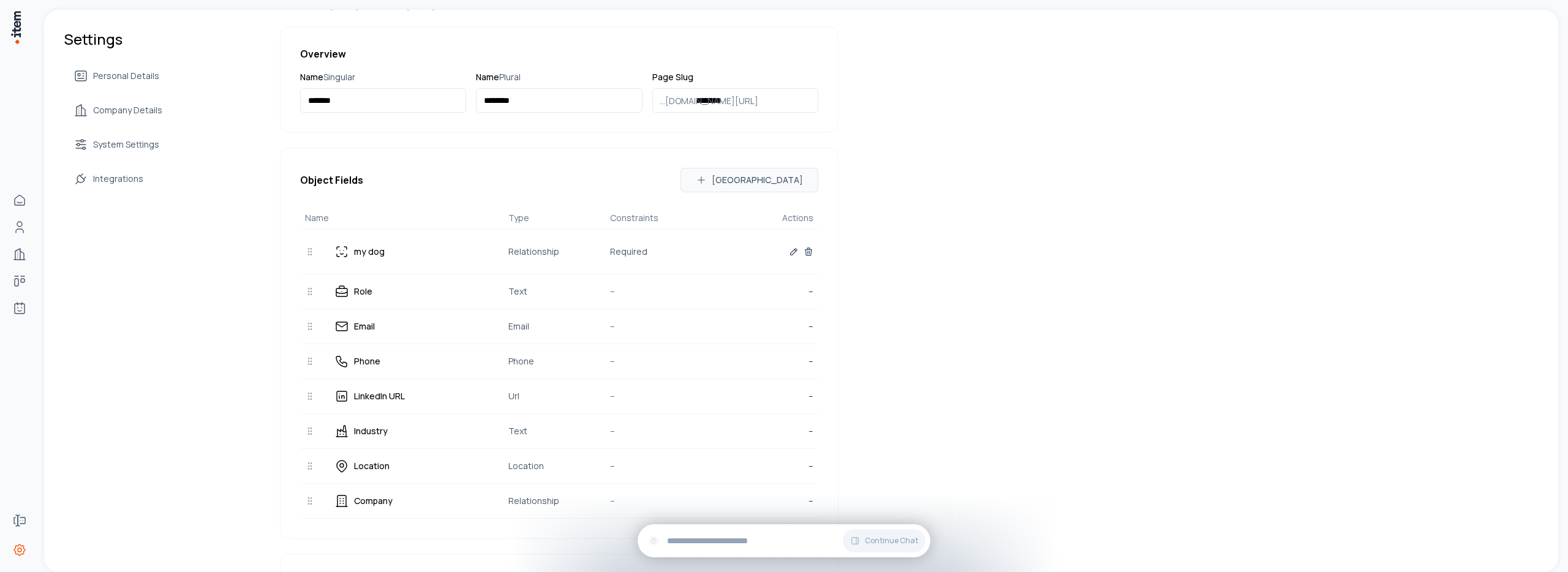
scroll to position [0, 0]
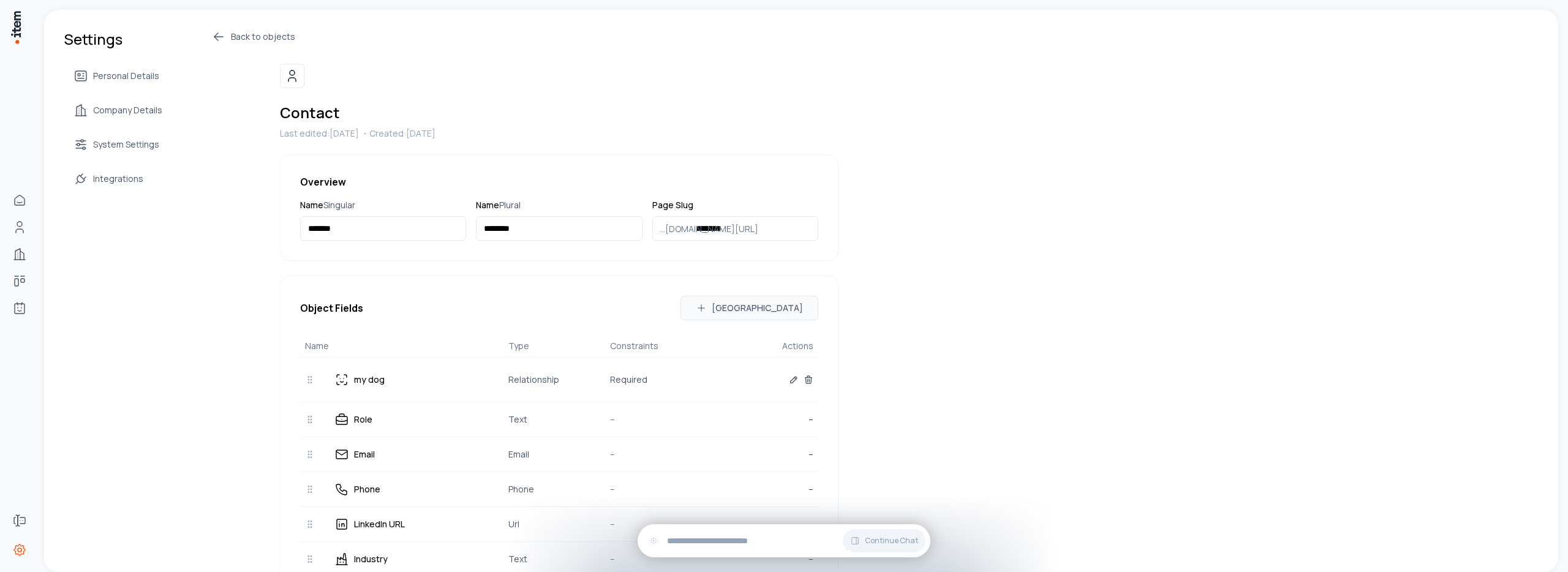
click at [217, 36] on icon at bounding box center [219, 37] width 15 height 15
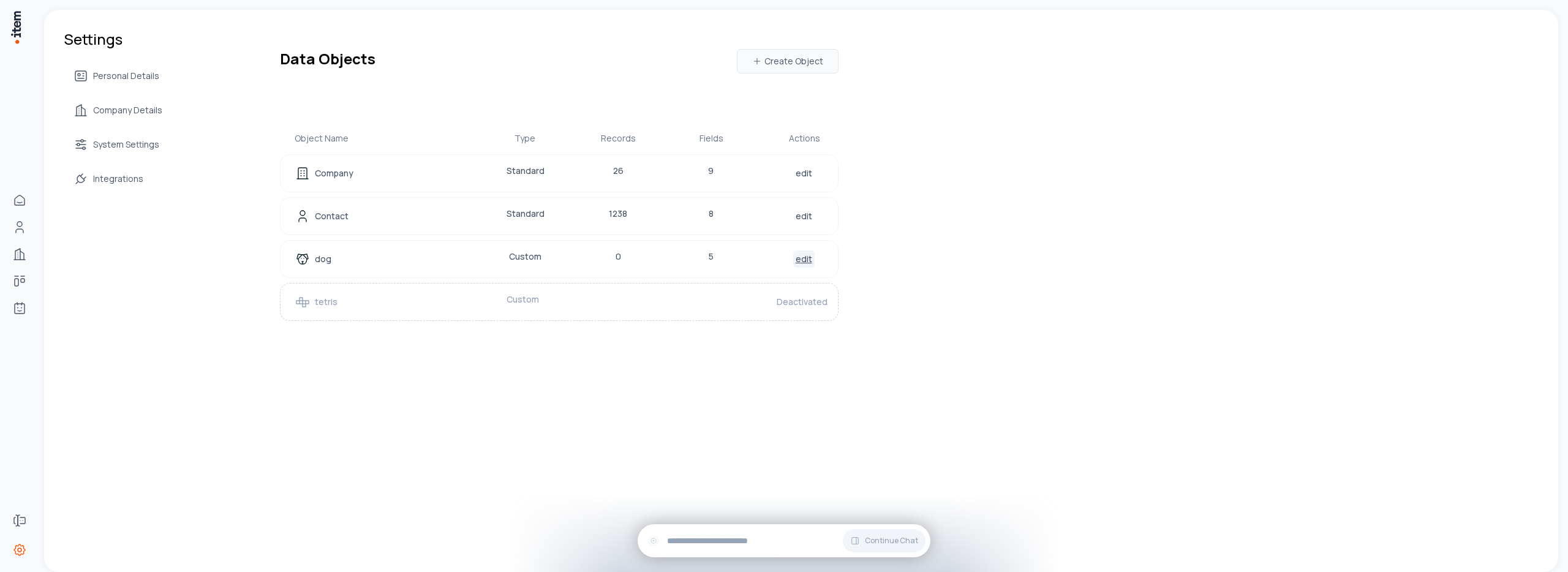
click at [807, 260] on link "edit" at bounding box center [804, 259] width 22 height 17
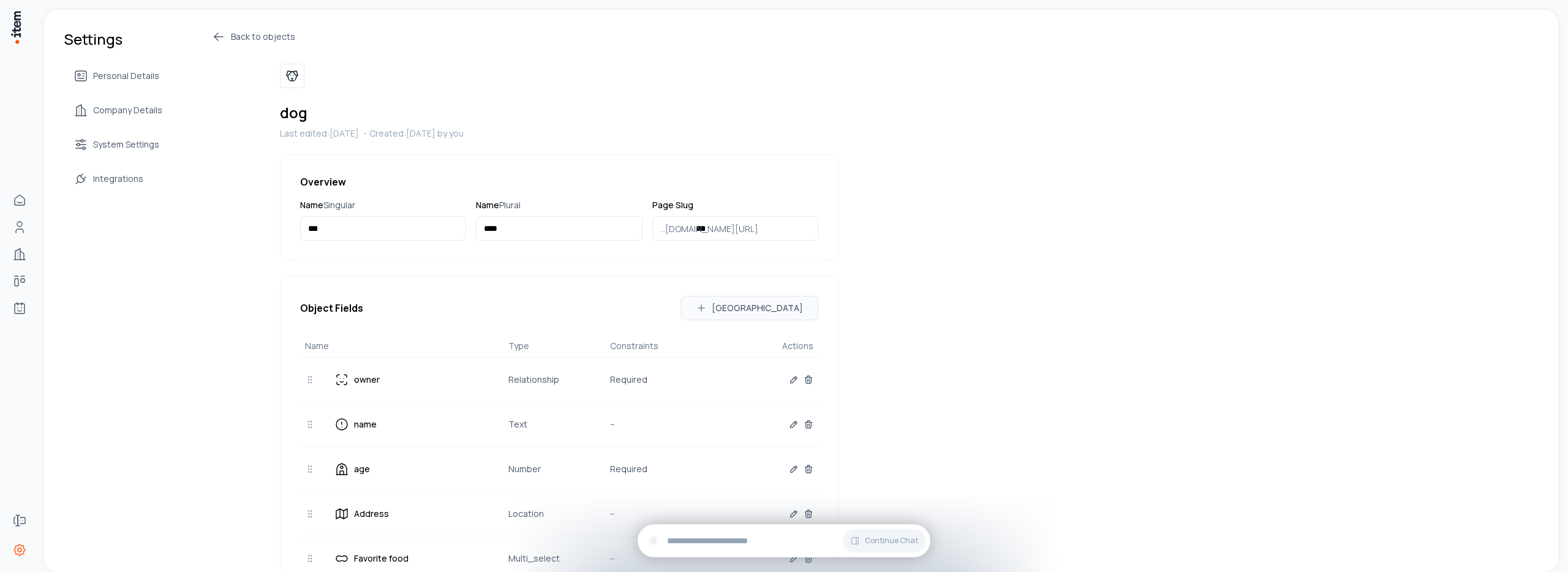
scroll to position [35, 0]
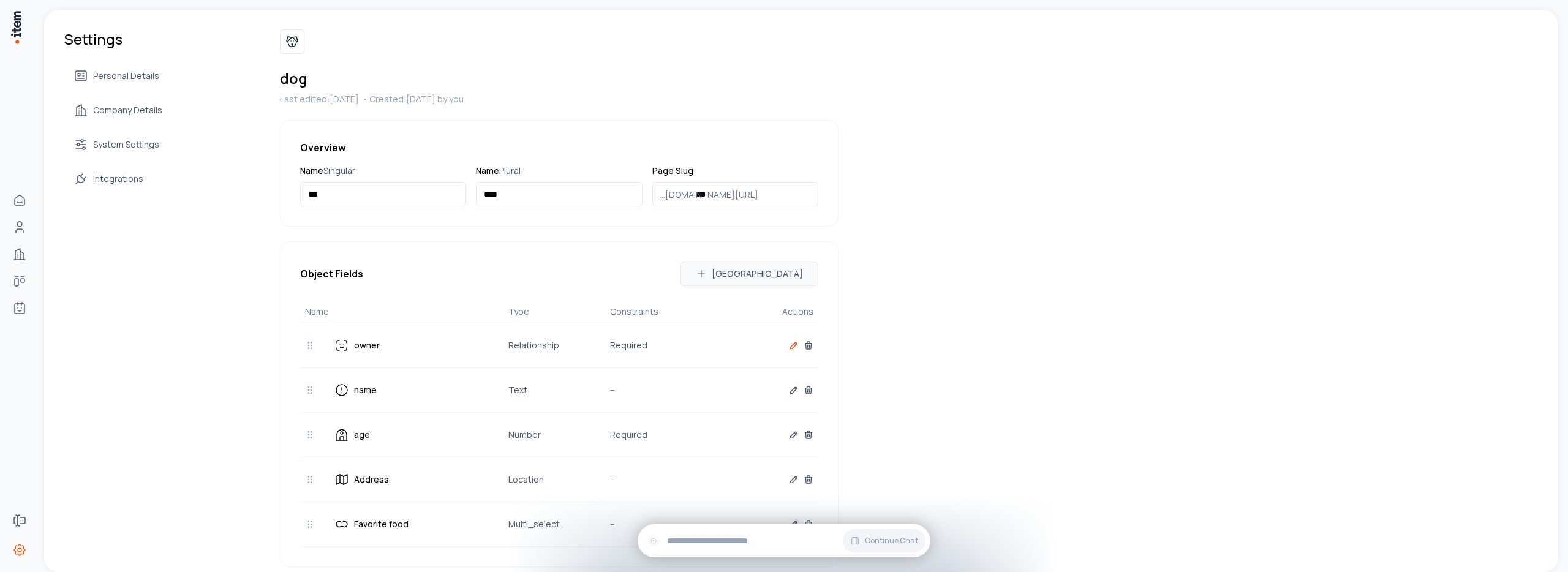
click at [791, 348] on icon "button" at bounding box center [794, 345] width 6 height 6
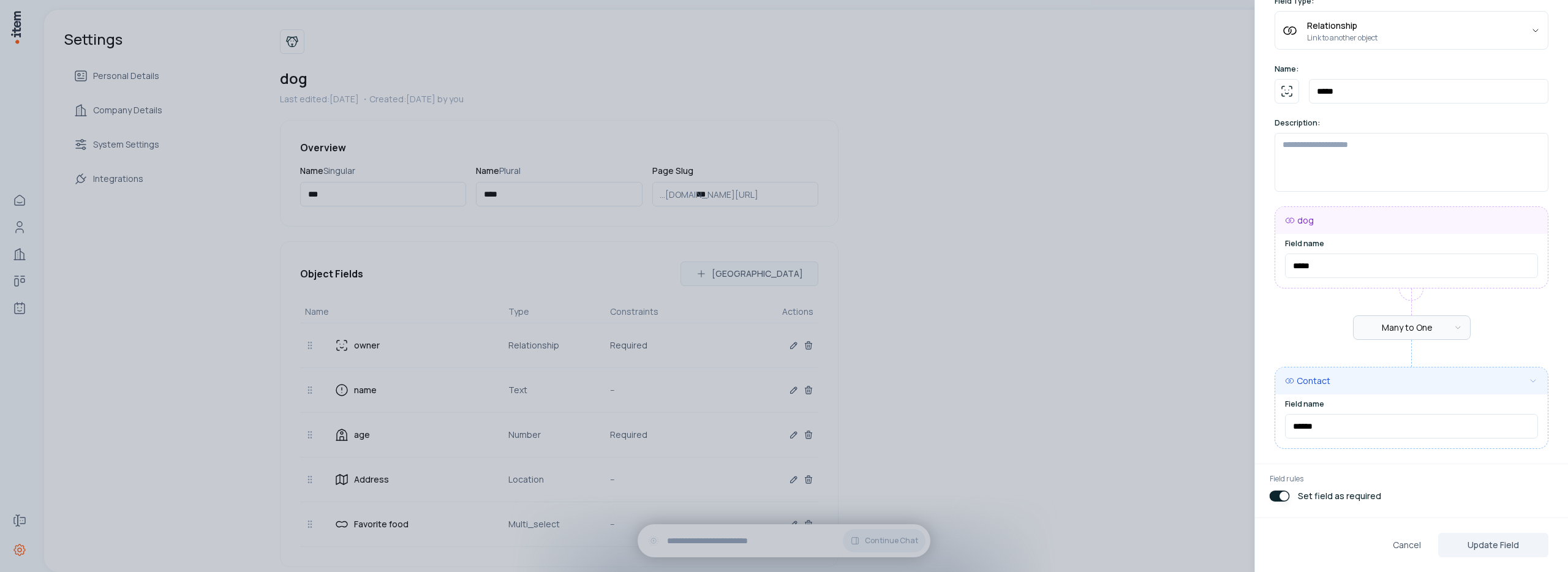
scroll to position [78, 0]
click at [1097, 375] on div at bounding box center [784, 286] width 1568 height 572
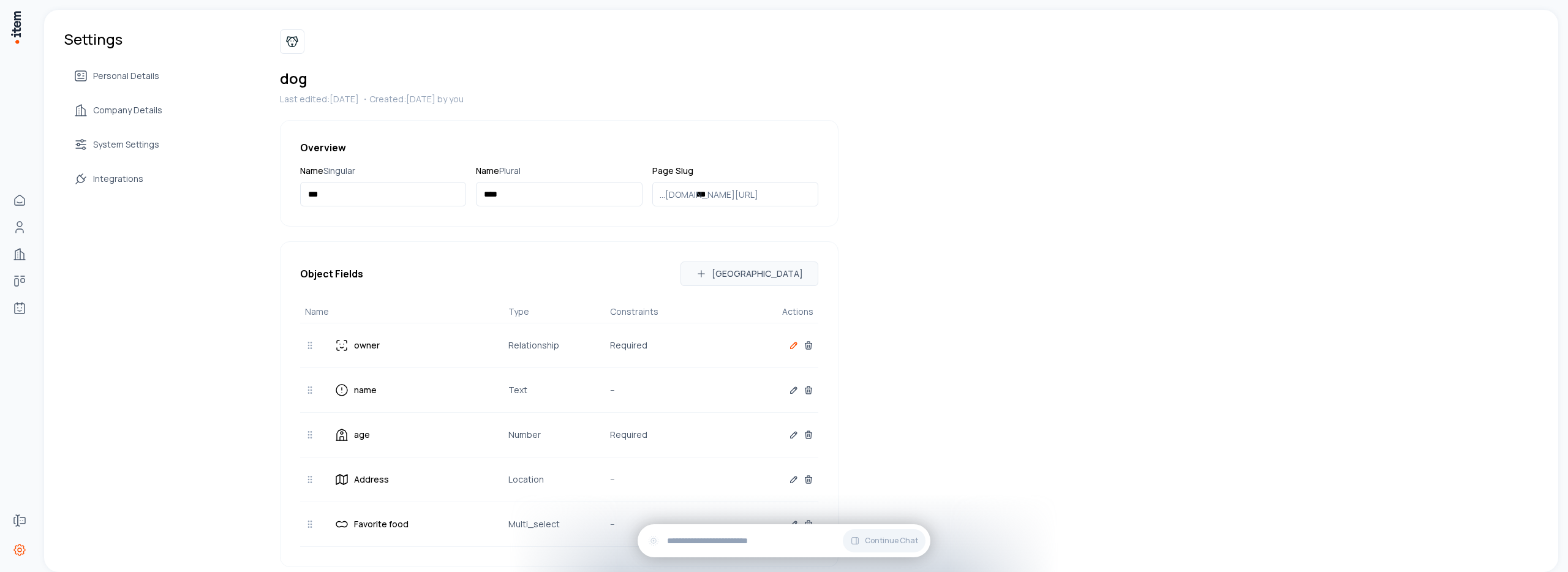
click at [793, 346] on icon "button" at bounding box center [794, 345] width 10 height 10
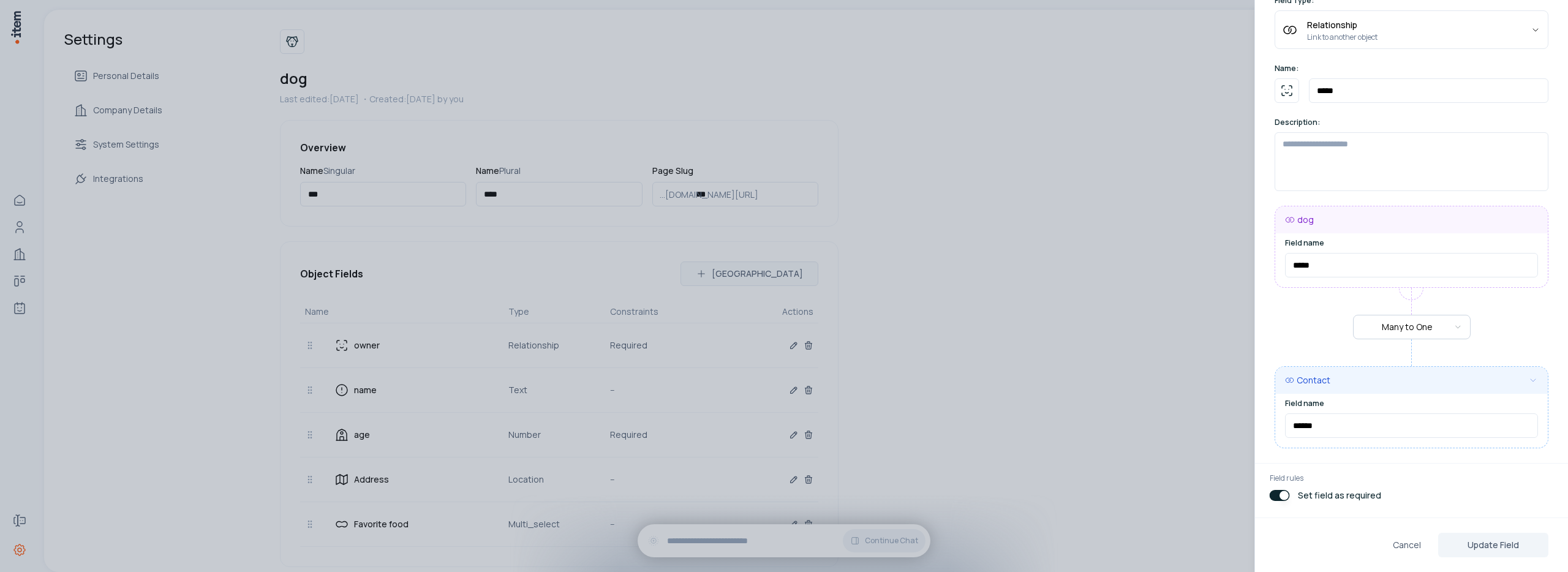
click at [999, 386] on div at bounding box center [784, 286] width 1568 height 572
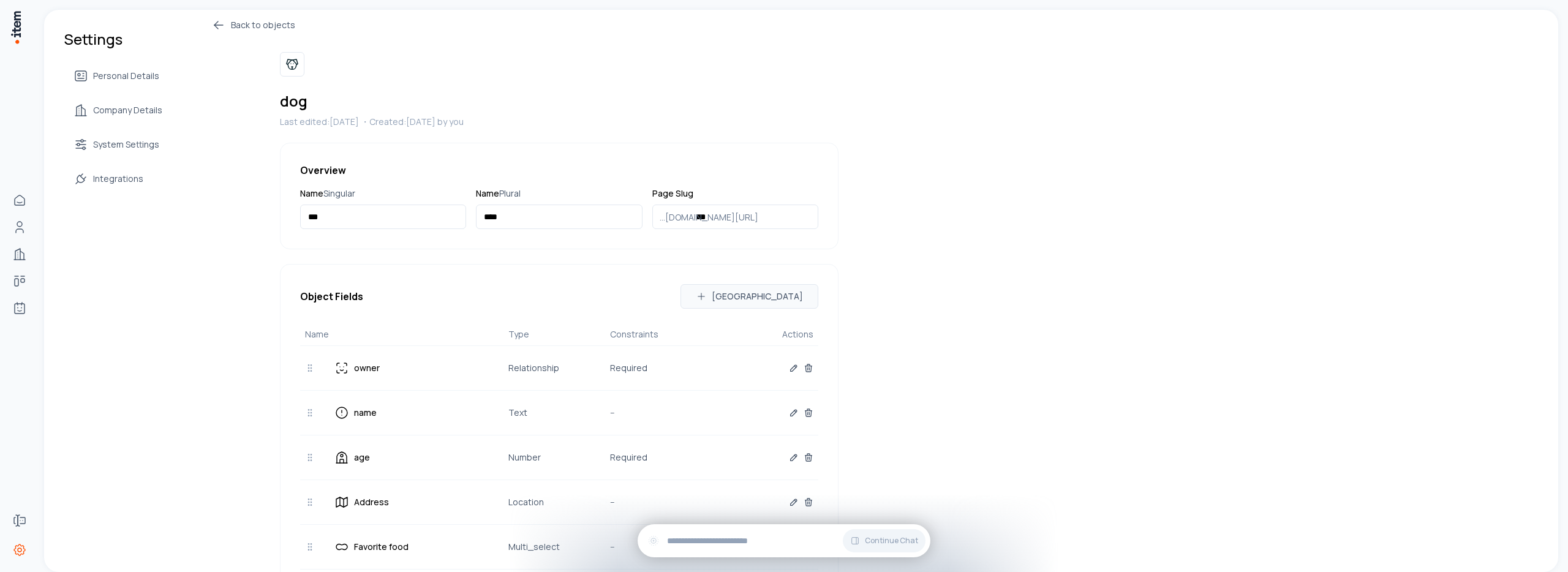
scroll to position [0, 0]
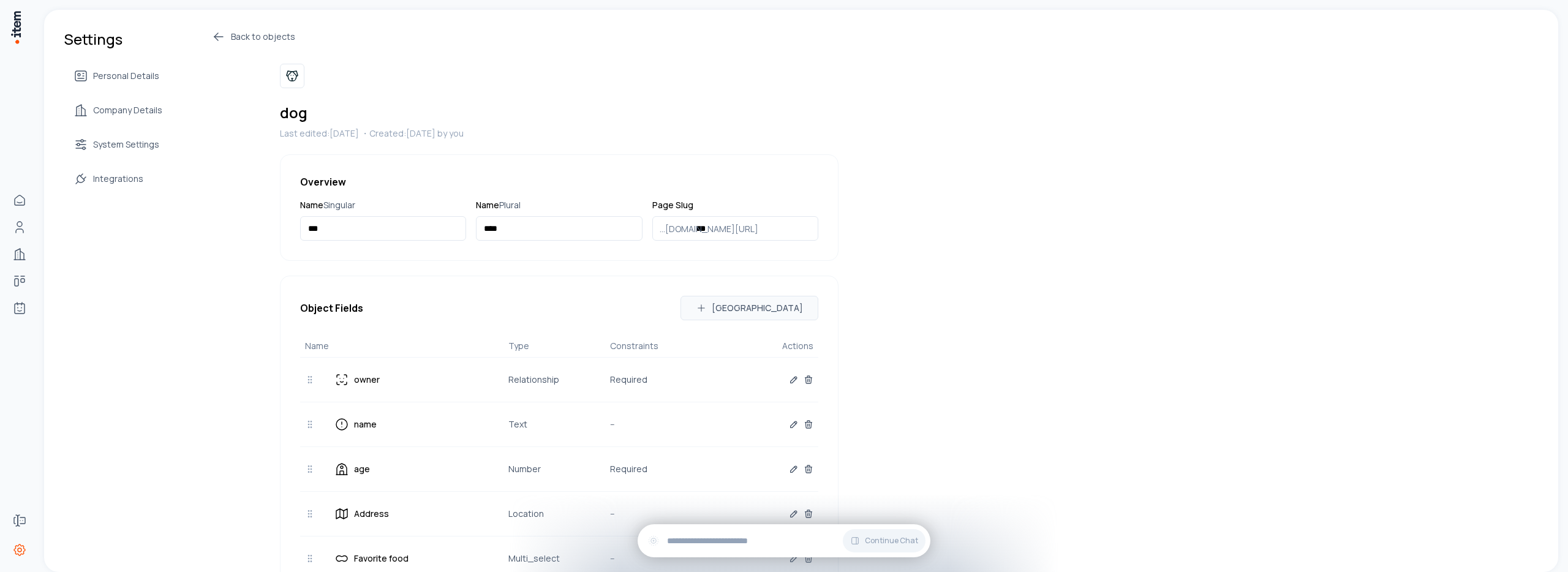
click at [218, 39] on icon at bounding box center [219, 37] width 15 height 15
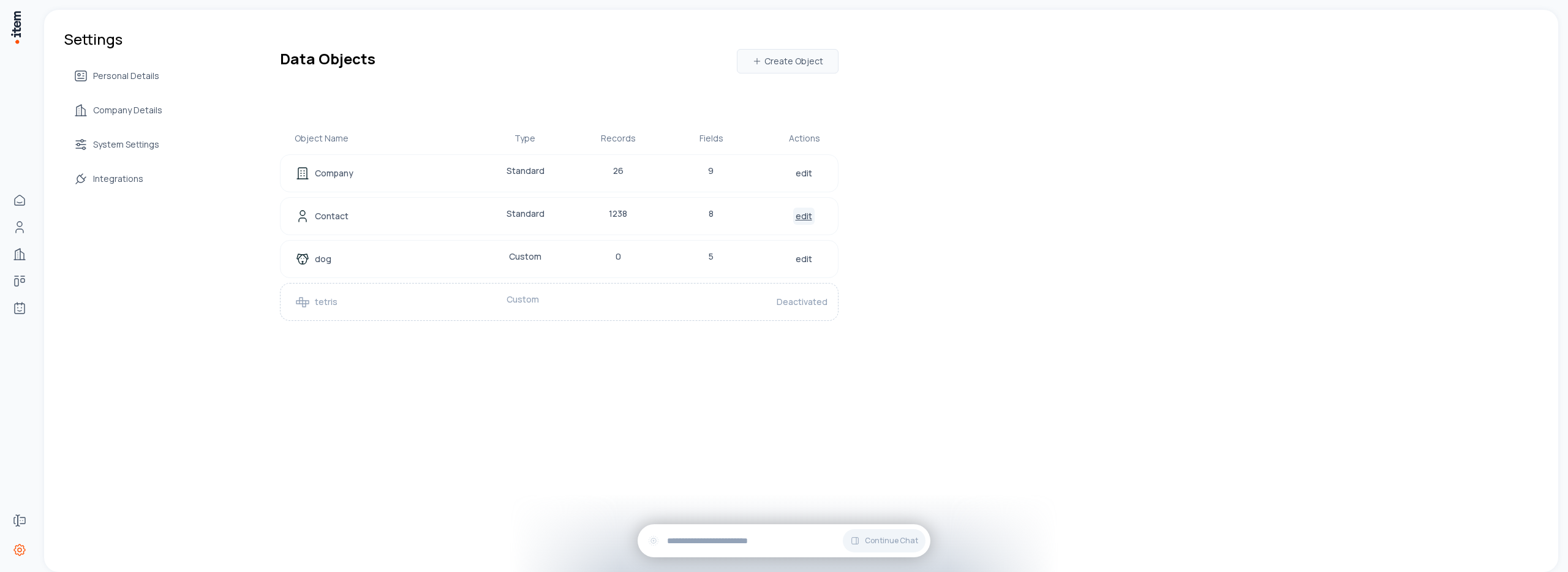
click at [793, 219] on link "edit" at bounding box center [804, 216] width 22 height 17
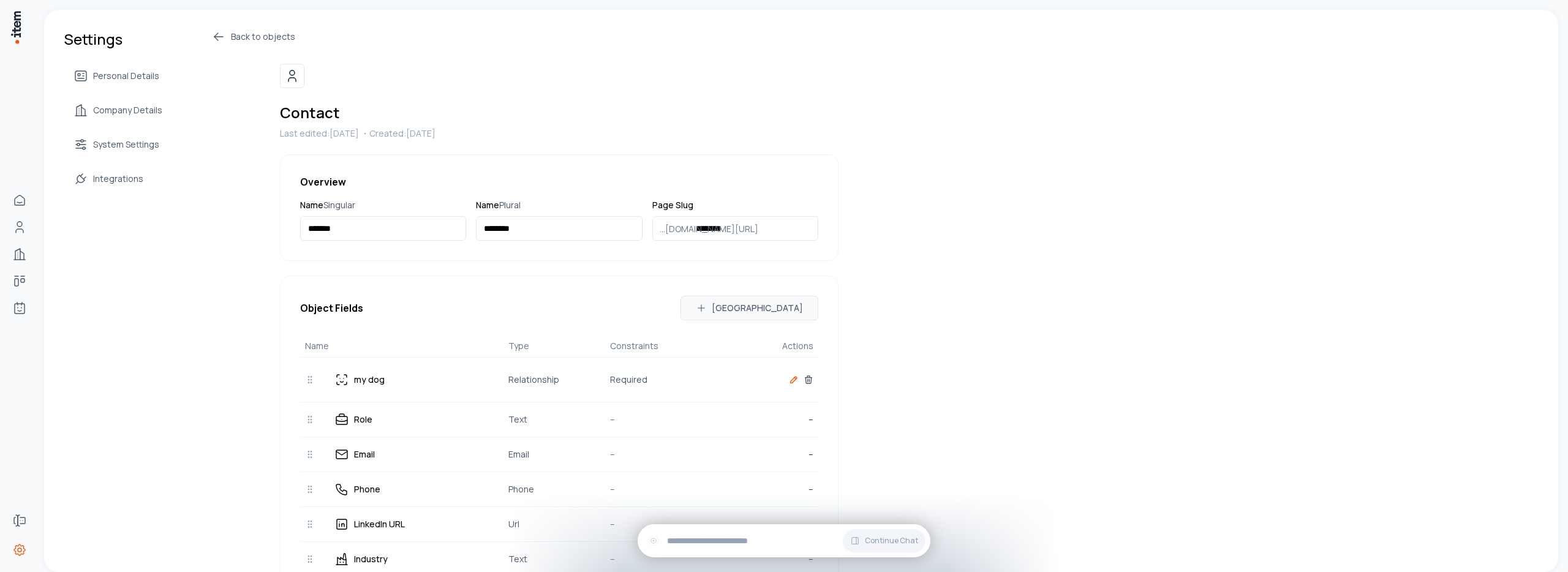
click at [791, 381] on icon "button" at bounding box center [794, 380] width 6 height 6
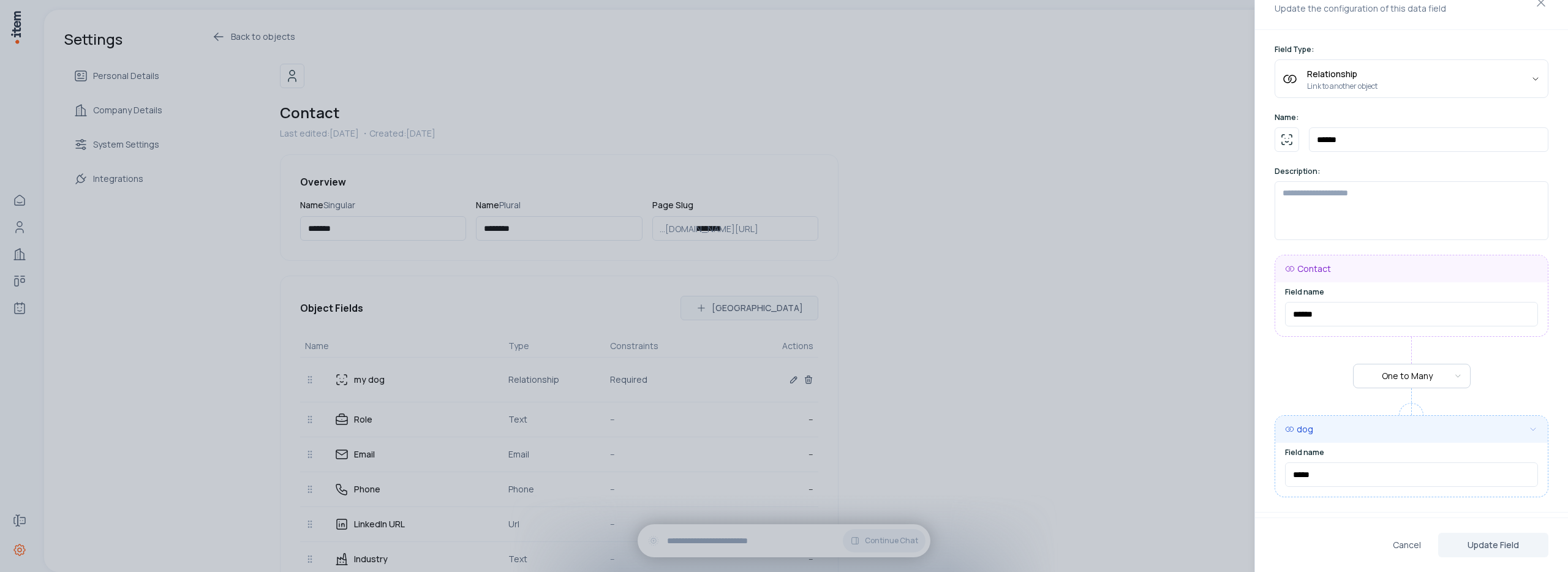
scroll to position [78, 0]
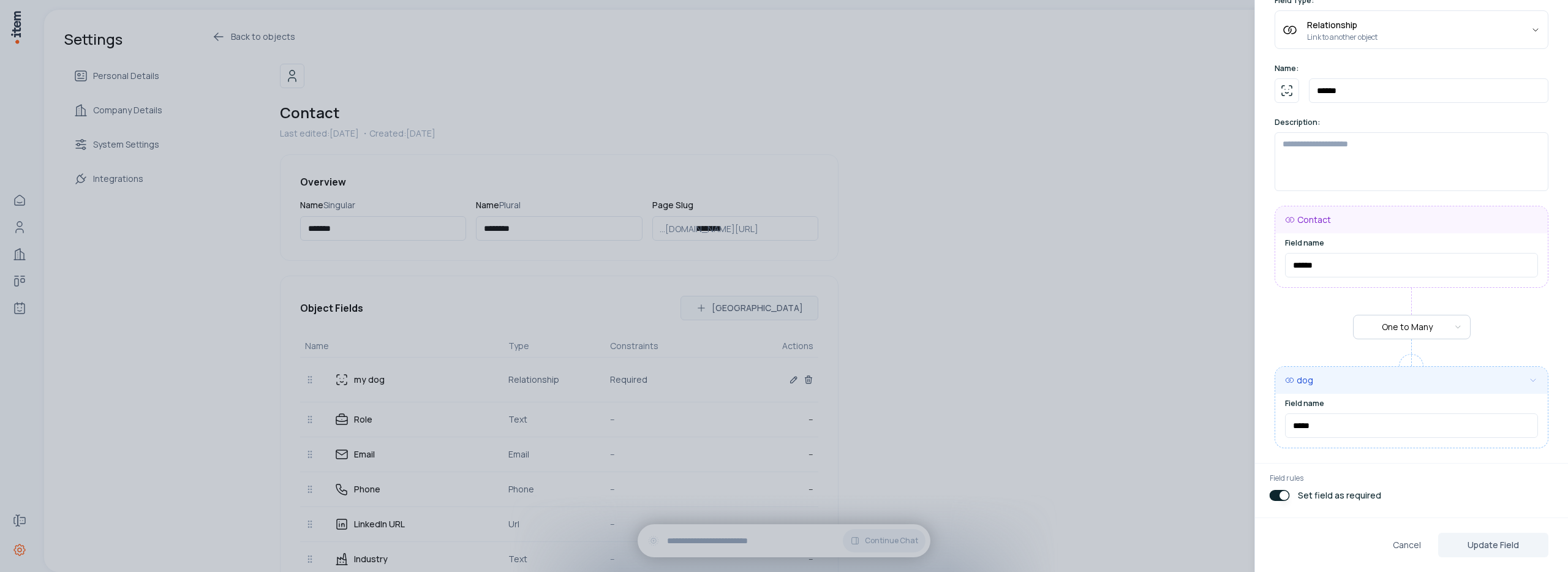
click at [1279, 496] on button "button" at bounding box center [1280, 496] width 20 height 11
click at [1512, 544] on button "Update Field" at bounding box center [1493, 545] width 110 height 25
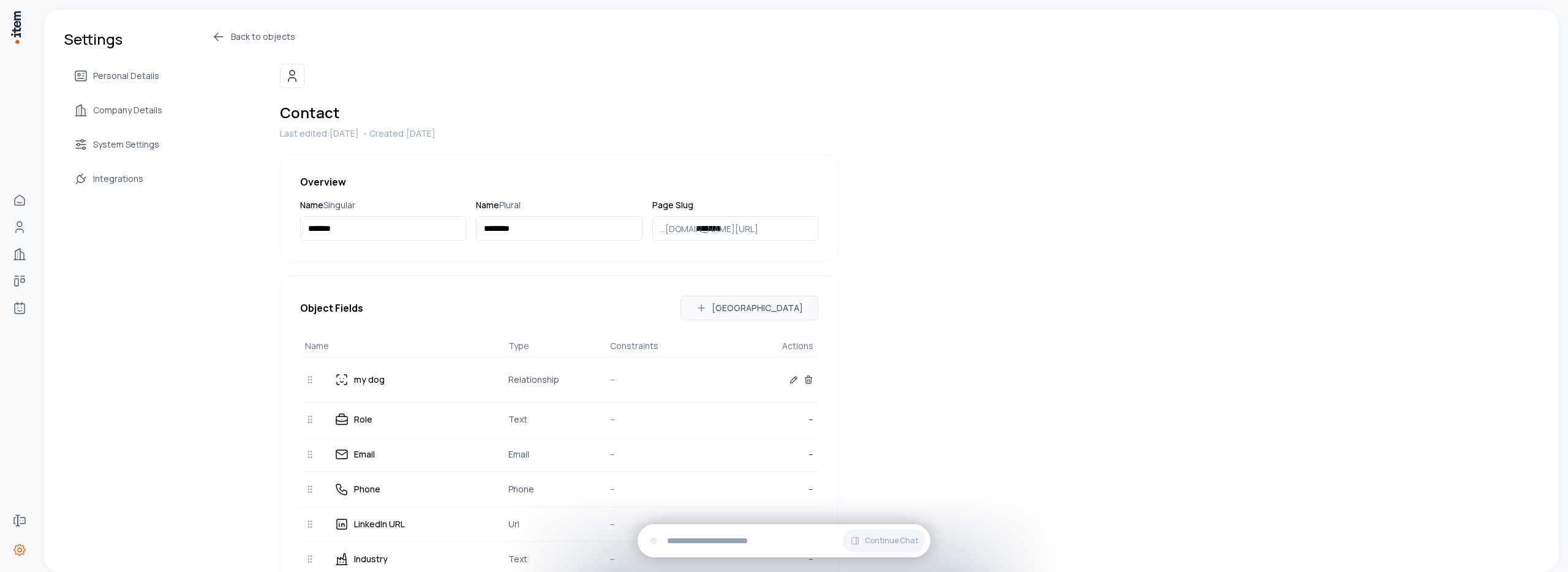
click at [222, 41] on icon at bounding box center [219, 37] width 15 height 15
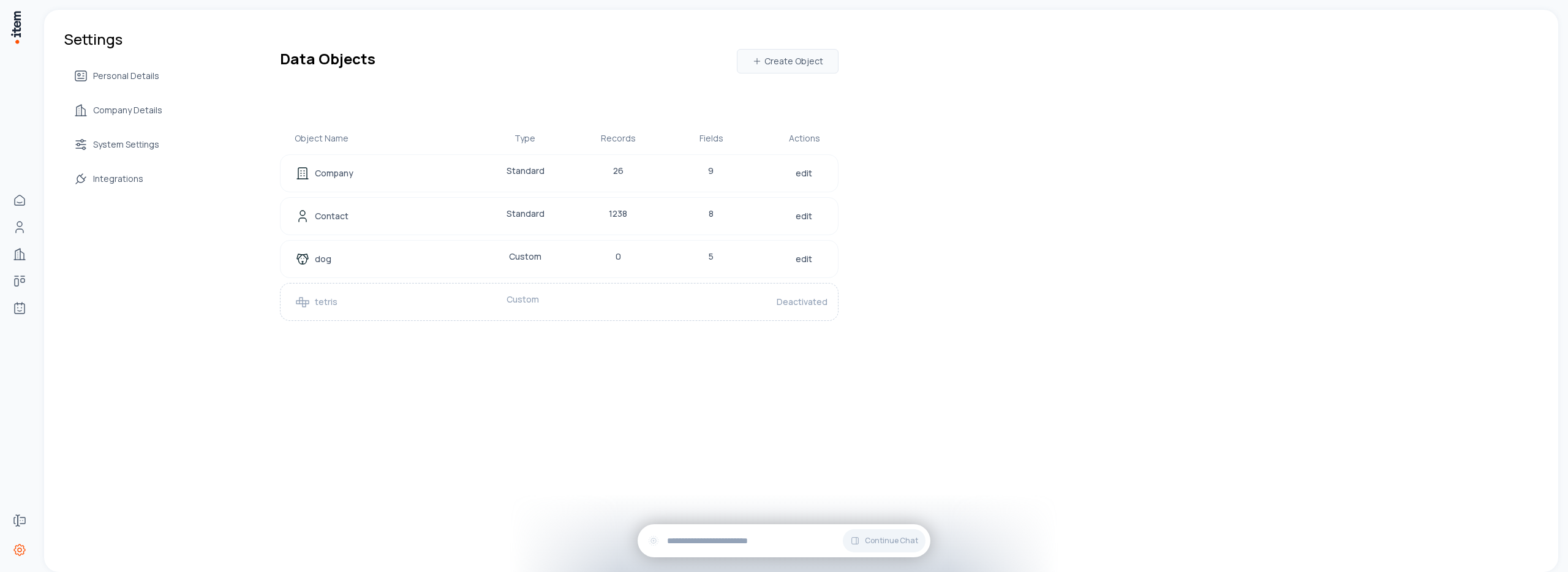
click at [815, 258] on div "edit" at bounding box center [804, 259] width 39 height 17
click at [808, 259] on link "edit" at bounding box center [804, 259] width 22 height 17
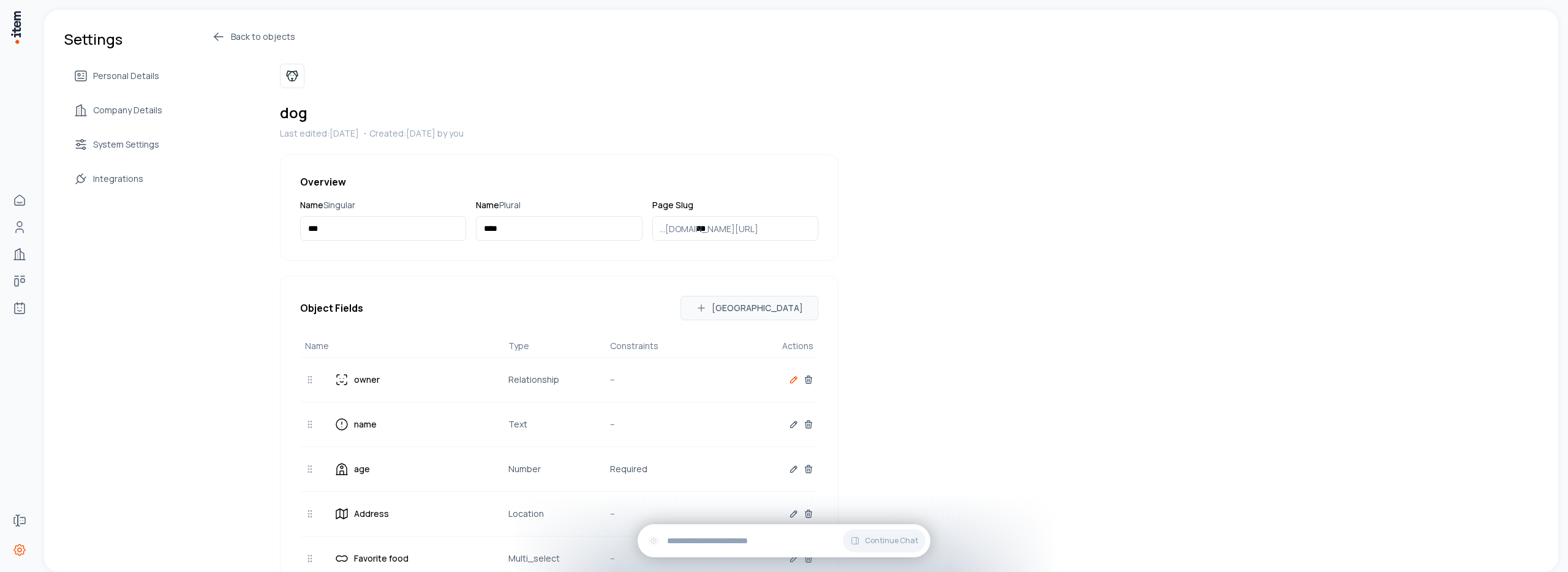
click at [789, 380] on icon "button" at bounding box center [794, 380] width 10 height 10
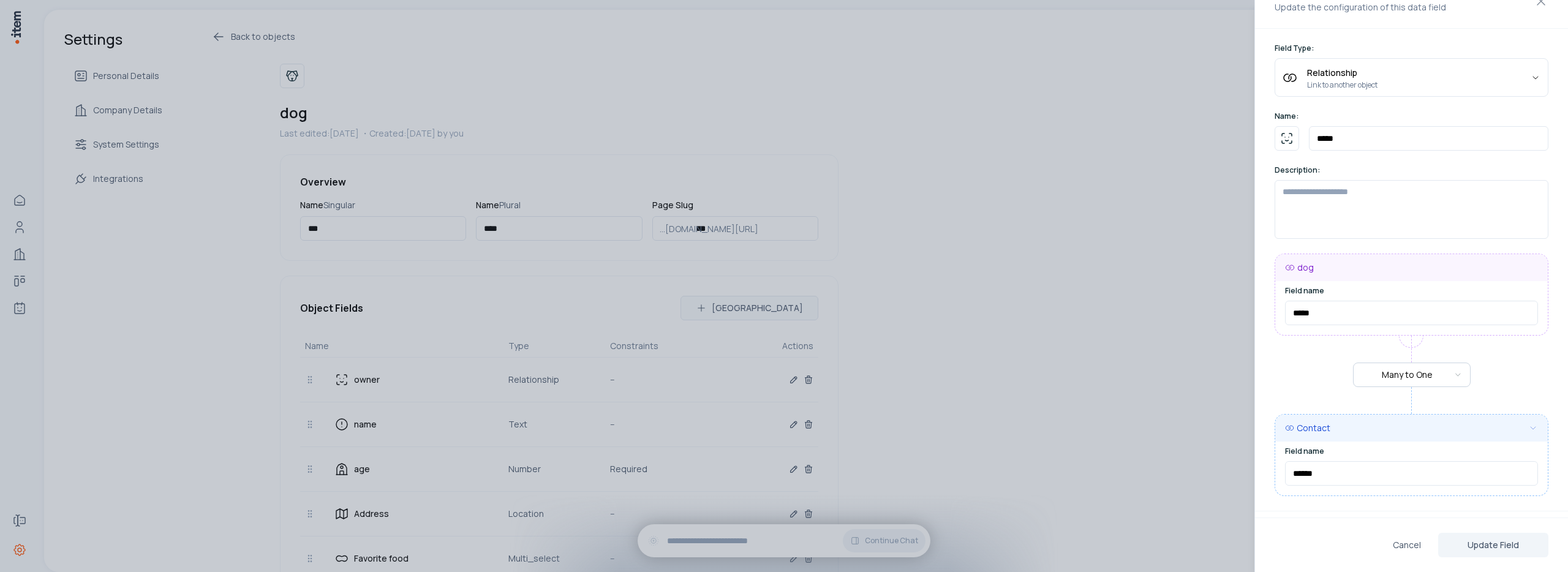
scroll to position [78, 0]
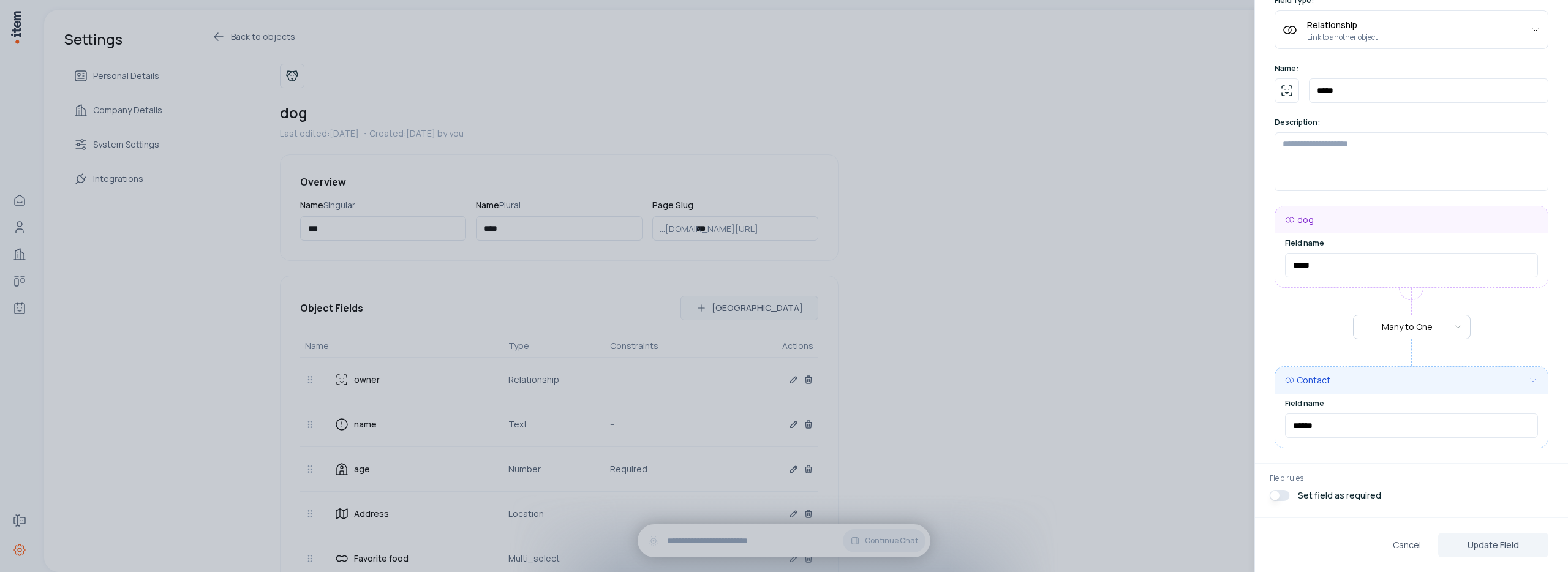
click at [1067, 370] on div at bounding box center [784, 286] width 1568 height 572
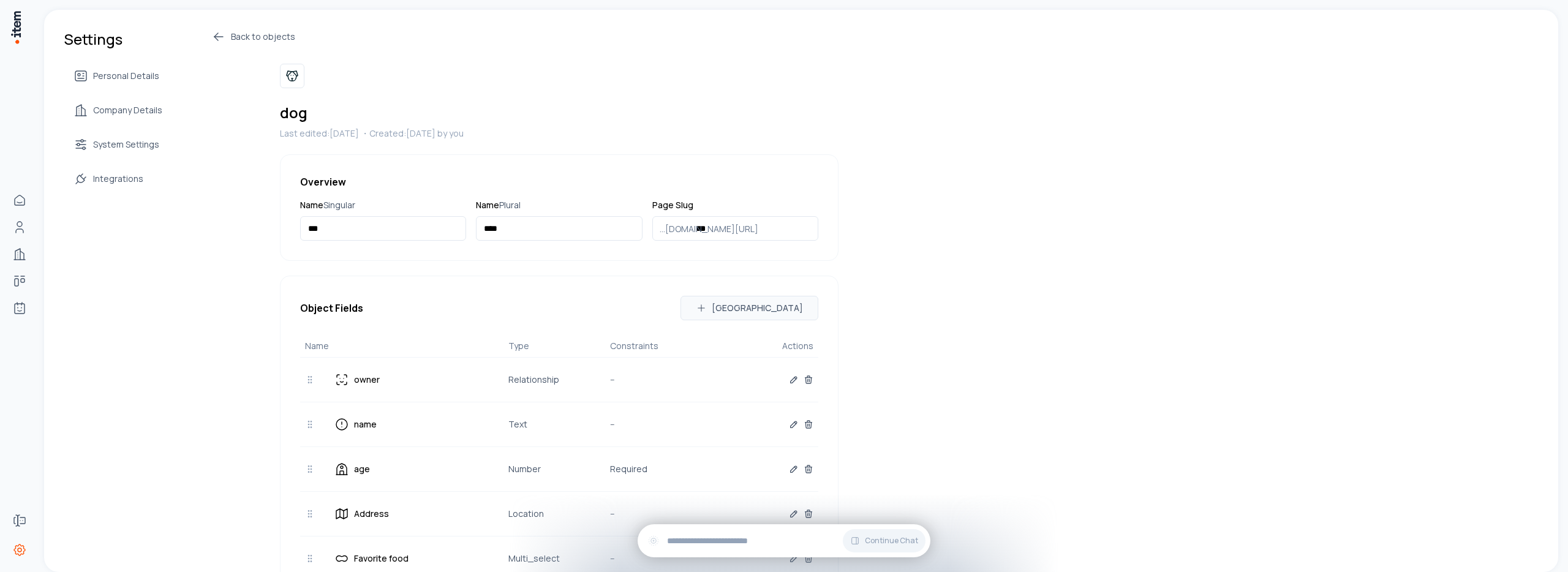
click at [216, 37] on icon at bounding box center [219, 37] width 15 height 15
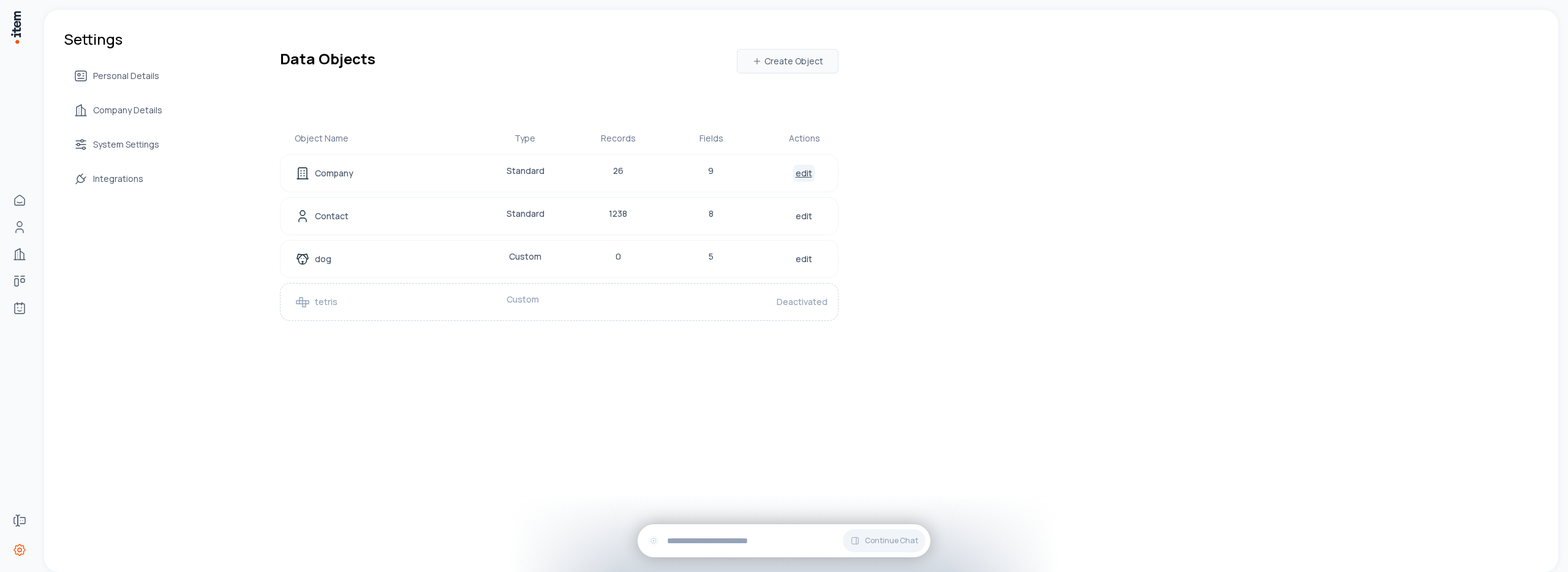
click at [801, 173] on link "edit" at bounding box center [804, 173] width 22 height 17
click at [808, 218] on link "edit" at bounding box center [804, 216] width 22 height 17
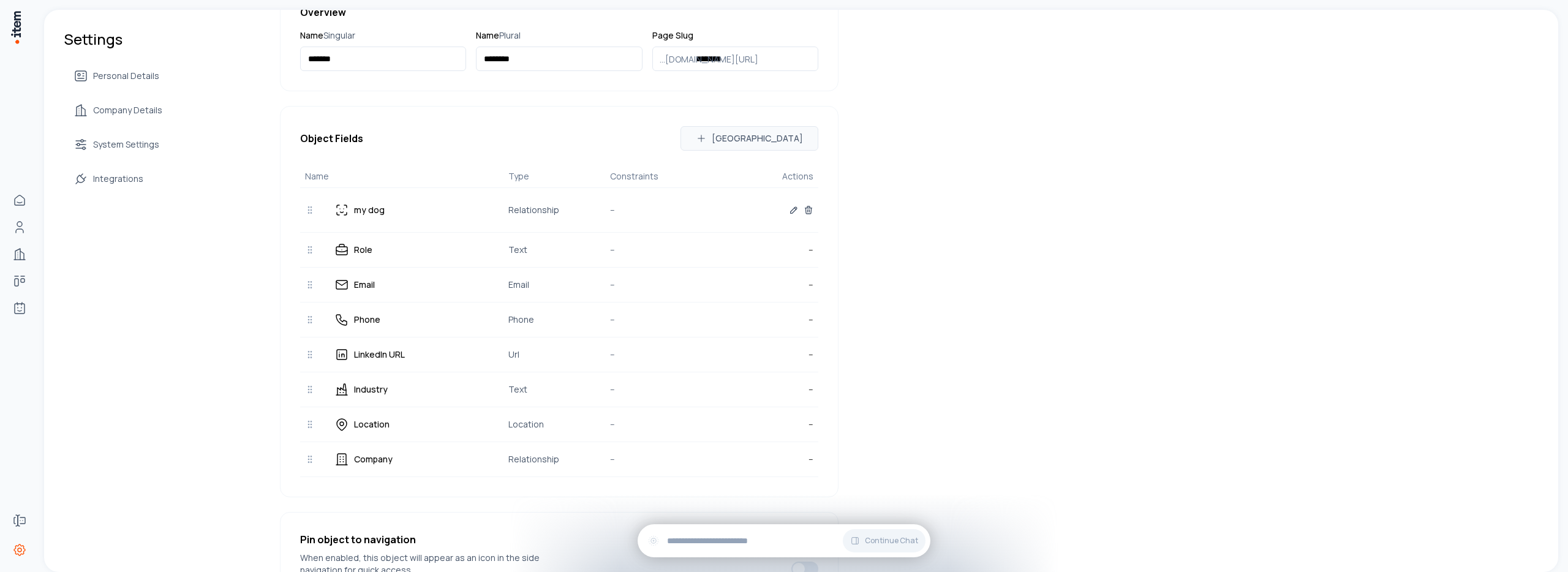
scroll to position [253, 0]
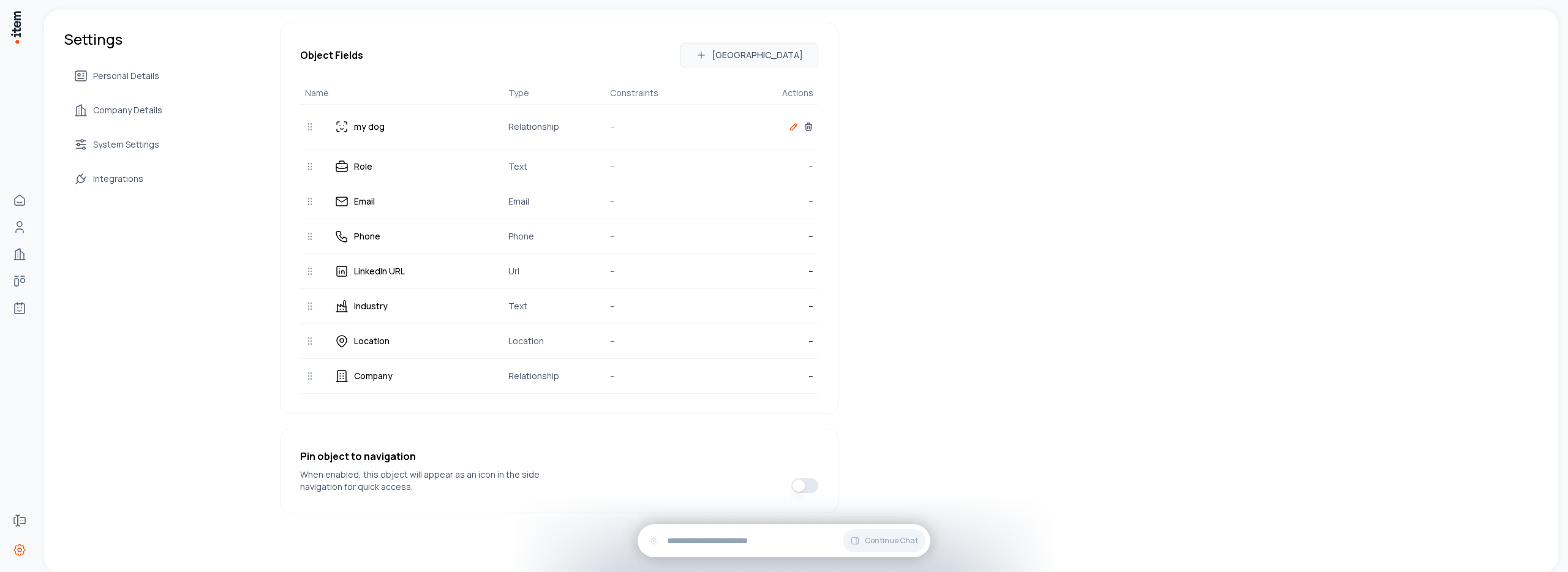
click at [791, 128] on icon "button" at bounding box center [794, 127] width 6 height 6
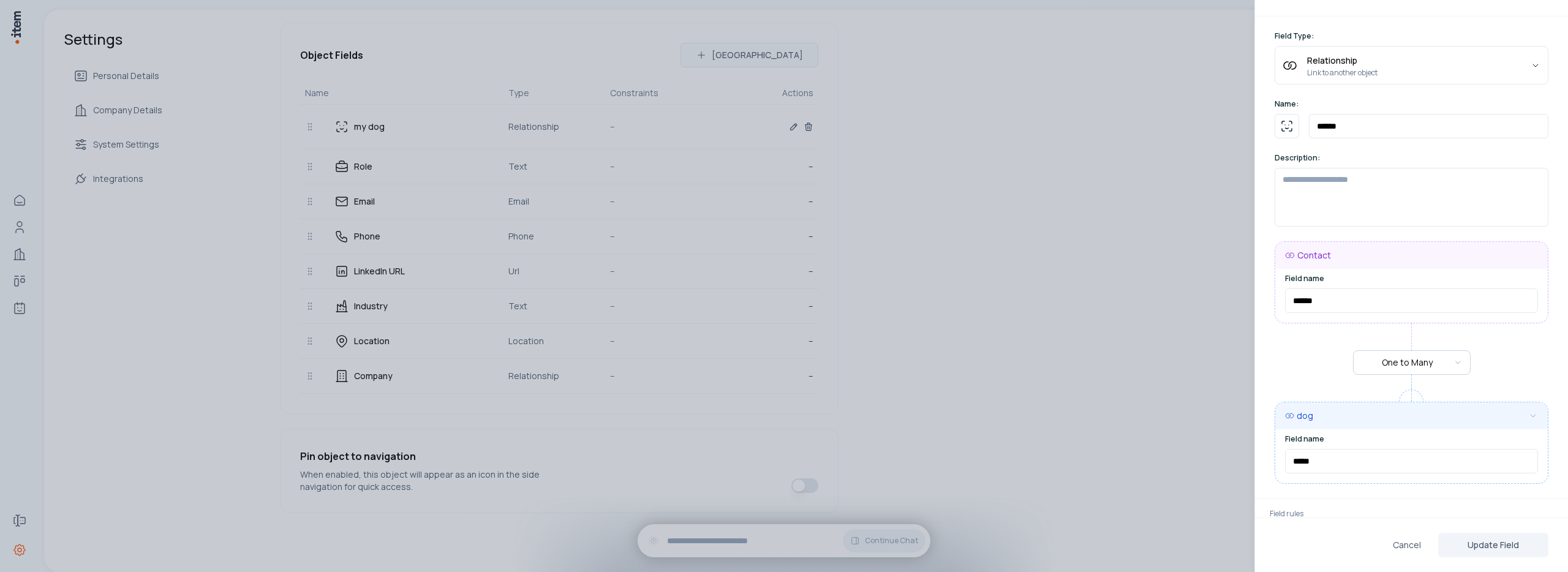
scroll to position [78, 0]
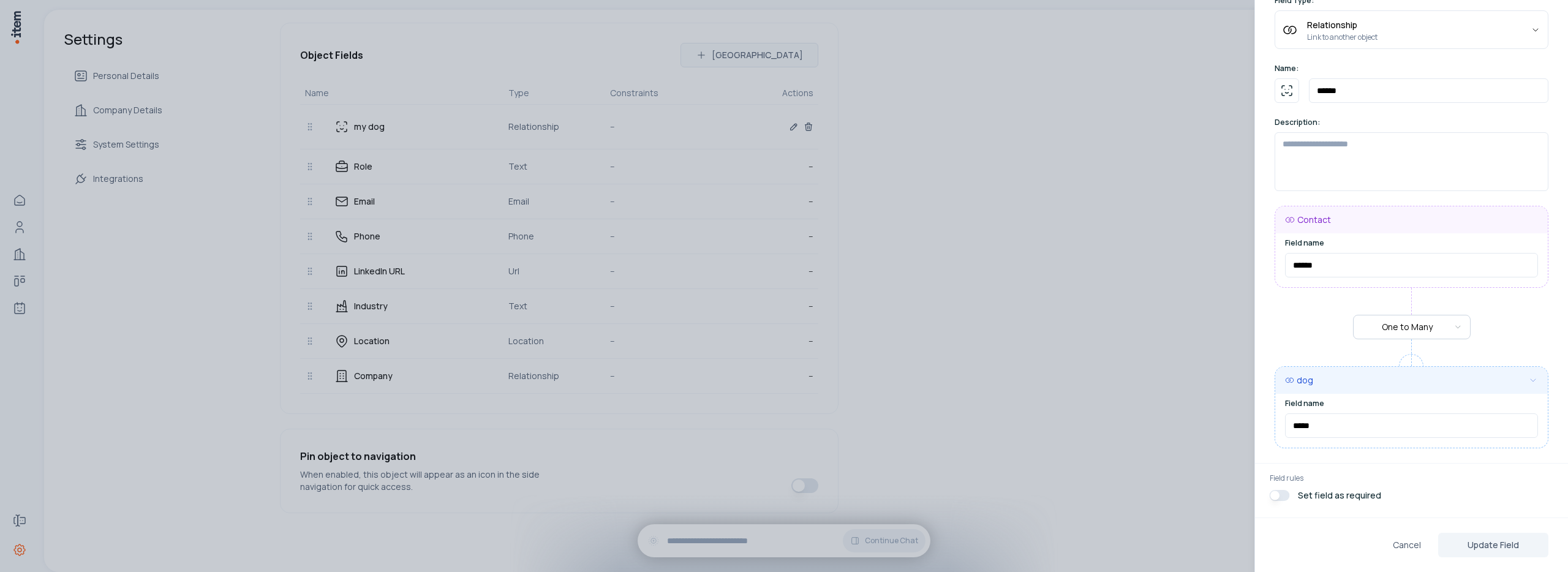
click at [1007, 335] on div at bounding box center [784, 286] width 1568 height 572
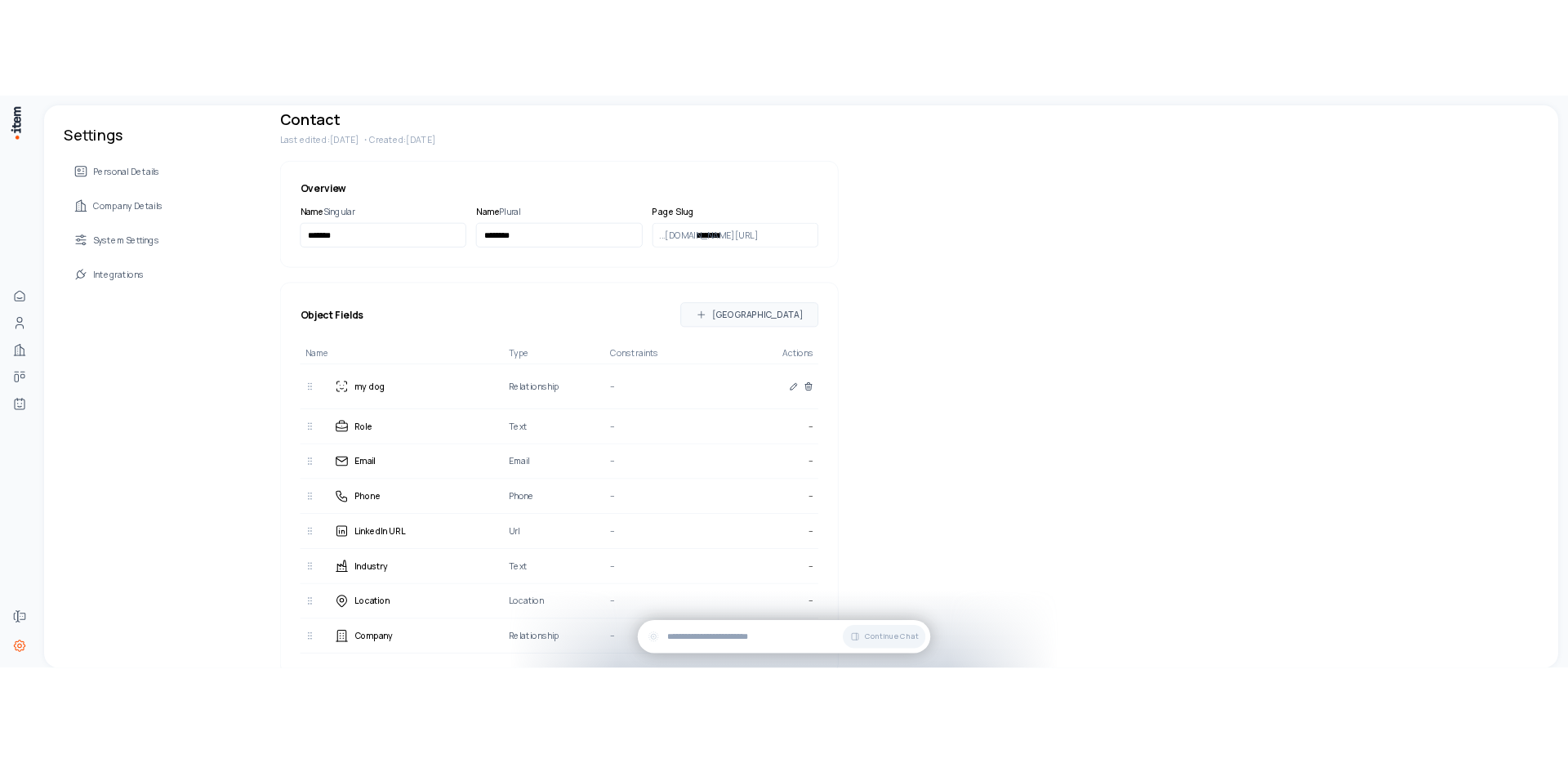
scroll to position [0, 0]
